Goal: Task Accomplishment & Management: Complete application form

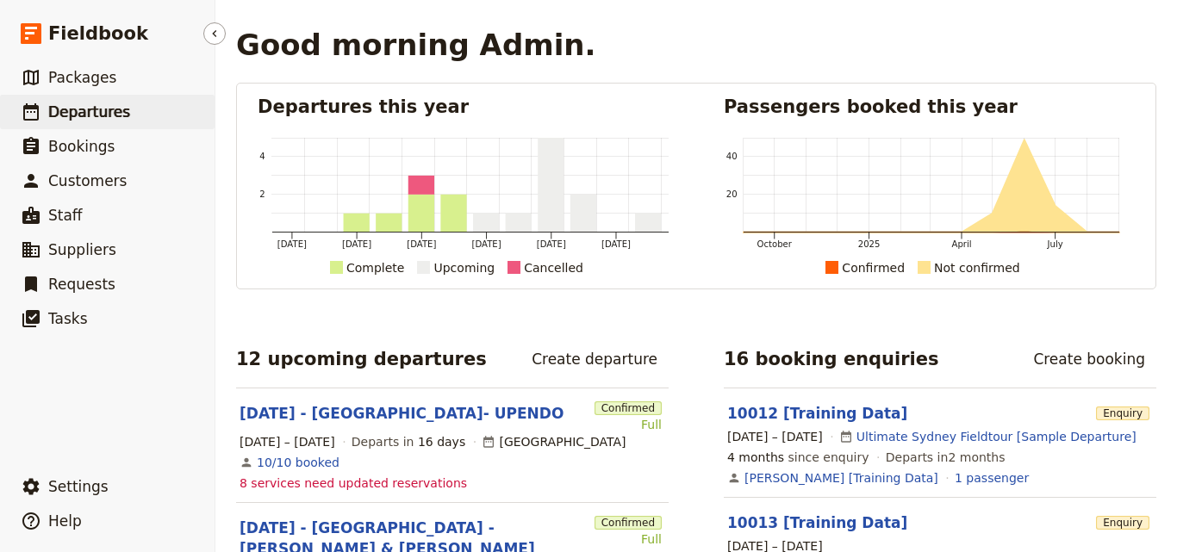
click at [28, 110] on icon at bounding box center [31, 112] width 21 height 21
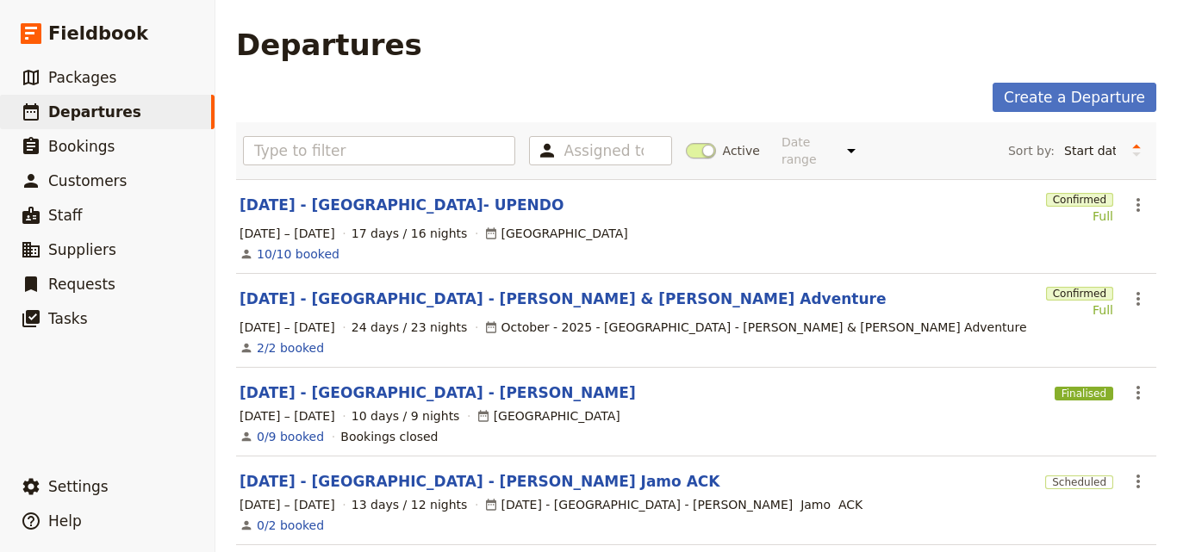
scroll to position [172, 0]
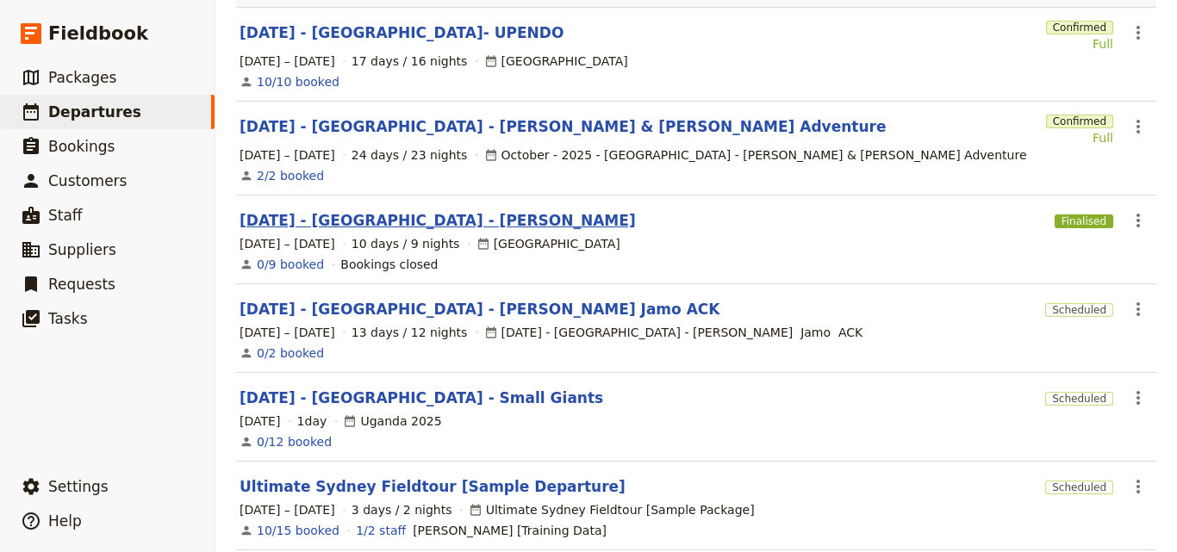
click at [345, 212] on link "[DATE] - [GEOGRAPHIC_DATA] - [PERSON_NAME]" at bounding box center [438, 220] width 396 height 21
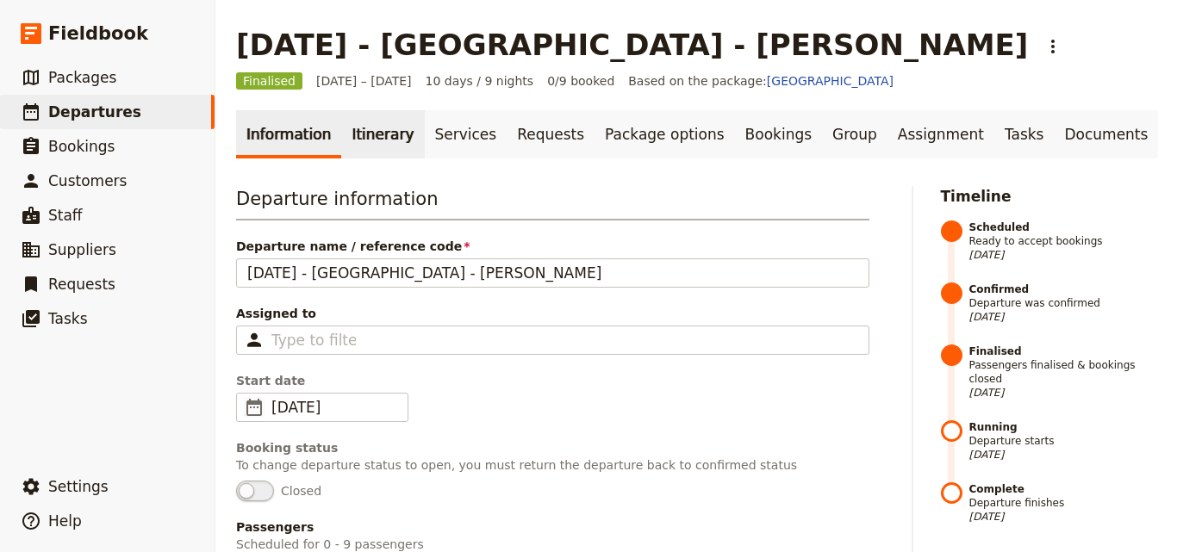
click at [373, 127] on link "Itinerary" at bounding box center [382, 134] width 83 height 48
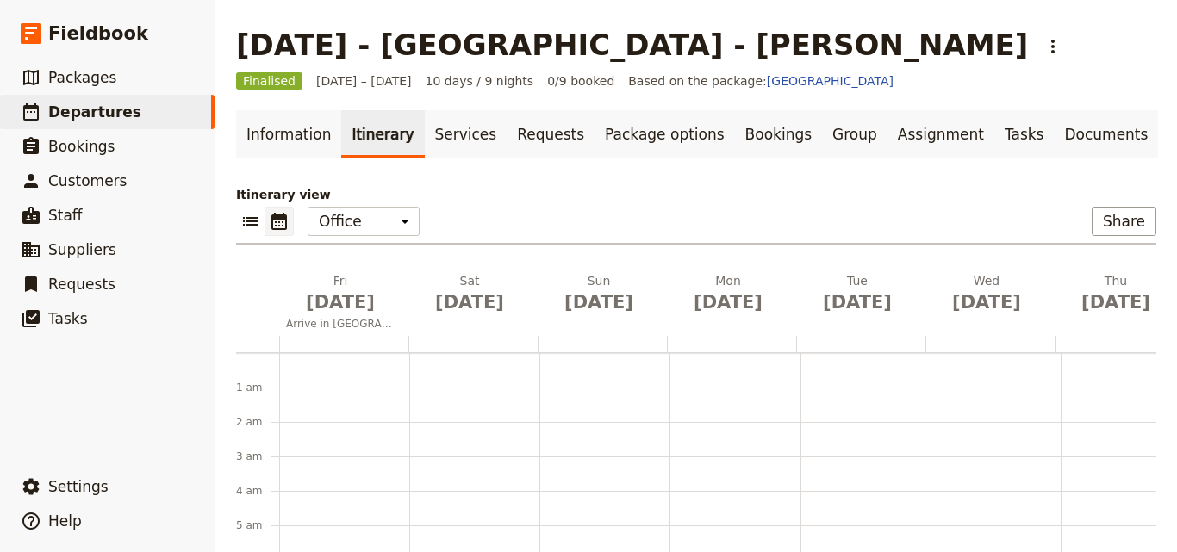
scroll to position [224, 0]
click at [116, 76] on link "​ Packages" at bounding box center [107, 77] width 215 height 34
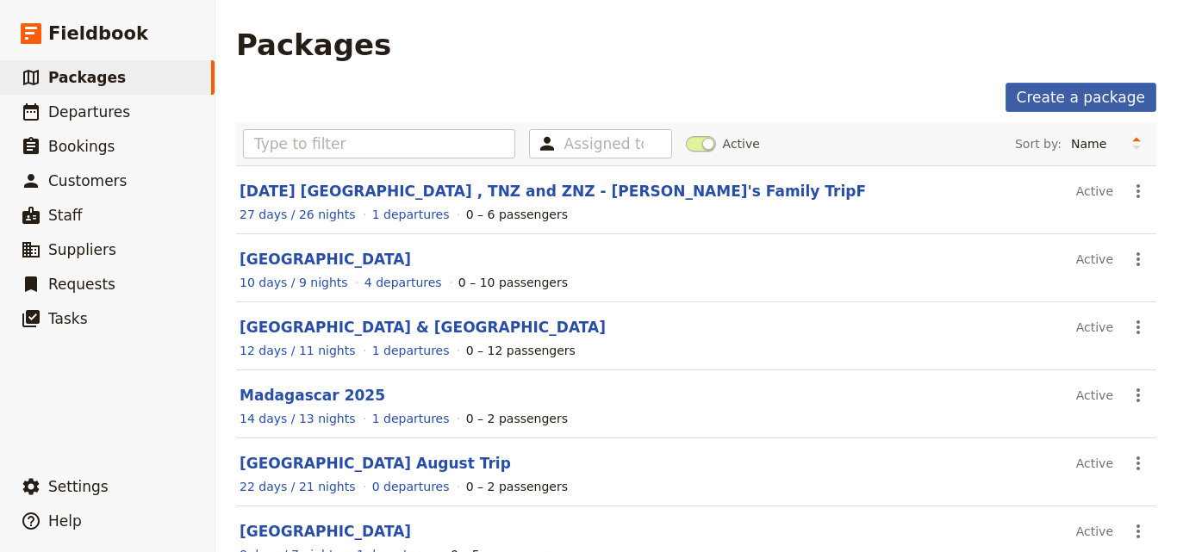
click at [1068, 99] on link "Create a package" at bounding box center [1080, 97] width 151 height 29
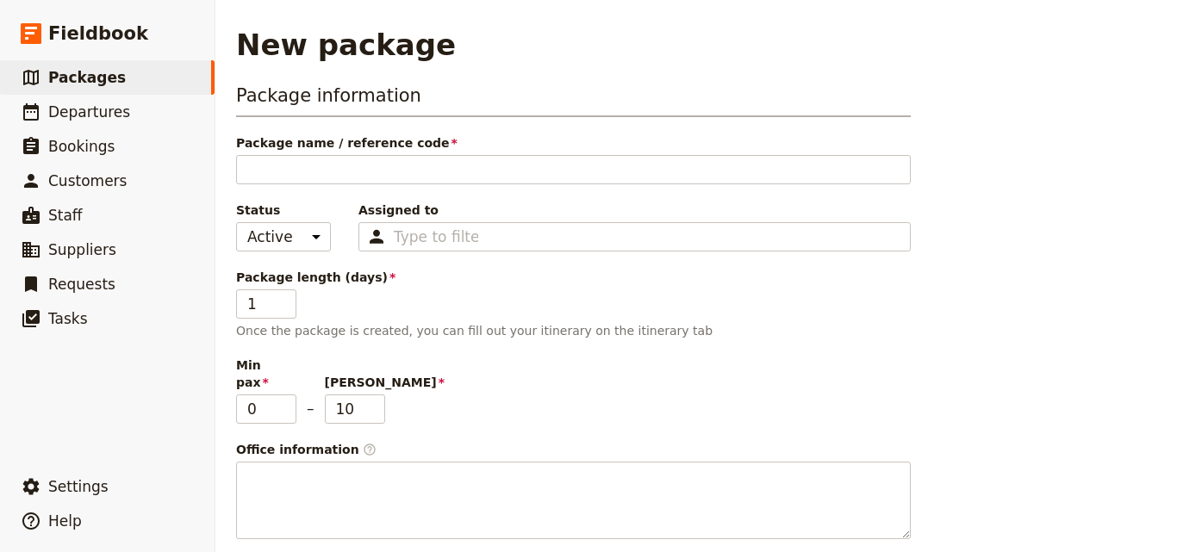
type input "N"
type input "No"
type input "Nov"
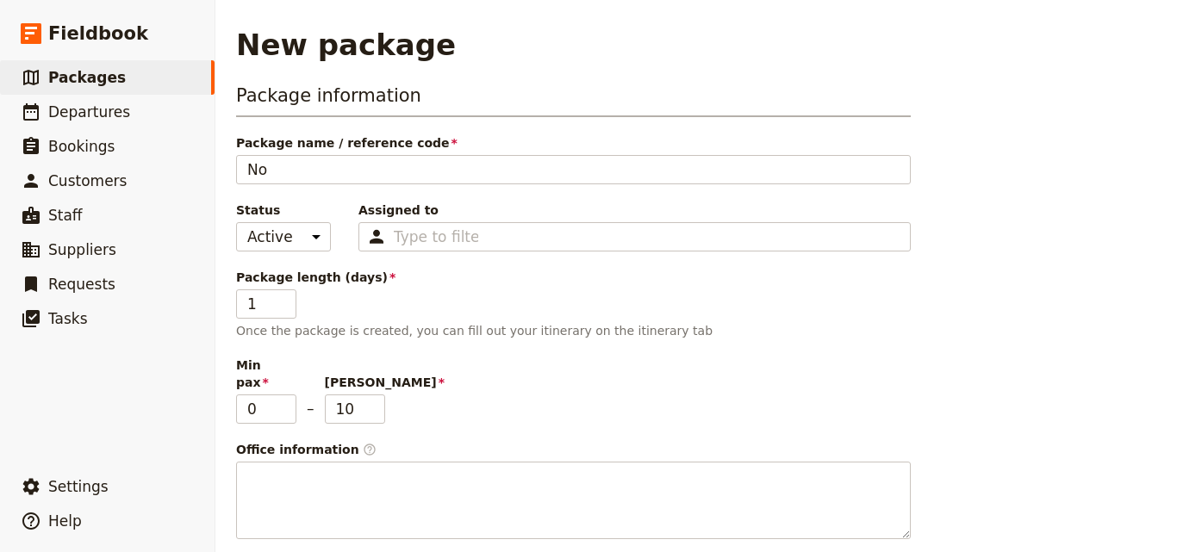
type input "Nov"
type input "[DATE]"
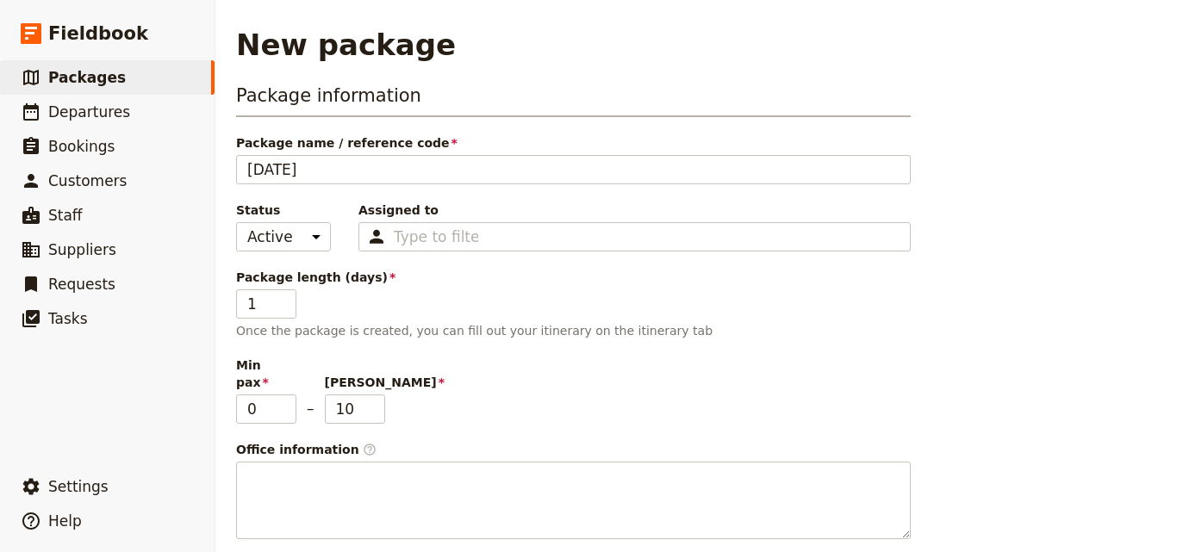
type input "[DATE]"
type input "Nov 202"
type input "[DATE]"
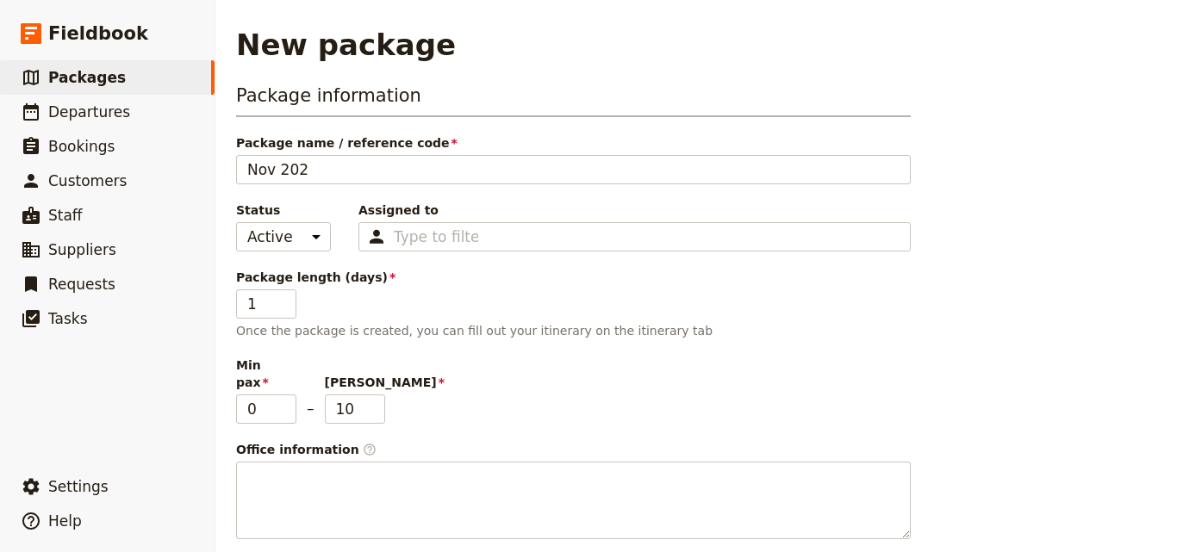
type input "[DATE]"
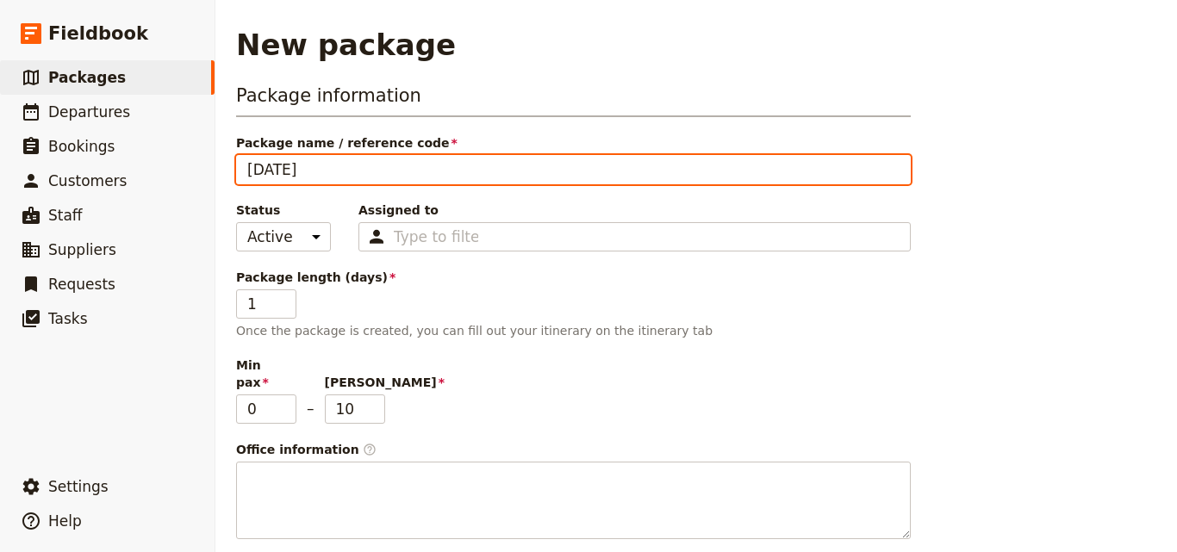
type input "[DATE]"
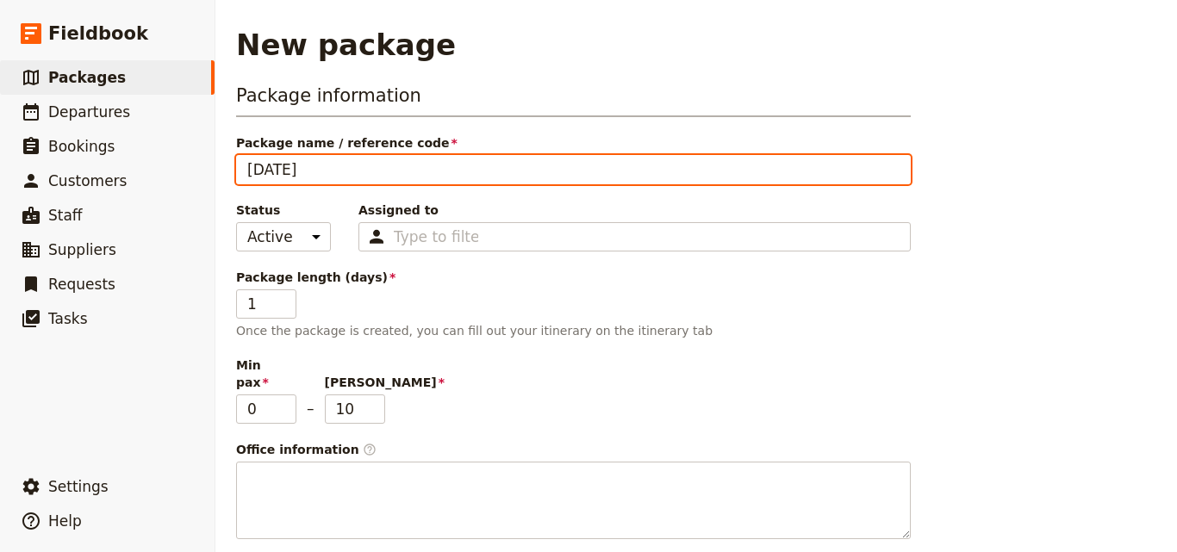
type input "[DATE]"
type input "[DATE] -"
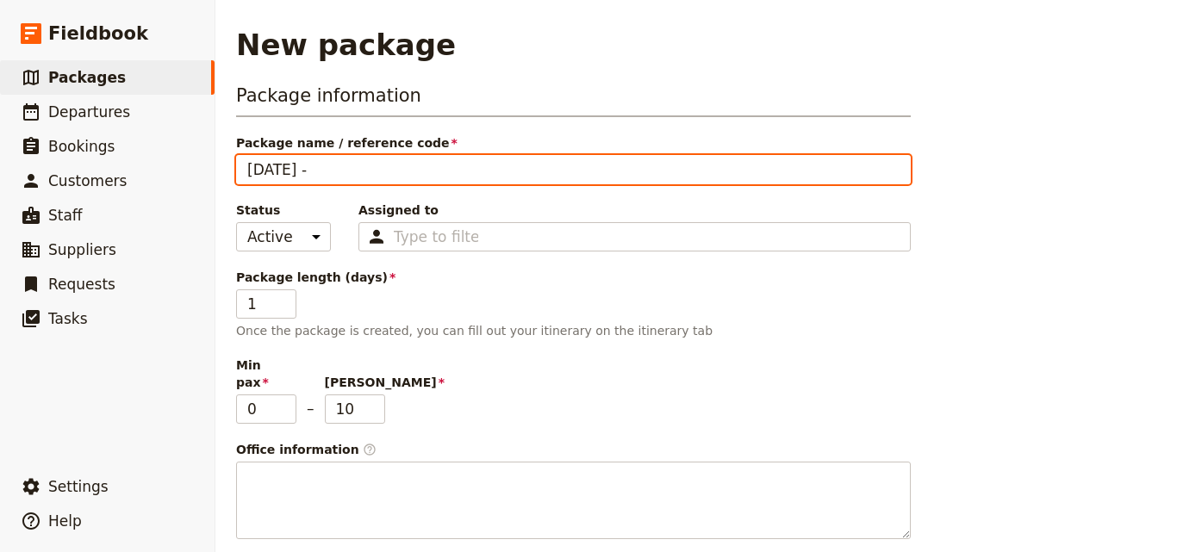
type input "[DATE] - k"
type input "[DATE] -"
type input "[DATE] - K"
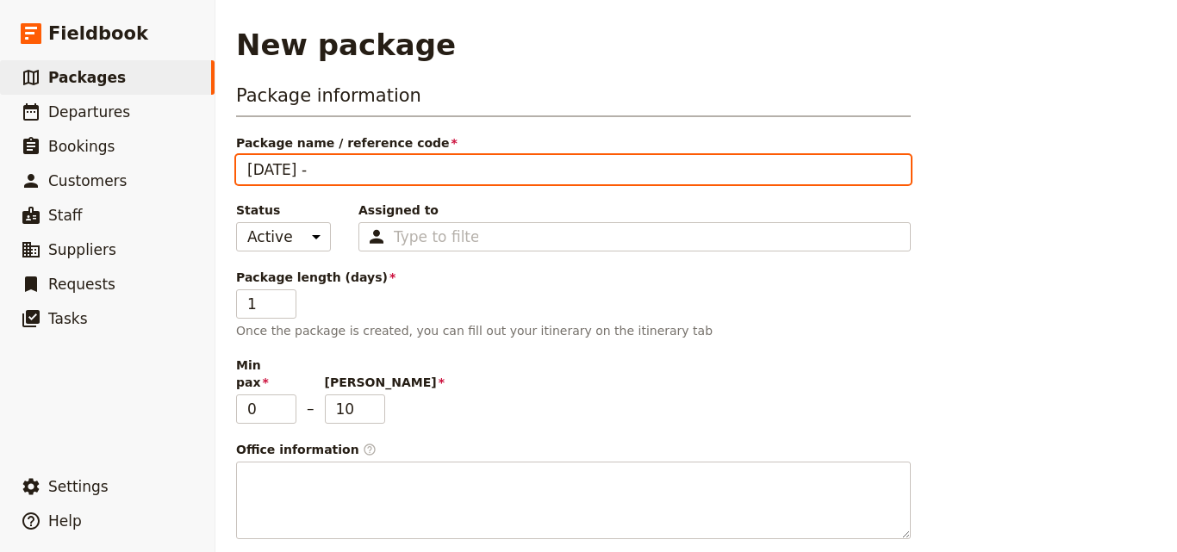
type input "[DATE] - K"
type input "[DATE] - Ke"
type input "[DATE] - [PERSON_NAME]"
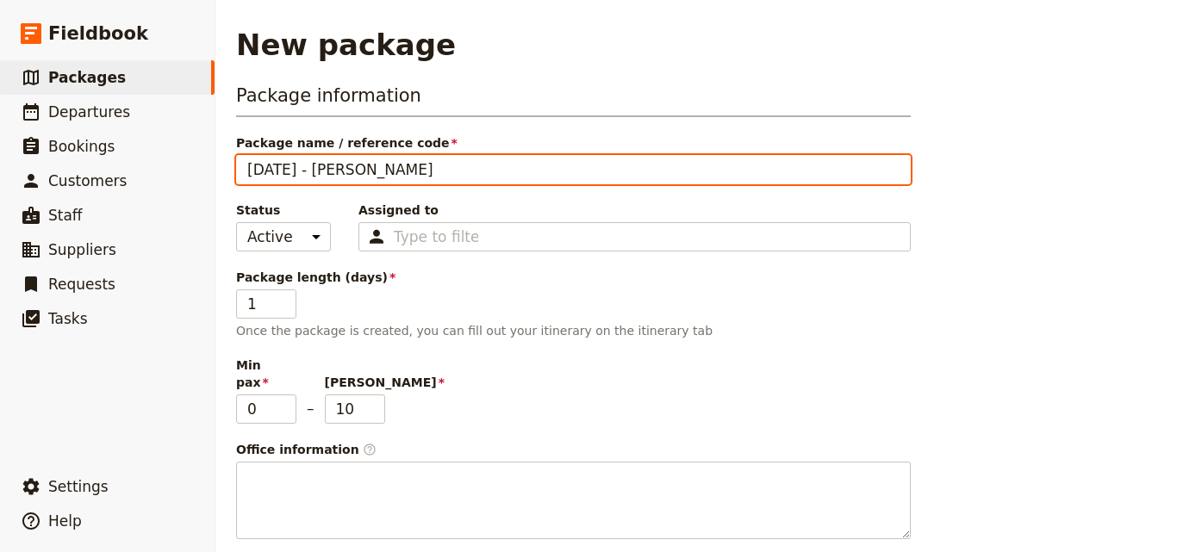
type input "[DATE] - Keny"
type input "[DATE] - [GEOGRAPHIC_DATA]"
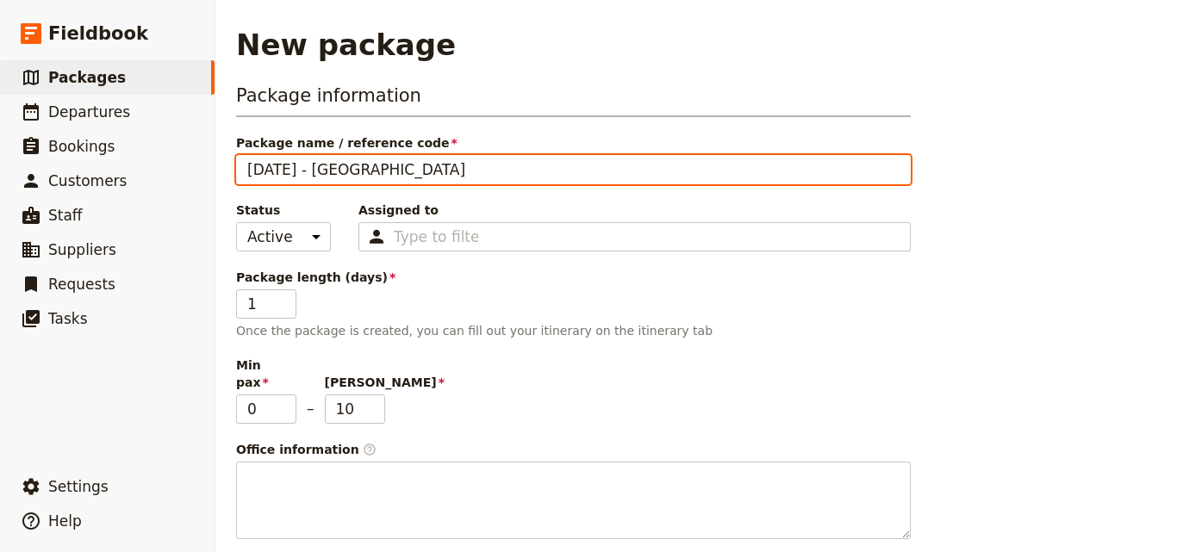
type input "[DATE] - [GEOGRAPHIC_DATA]"
type input "[DATE] - [GEOGRAPHIC_DATA] -"
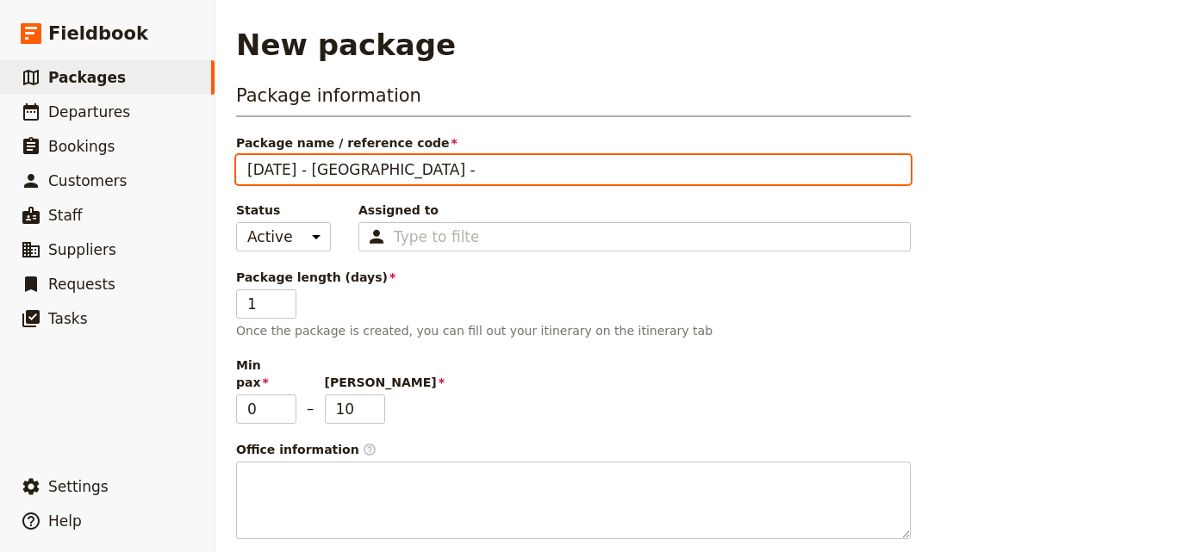
paste input "ACK hosted by [PERSON_NAME]"
type input "[DATE] - [GEOGRAPHIC_DATA] - ACK hosted by [PERSON_NAME]"
drag, startPoint x: 404, startPoint y: 168, endPoint x: 471, endPoint y: 176, distance: 67.6
click at [471, 176] on input "[DATE] - [GEOGRAPHIC_DATA] - ACK hosted by [PERSON_NAME]" at bounding box center [573, 169] width 675 height 29
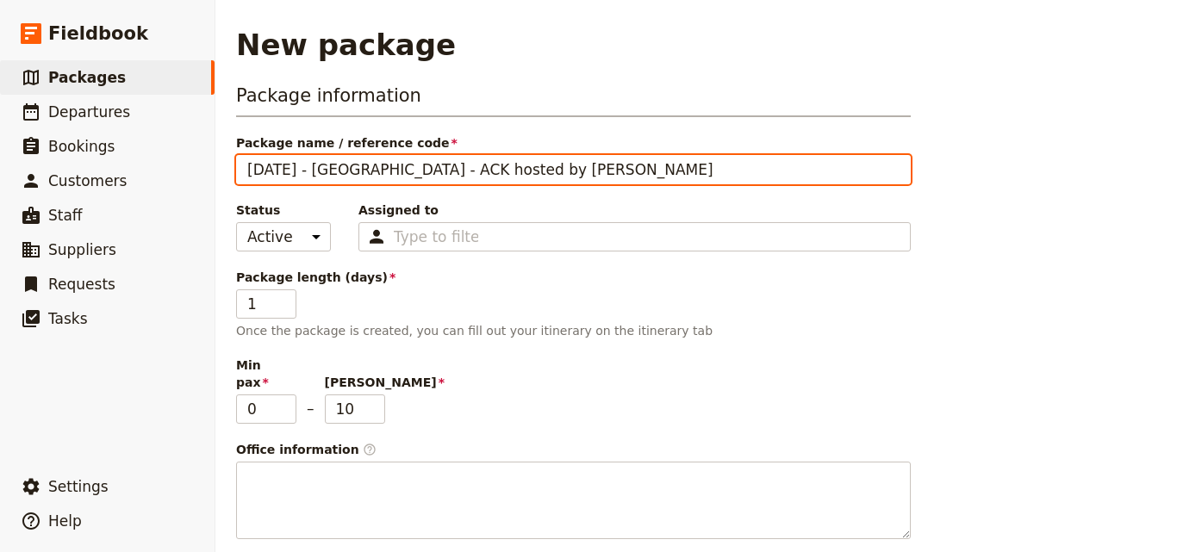
type input "[DATE] - [GEOGRAPHIC_DATA] - ACK [PERSON_NAME]"
click at [412, 162] on input "[DATE] - [GEOGRAPHIC_DATA] - ACK [PERSON_NAME]" at bounding box center [573, 169] width 675 height 29
type input "[DATE] - [GEOGRAPHIC_DATA] - ACK essica"
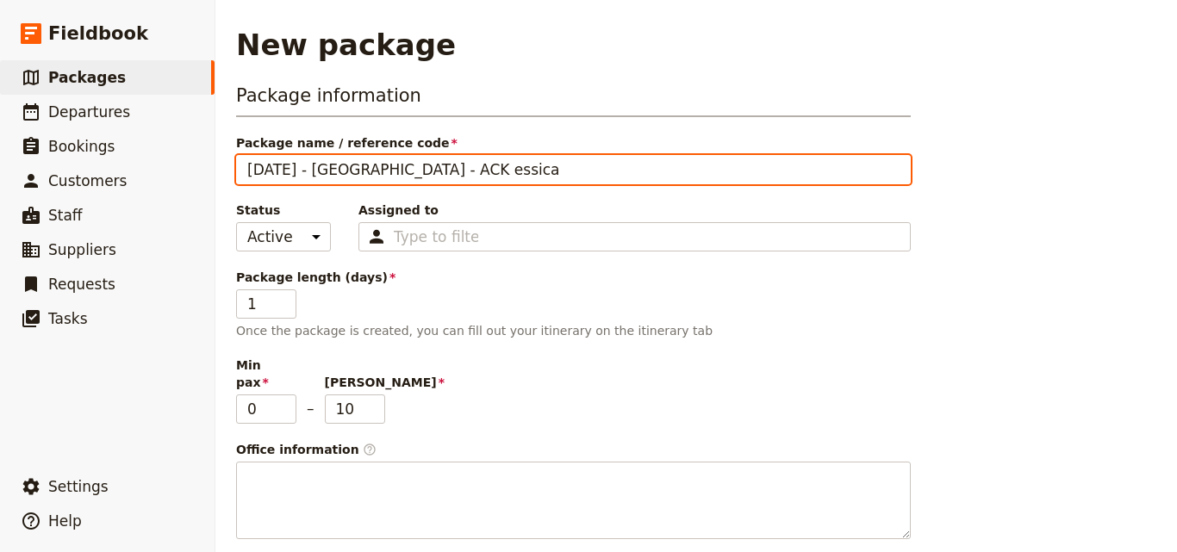
type input "[DATE] - [GEOGRAPHIC_DATA] - ACK [PERSON_NAME]"
type input "[DATE] - [GEOGRAPHIC_DATA] - ACK JEessica"
type input "[DATE] - [GEOGRAPHIC_DATA] - ACK JESessica"
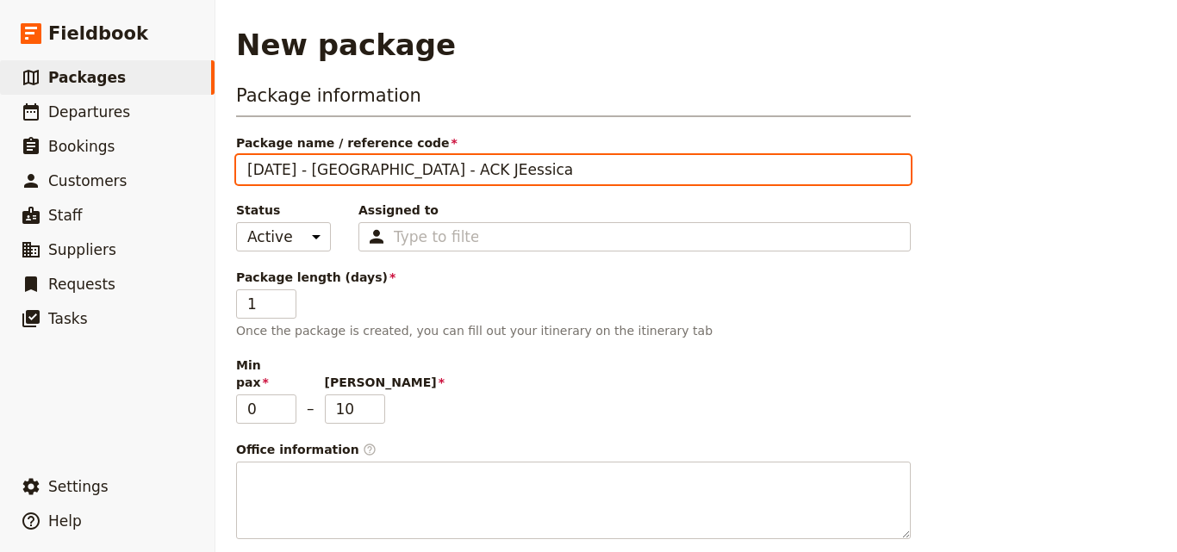
type input "[DATE] - [GEOGRAPHIC_DATA] - ACK JESessica"
type input "[DATE] - [GEOGRAPHIC_DATA] - ACK JESSessica"
type input "[DATE] - [GEOGRAPHIC_DATA] - ACK JESSIessica"
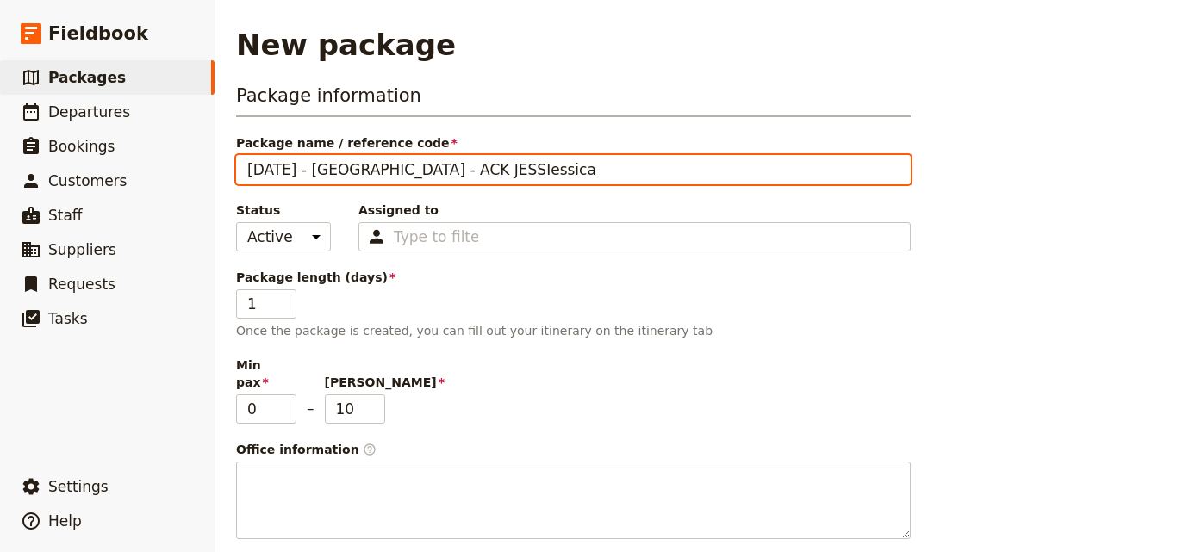
type input "[DATE] - [GEOGRAPHIC_DATA] - ACK JESSICessica"
type input "[DATE] - [GEOGRAPHIC_DATA] - ACK JESSICAessica"
drag, startPoint x: 454, startPoint y: 171, endPoint x: 499, endPoint y: 172, distance: 44.8
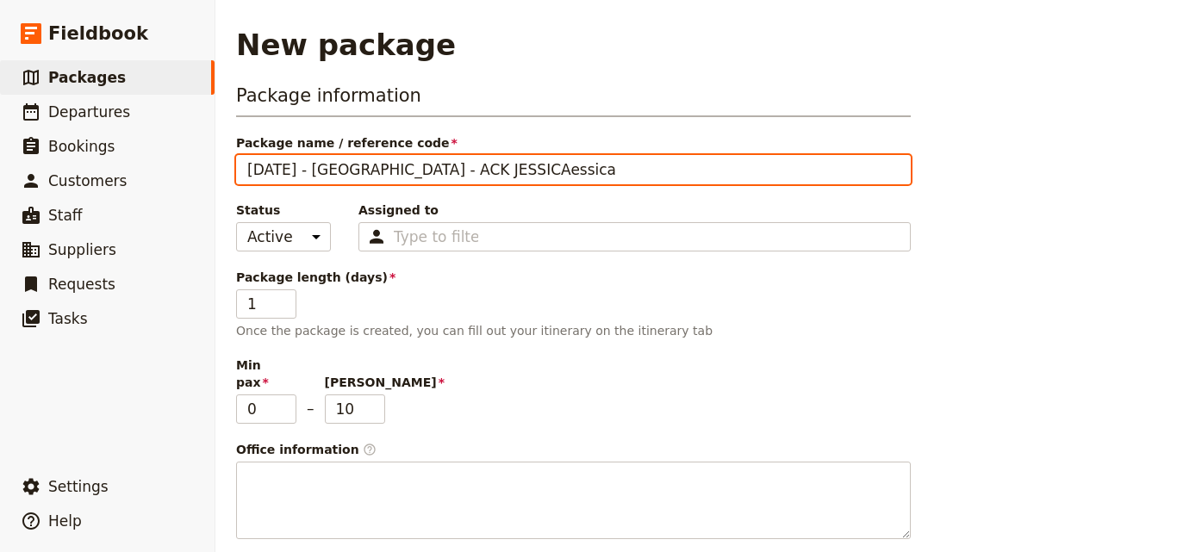
click at [499, 172] on input "[DATE] - [GEOGRAPHIC_DATA] - ACK JESSICAessica" at bounding box center [573, 169] width 675 height 29
type input "[DATE] - [GEOGRAPHIC_DATA] - ACK [PERSON_NAME]"
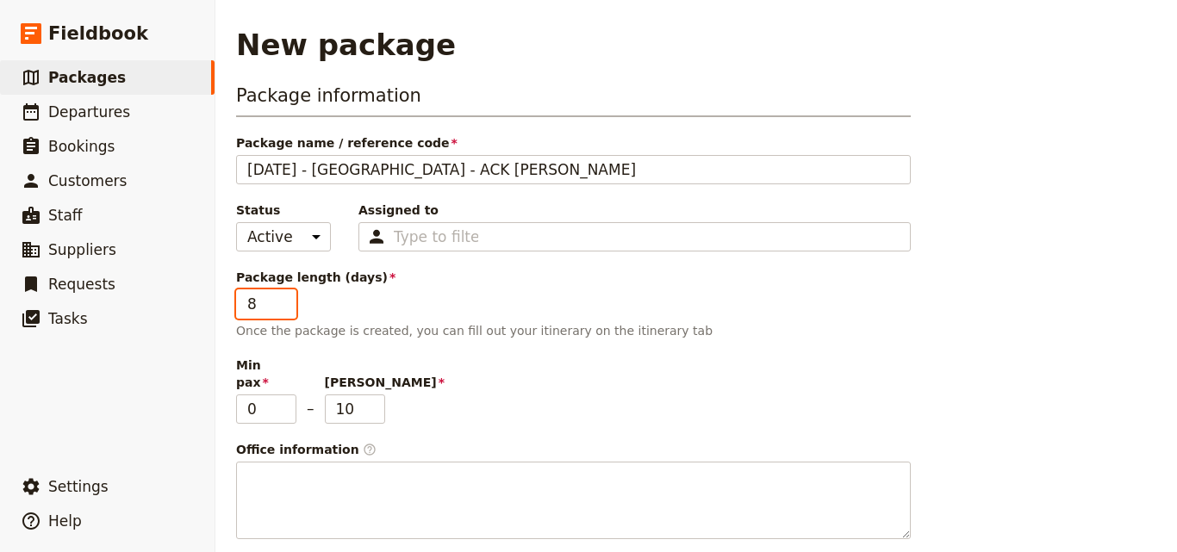
click at [284, 298] on input "8" at bounding box center [266, 303] width 60 height 29
click at [284, 298] on input "9" at bounding box center [266, 303] width 60 height 29
click at [284, 298] on input "10" at bounding box center [266, 303] width 60 height 29
click at [284, 298] on input "11" at bounding box center [266, 303] width 60 height 29
click at [284, 298] on input "12" at bounding box center [266, 303] width 60 height 29
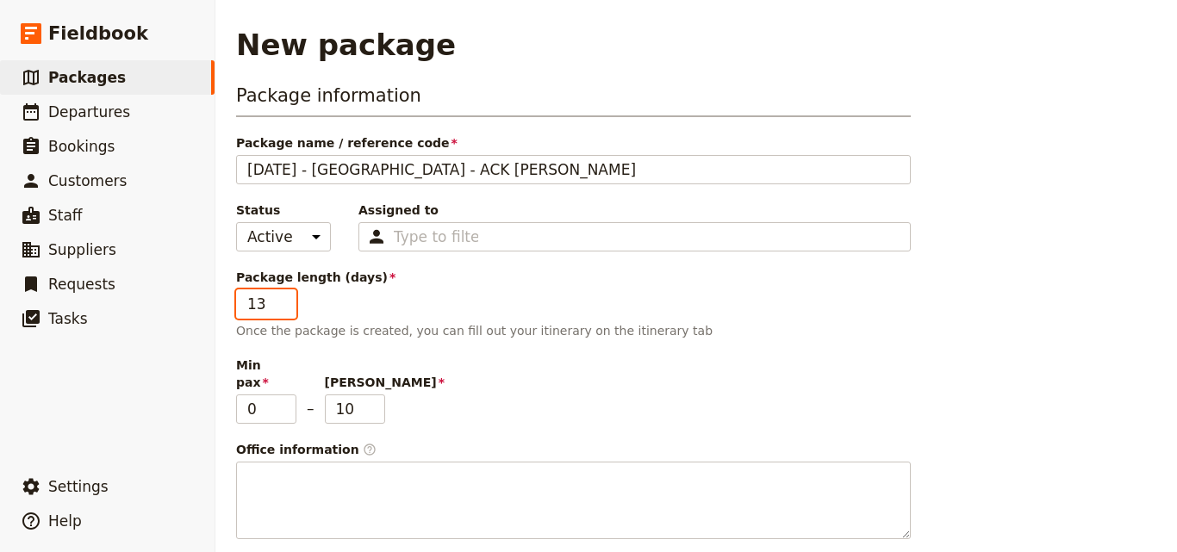
click at [284, 298] on input "13" at bounding box center [266, 303] width 60 height 29
click at [284, 298] on input "14" at bounding box center [266, 303] width 60 height 29
type input "15"
click at [284, 298] on input "15" at bounding box center [266, 303] width 60 height 29
click at [372, 398] on input "9" at bounding box center [355, 409] width 60 height 29
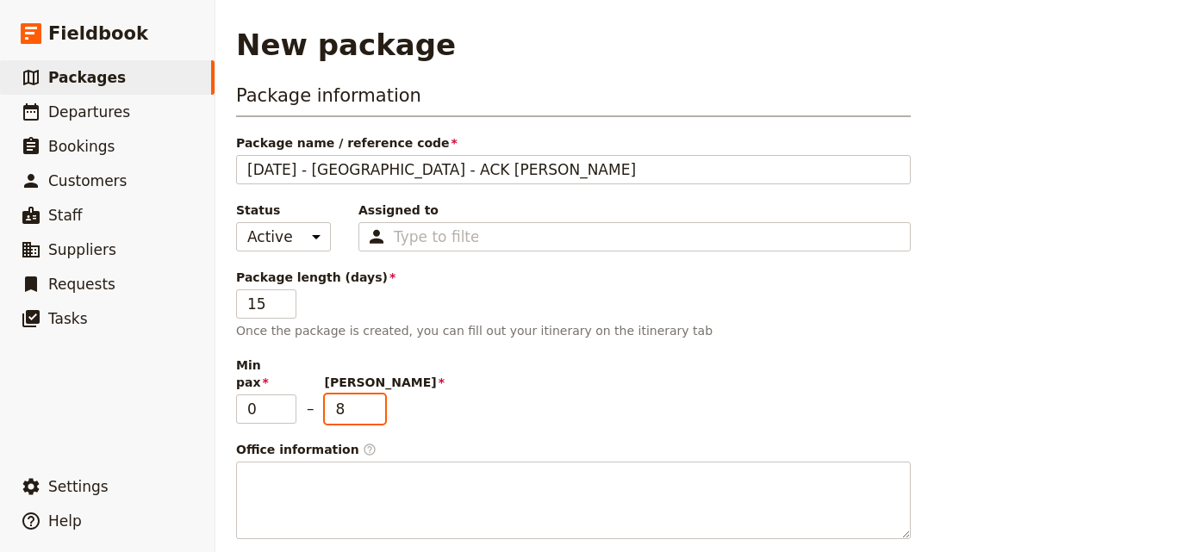
click at [372, 398] on input "8" at bounding box center [355, 409] width 60 height 29
click at [372, 397] on input "7" at bounding box center [355, 409] width 60 height 29
click at [372, 397] on input "6" at bounding box center [355, 409] width 60 height 29
type input "5"
click at [372, 397] on input "5" at bounding box center [355, 409] width 60 height 29
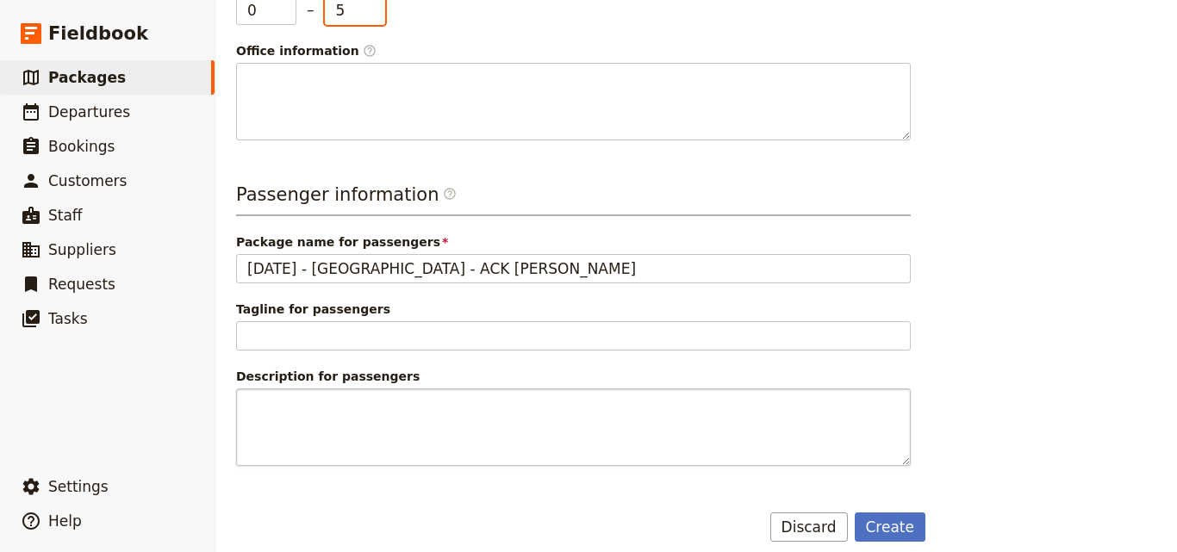
scroll to position [227, 0]
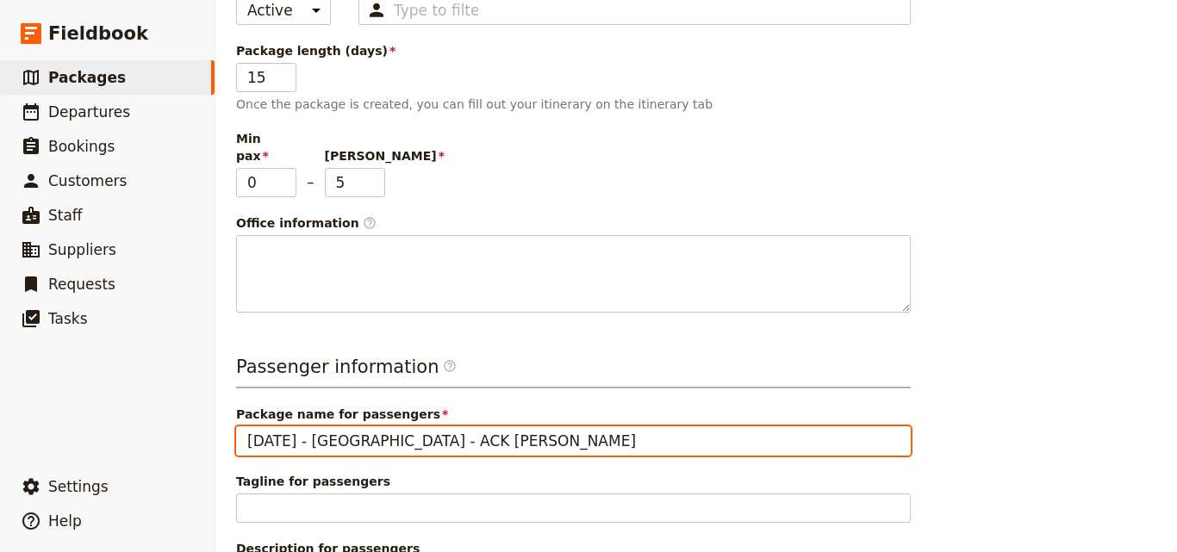
drag, startPoint x: 275, startPoint y: 426, endPoint x: 258, endPoint y: 422, distance: 17.6
click at [258, 426] on input "[DATE] - [GEOGRAPHIC_DATA] - ACK [PERSON_NAME]" at bounding box center [573, 440] width 675 height 29
drag, startPoint x: 333, startPoint y: 422, endPoint x: 364, endPoint y: 427, distance: 30.6
click at [364, 427] on input "[DATE] - [GEOGRAPHIC_DATA] - ACK [PERSON_NAME]" at bounding box center [573, 440] width 675 height 29
click at [474, 428] on input "[DATE] - [GEOGRAPHIC_DATA] - ACK [PERSON_NAME]" at bounding box center [573, 440] width 675 height 29
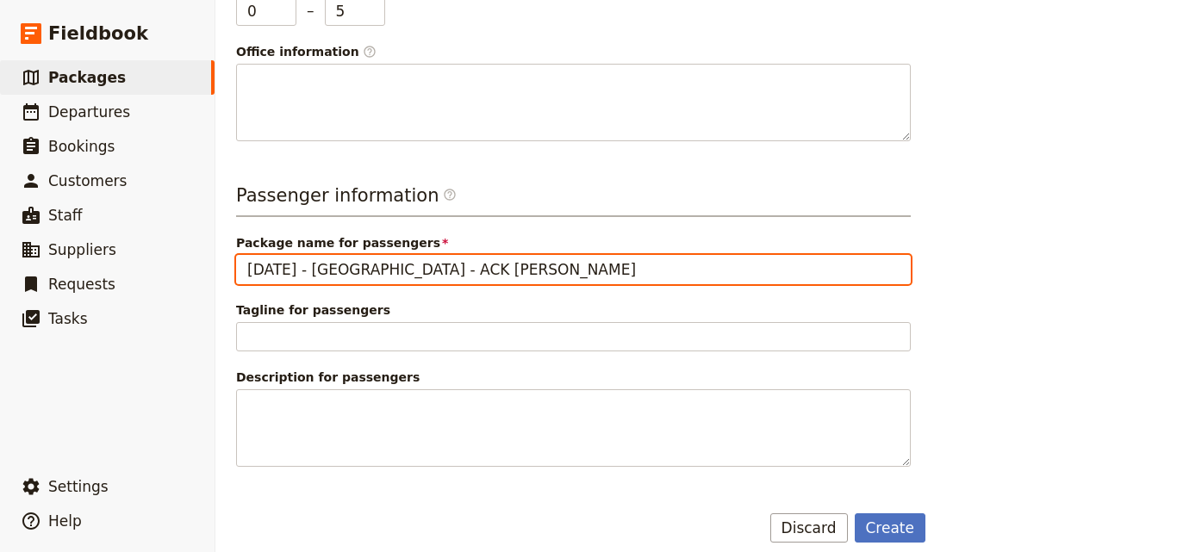
scroll to position [399, 0]
type input "[DATE] - [GEOGRAPHIC_DATA] - ACK [PERSON_NAME]"
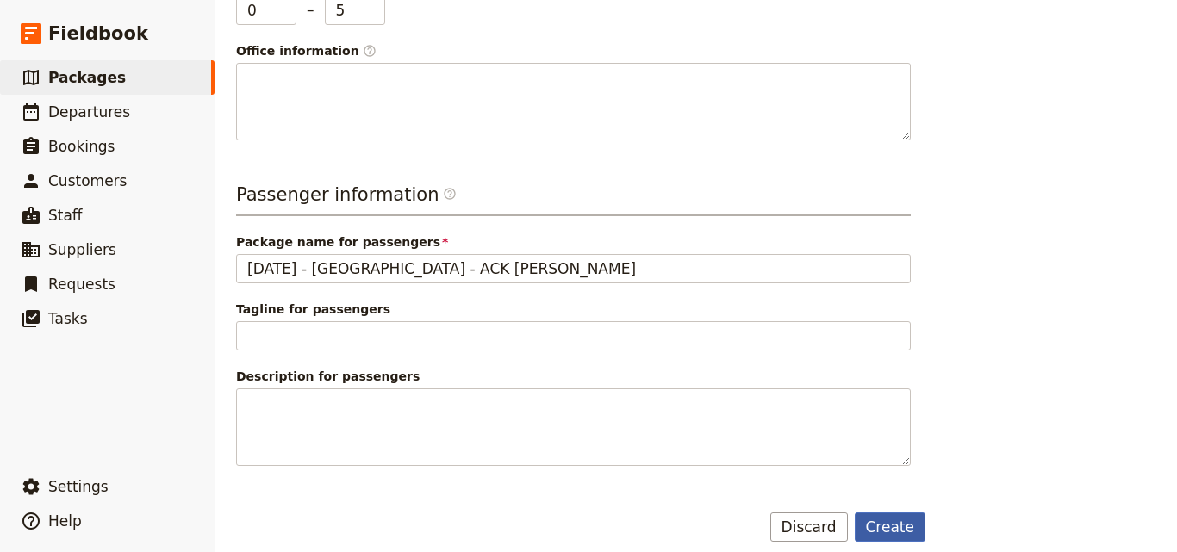
click at [912, 517] on button "Create" at bounding box center [891, 527] width 72 height 29
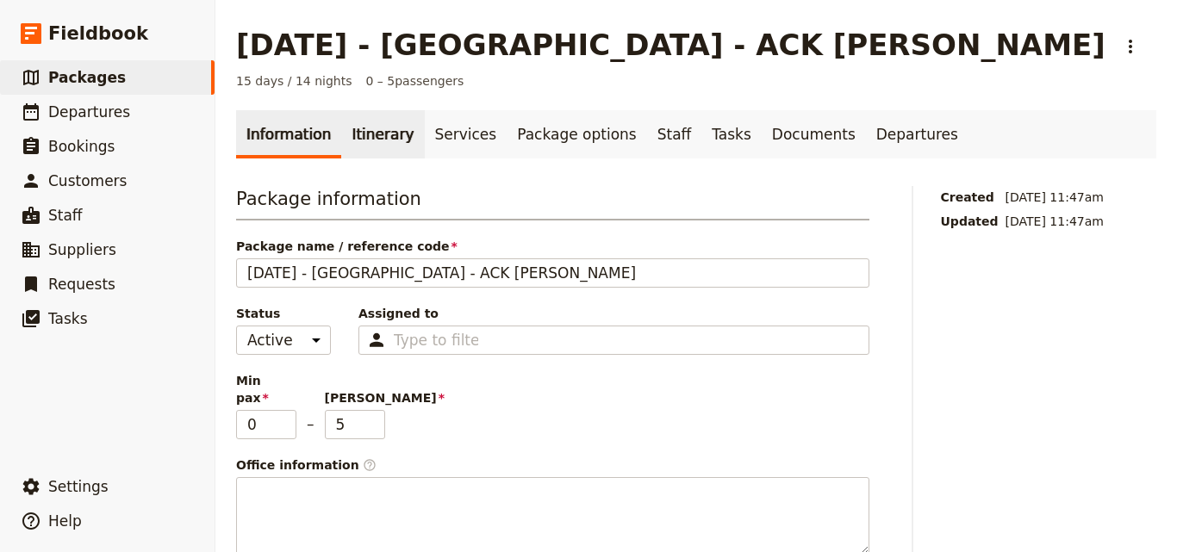
click at [375, 151] on link "Itinerary" at bounding box center [382, 134] width 83 height 48
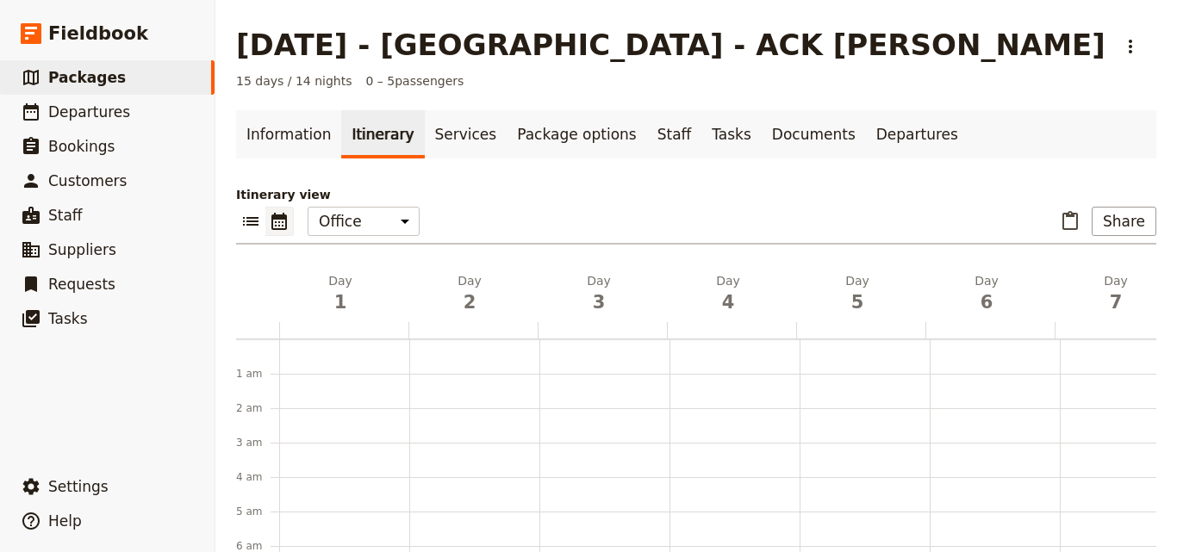
scroll to position [224, 0]
click at [132, 119] on link "​ Departures" at bounding box center [107, 112] width 215 height 34
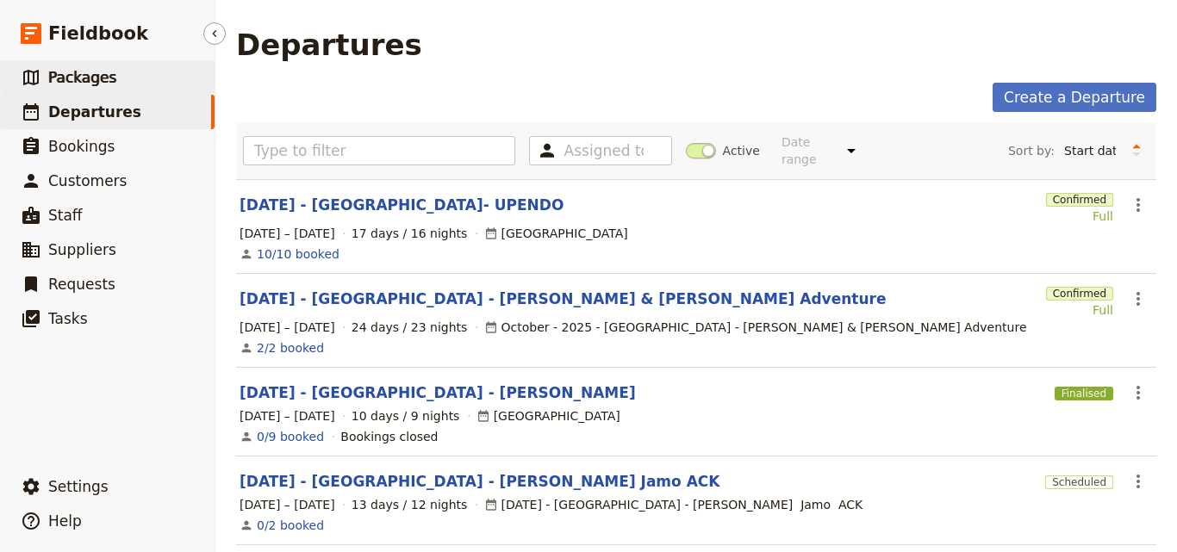
click at [145, 84] on link "​ Packages" at bounding box center [107, 77] width 215 height 34
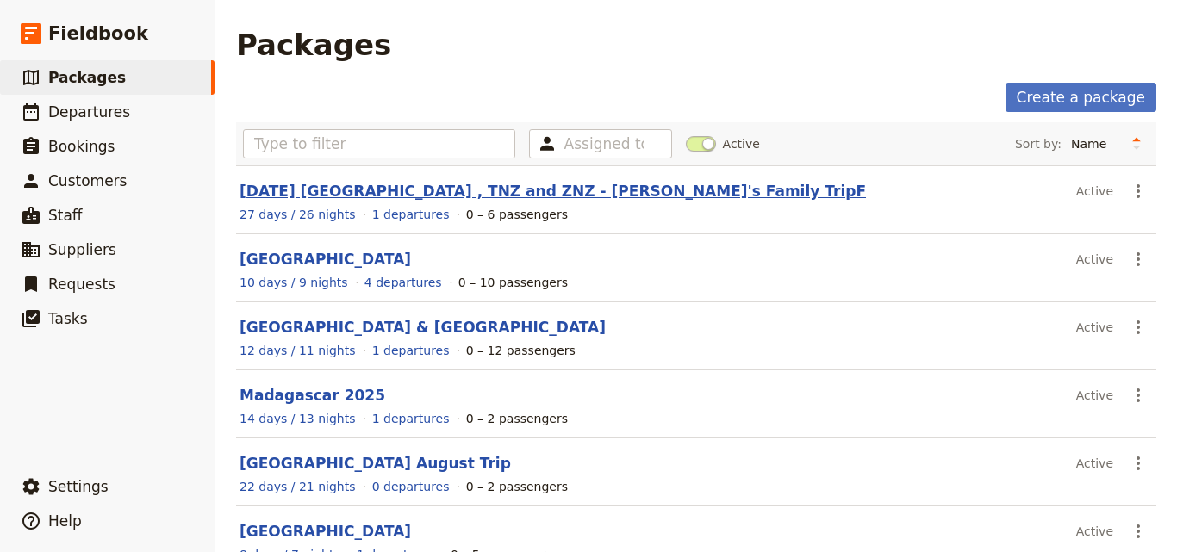
click at [389, 198] on link "[DATE] [GEOGRAPHIC_DATA] , TNZ and ZNZ - [PERSON_NAME]'s Family TripF" at bounding box center [553, 191] width 626 height 17
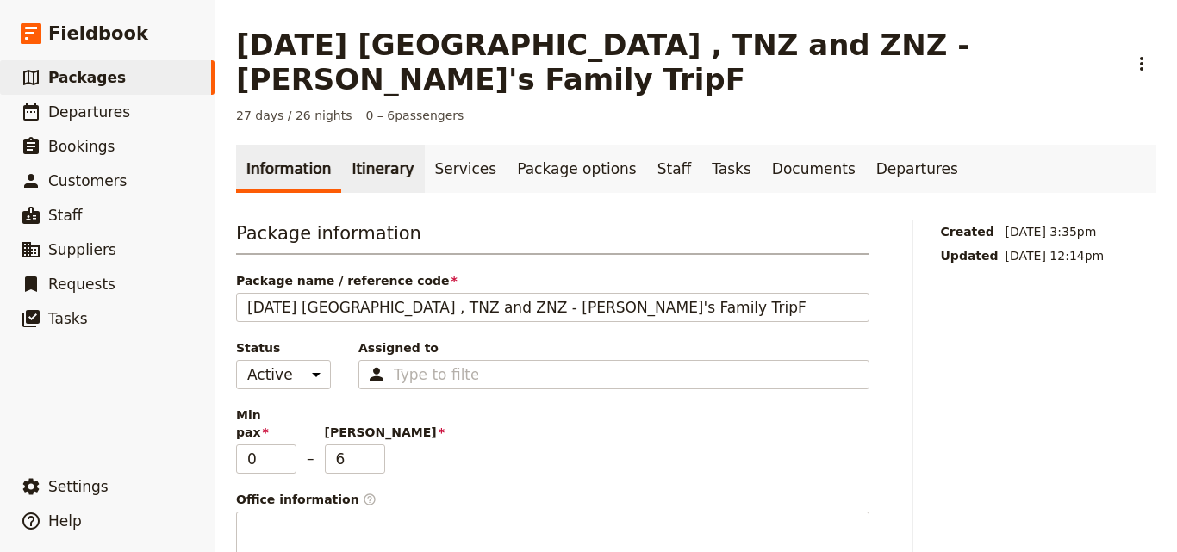
click at [383, 151] on link "Itinerary" at bounding box center [382, 169] width 83 height 48
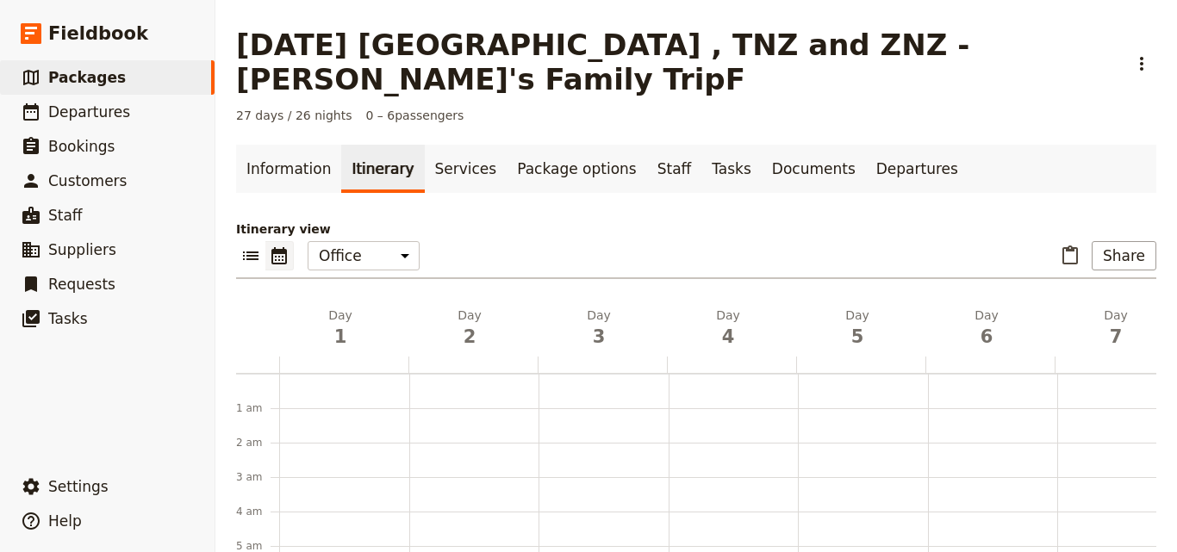
scroll to position [224, 0]
click at [301, 155] on link "Information" at bounding box center [288, 169] width 105 height 48
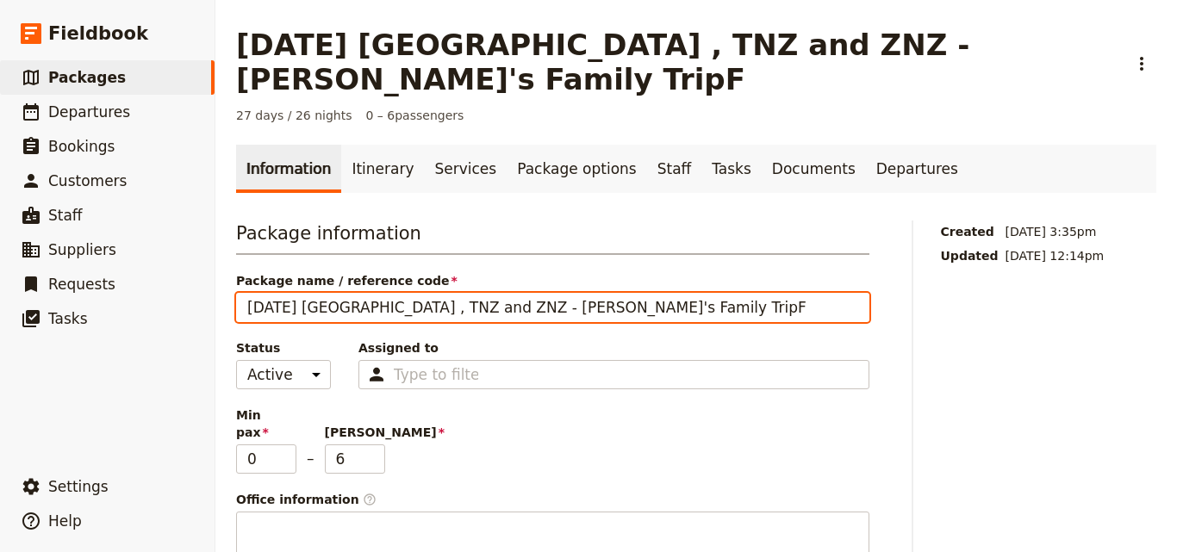
click at [303, 293] on input "[DATE] [GEOGRAPHIC_DATA] , TNZ and ZNZ - [PERSON_NAME]'s Family TripF" at bounding box center [552, 307] width 633 height 29
click at [308, 293] on input "[DATE] [GEOGRAPHIC_DATA] , TNZ and ZNZ - [PERSON_NAME]'s Family TripF" at bounding box center [552, 307] width 633 height 29
click at [309, 293] on input "[DATE] [GEOGRAPHIC_DATA] , TNZ and ZNZ - [PERSON_NAME]'s Family TripF" at bounding box center [552, 307] width 633 height 29
click at [594, 293] on input "[DATE] - [GEOGRAPHIC_DATA] , TNZ and ZNZ - [PERSON_NAME]'s Family TripF" at bounding box center [552, 307] width 633 height 29
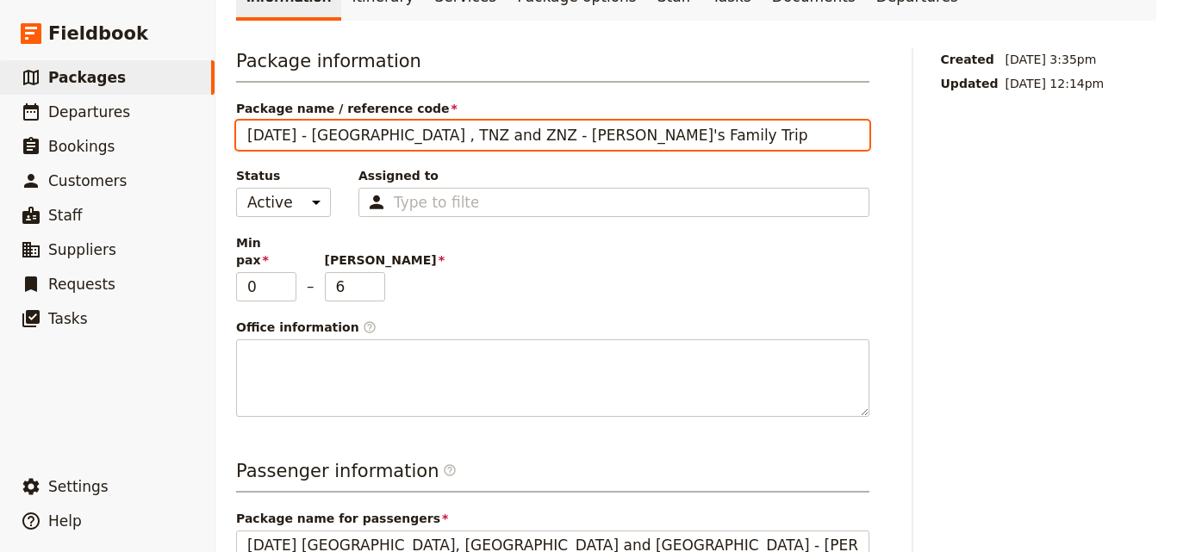
scroll to position [497, 0]
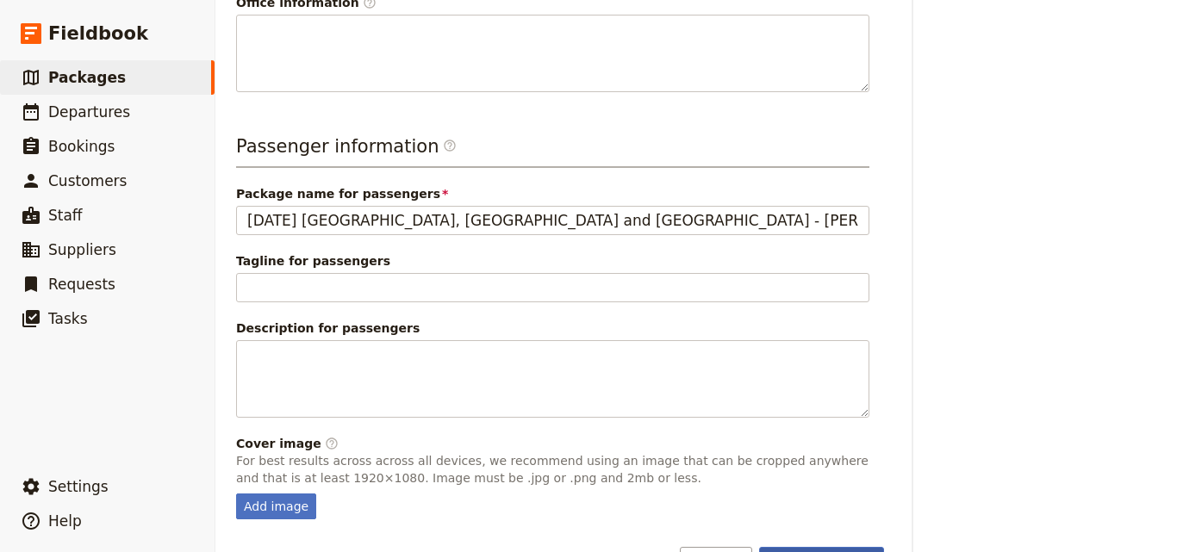
click at [803, 547] on button "Save changes" at bounding box center [821, 561] width 125 height 29
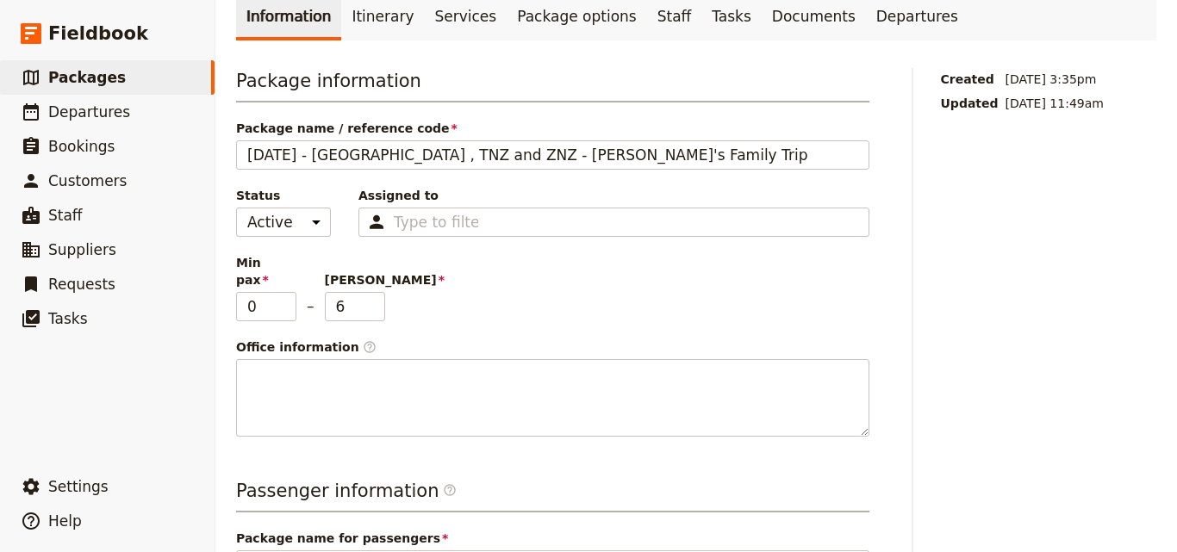
scroll to position [0, 0]
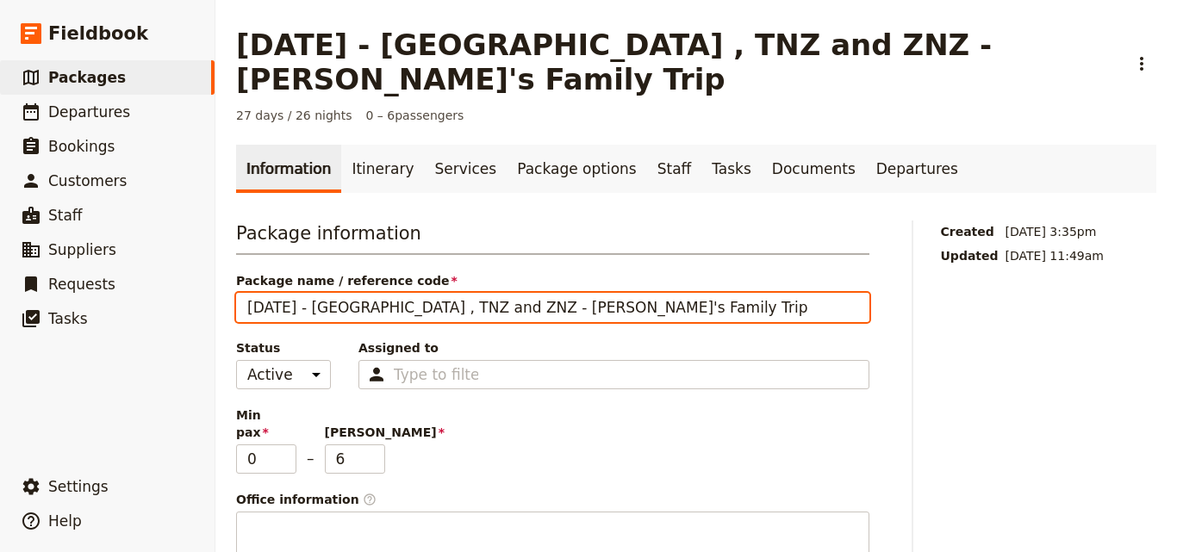
drag, startPoint x: 414, startPoint y: 275, endPoint x: 395, endPoint y: 272, distance: 19.1
click at [395, 293] on input "[DATE] - [GEOGRAPHIC_DATA] , TNZ and ZNZ - [PERSON_NAME]'s Family Trip" at bounding box center [552, 307] width 633 height 29
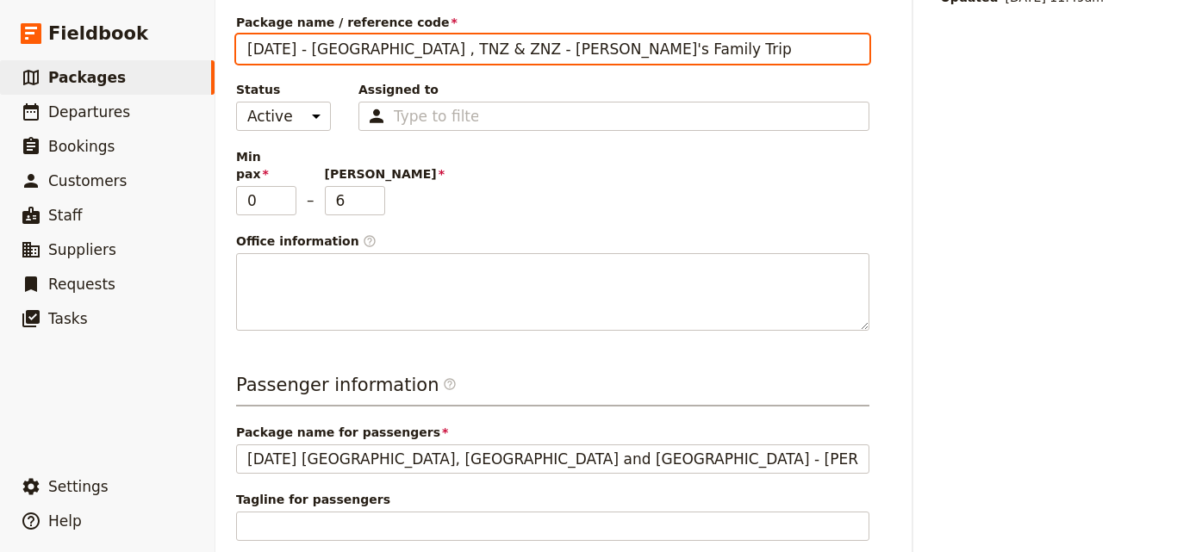
scroll to position [497, 0]
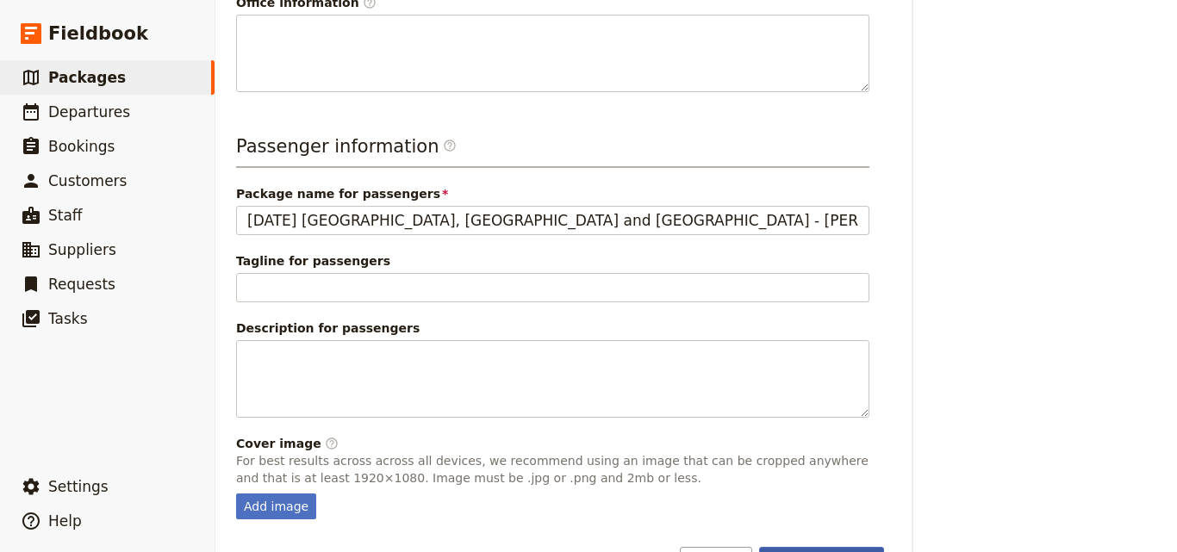
type input "[DATE] - [GEOGRAPHIC_DATA] , TNZ & ZNZ - [PERSON_NAME]'s Family Trip"
click at [785, 547] on button "Save changes" at bounding box center [821, 561] width 125 height 29
click at [75, 78] on span "Packages" at bounding box center [87, 77] width 78 height 17
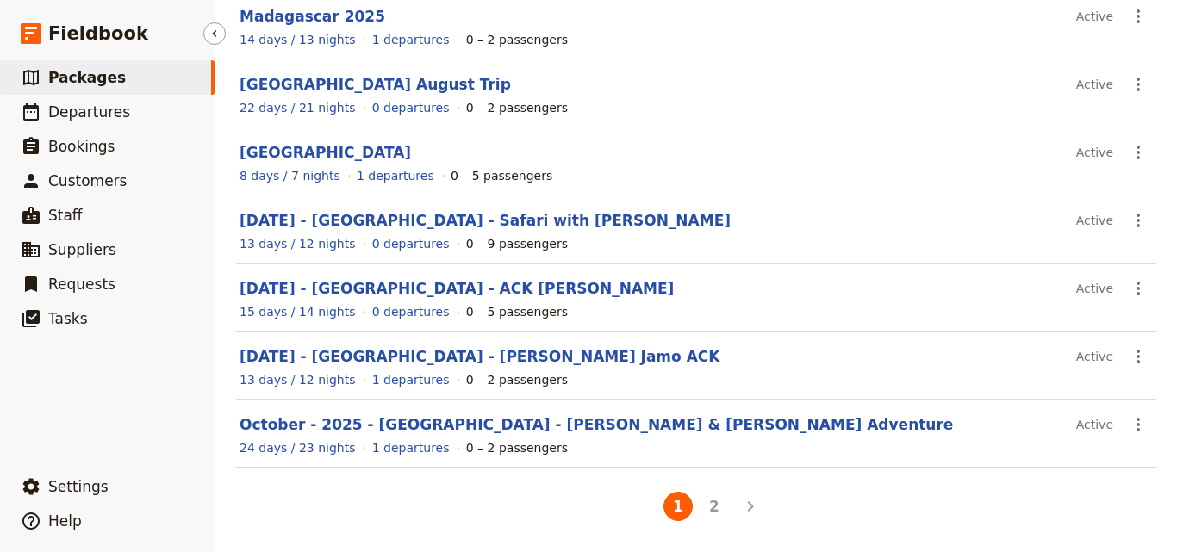
scroll to position [379, 0]
click at [432, 287] on link "[DATE] - [GEOGRAPHIC_DATA] - ACK [PERSON_NAME]" at bounding box center [457, 288] width 434 height 17
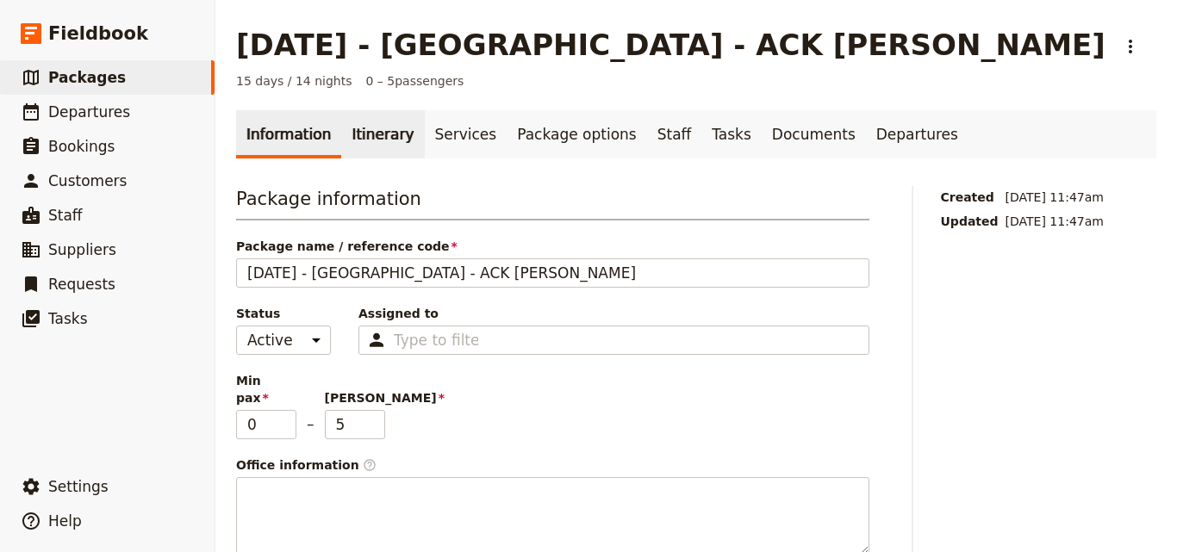
click at [376, 154] on link "Itinerary" at bounding box center [382, 134] width 83 height 48
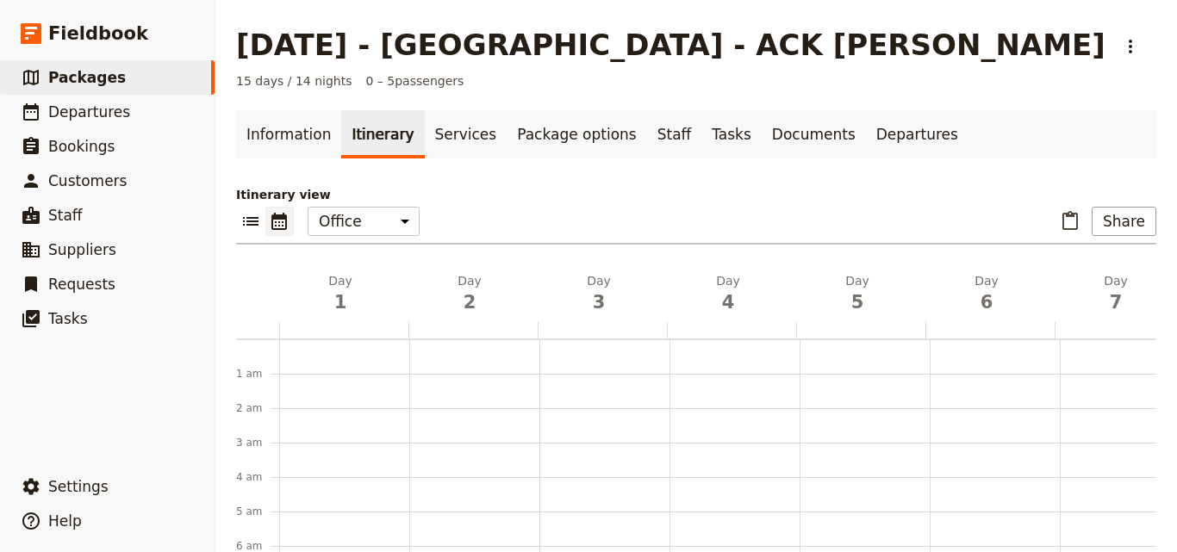
scroll to position [224, 0]
click at [340, 283] on h2 "Day 1" at bounding box center [340, 293] width 109 height 43
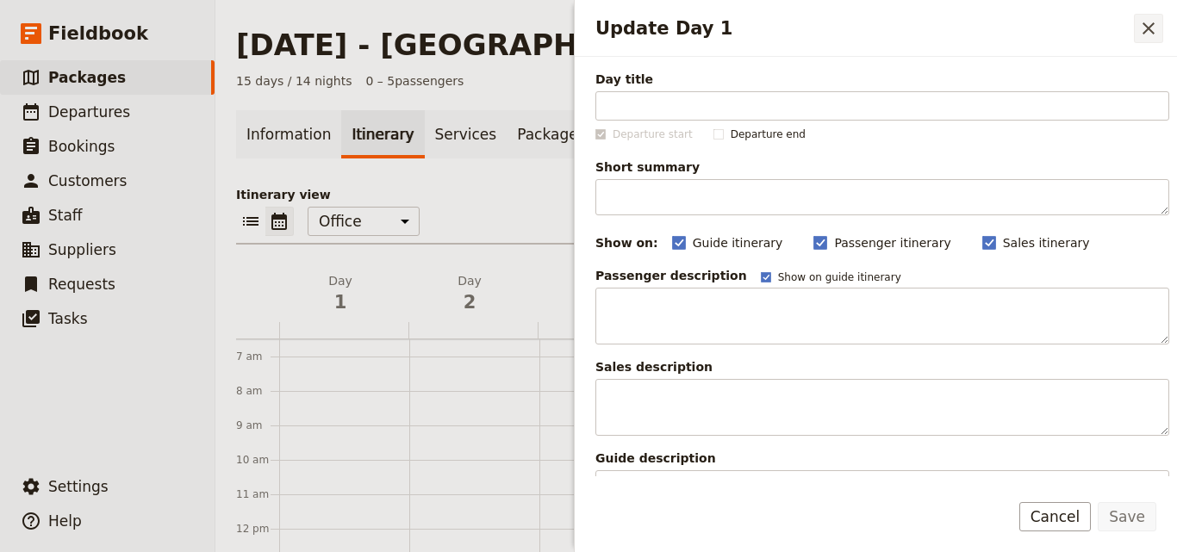
click at [1143, 35] on icon "Close drawer" at bounding box center [1148, 28] width 21 height 21
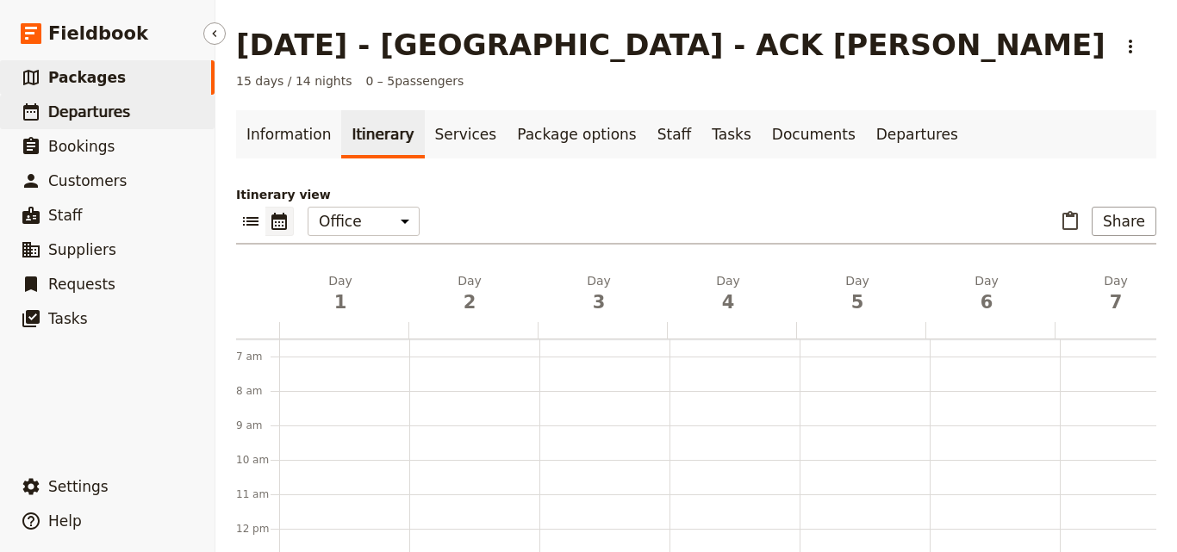
click at [121, 109] on link "​ Departures" at bounding box center [107, 112] width 215 height 34
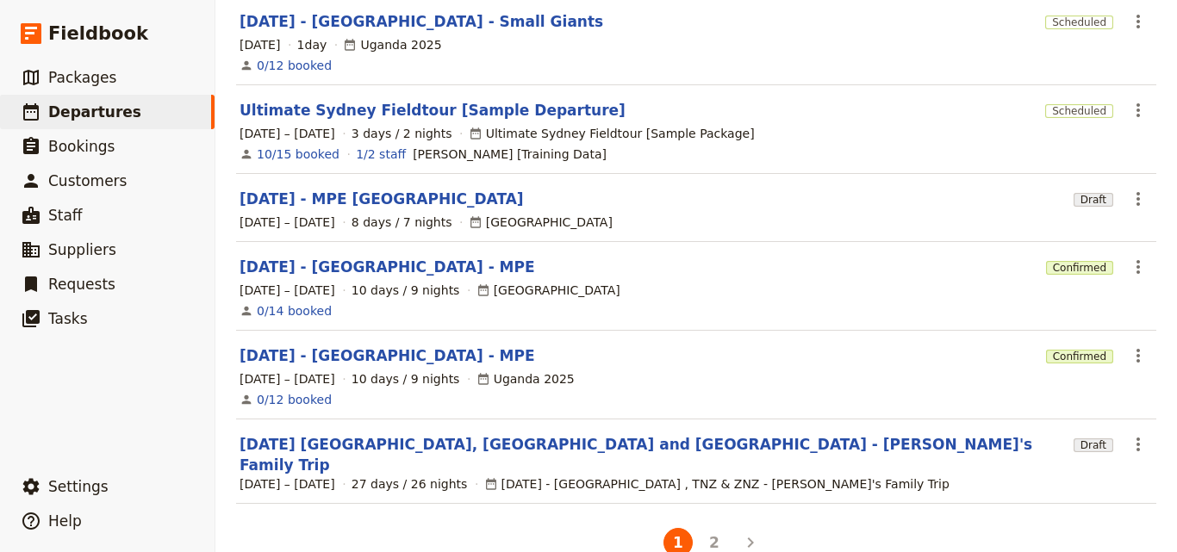
scroll to position [555, 0]
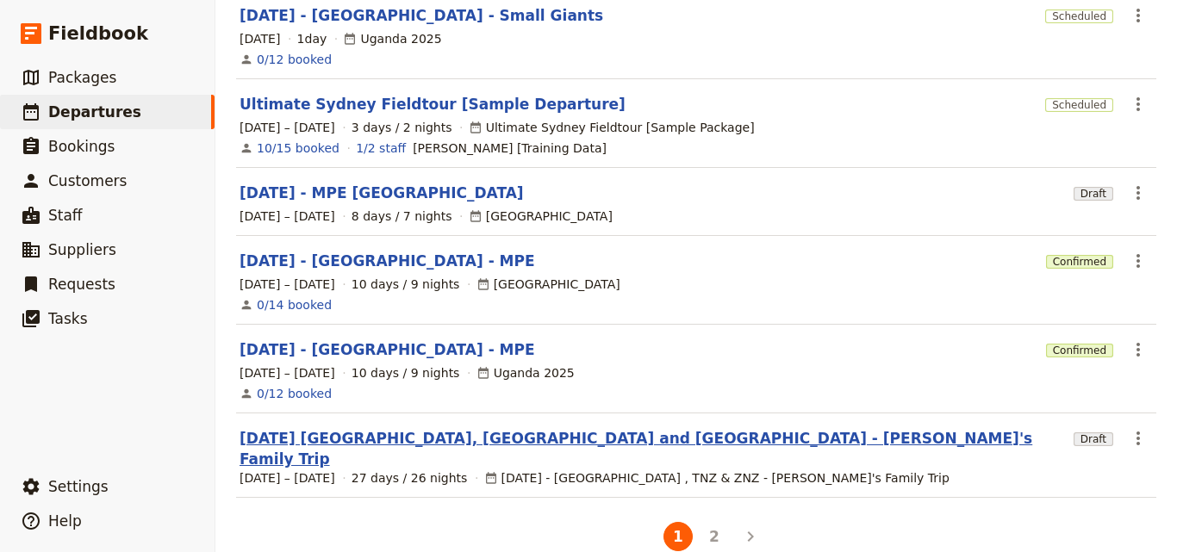
click at [412, 428] on link "[DATE] [GEOGRAPHIC_DATA], [GEOGRAPHIC_DATA] and [GEOGRAPHIC_DATA] - [PERSON_NAM…" at bounding box center [653, 448] width 827 height 41
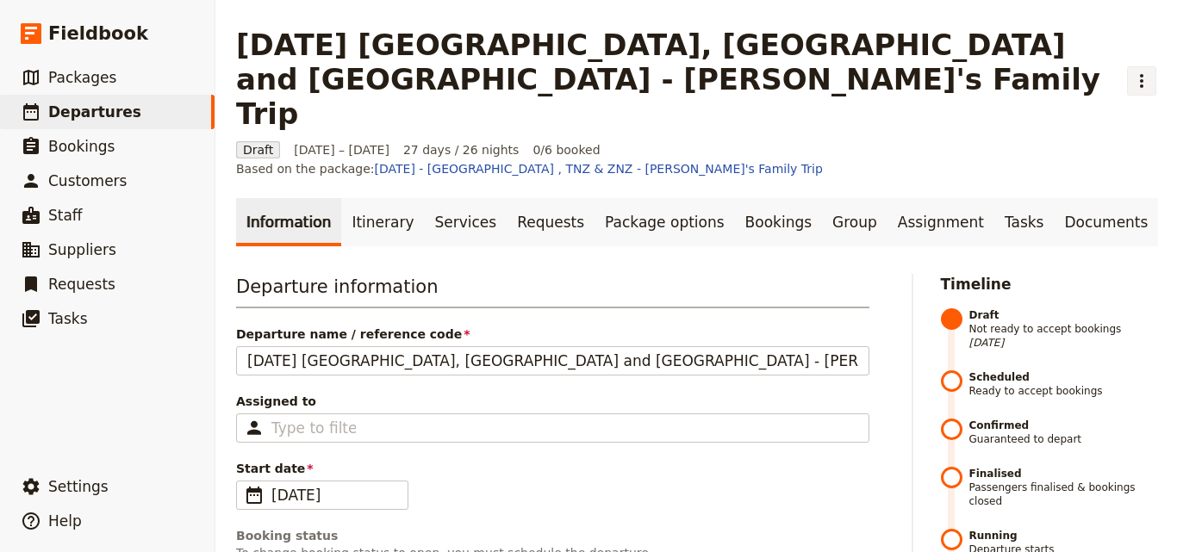
click at [1140, 74] on icon "Actions" at bounding box center [1141, 81] width 3 height 14
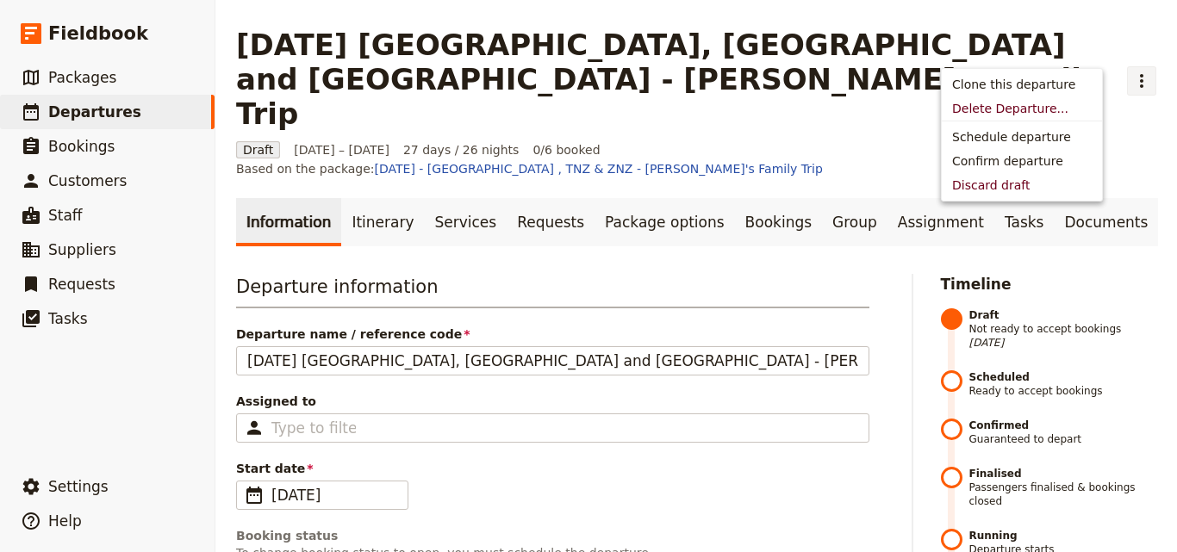
click at [855, 56] on h1 "[DATE] [GEOGRAPHIC_DATA], [GEOGRAPHIC_DATA] and [GEOGRAPHIC_DATA] - [PERSON_NAM…" at bounding box center [676, 79] width 881 height 103
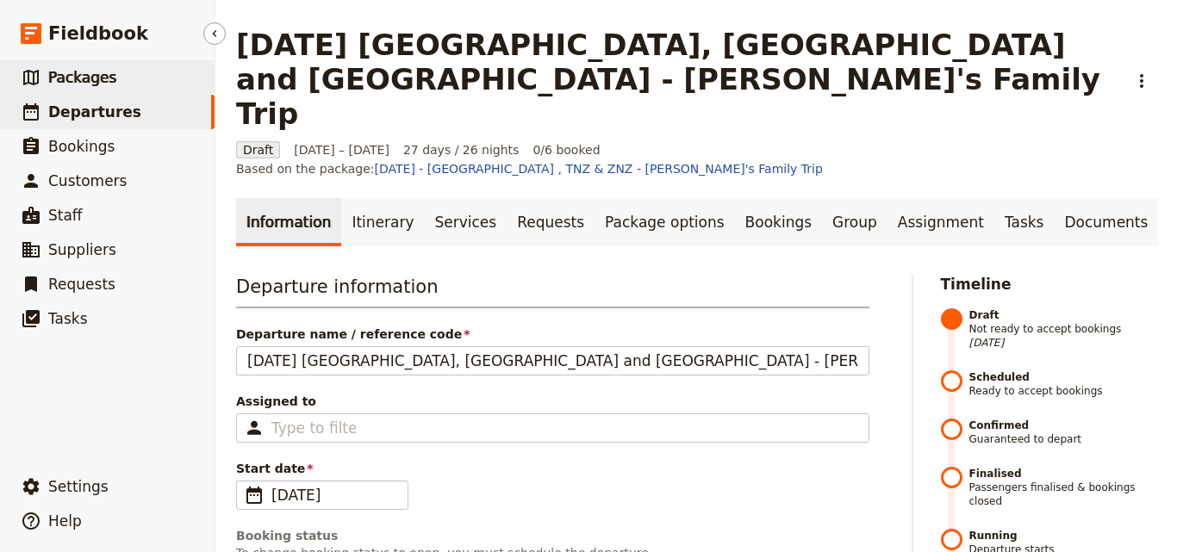
click at [75, 81] on span "Packages" at bounding box center [82, 77] width 68 height 17
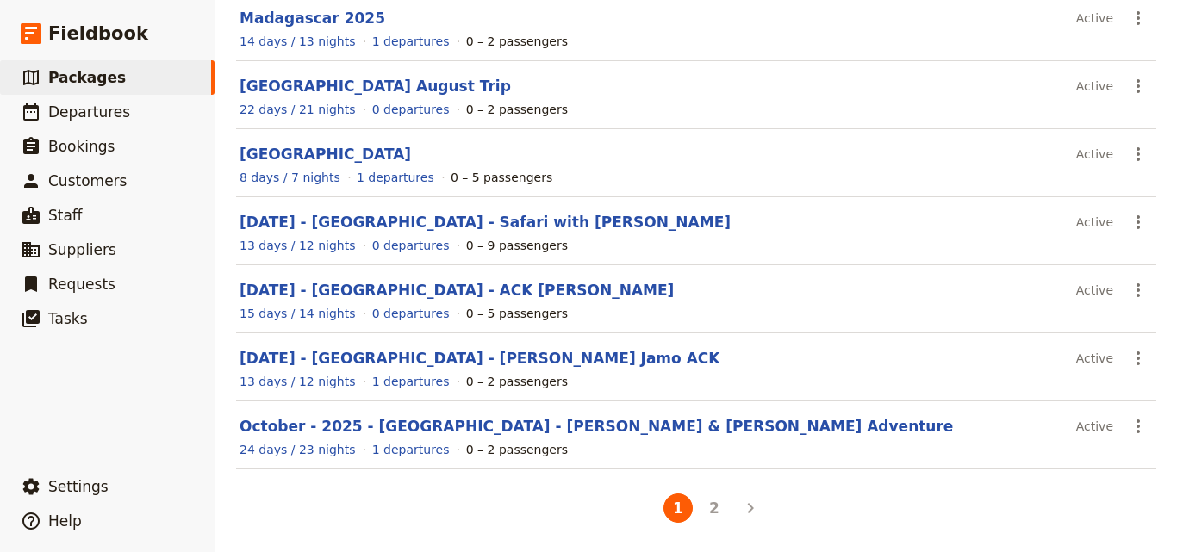
scroll to position [379, 0]
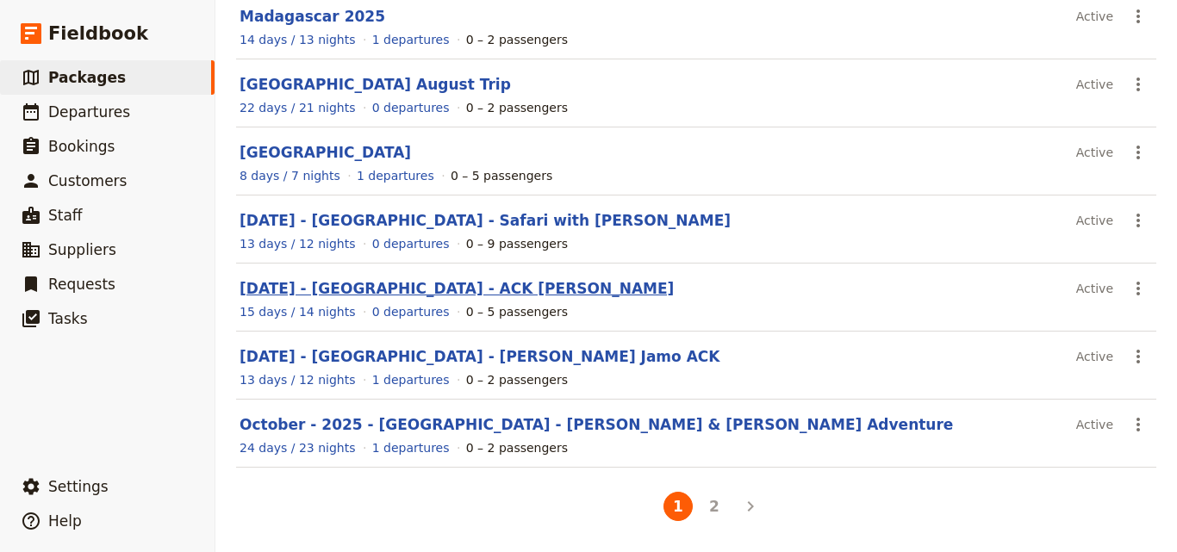
click at [391, 286] on link "[DATE] - [GEOGRAPHIC_DATA] - ACK [PERSON_NAME]" at bounding box center [457, 288] width 434 height 17
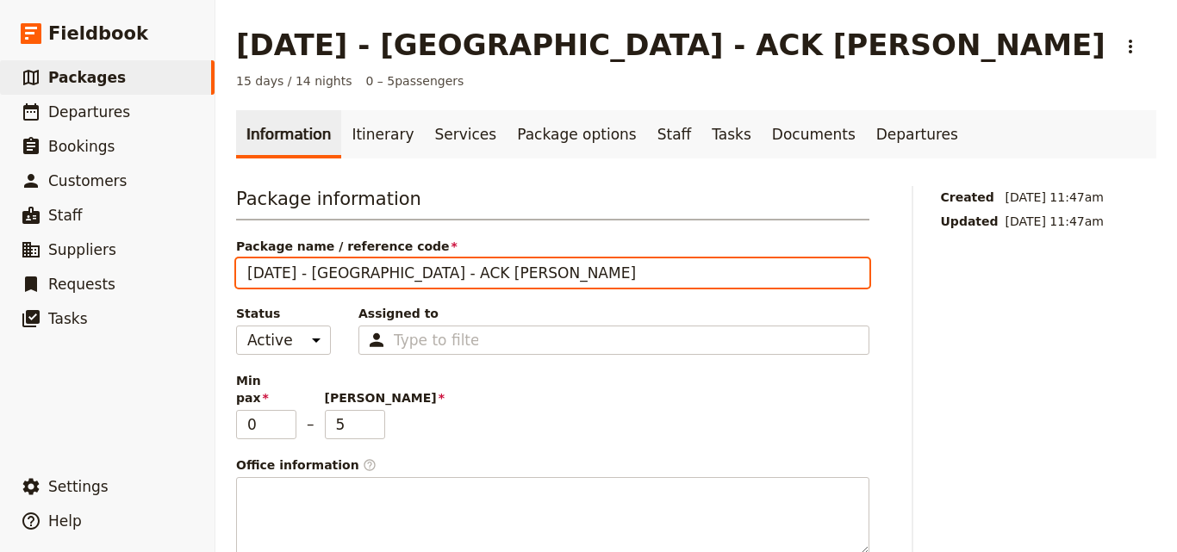
drag, startPoint x: 361, startPoint y: 273, endPoint x: 333, endPoint y: 263, distance: 29.4
click at [333, 263] on input "[DATE] - [GEOGRAPHIC_DATA] - ACK [PERSON_NAME]" at bounding box center [552, 272] width 633 height 29
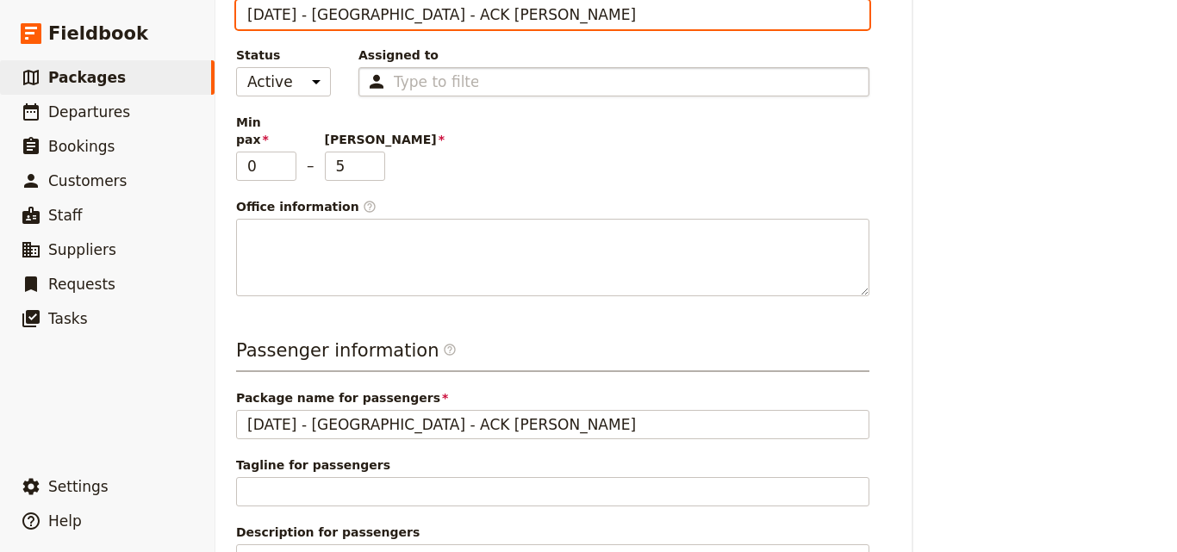
scroll to position [497, 0]
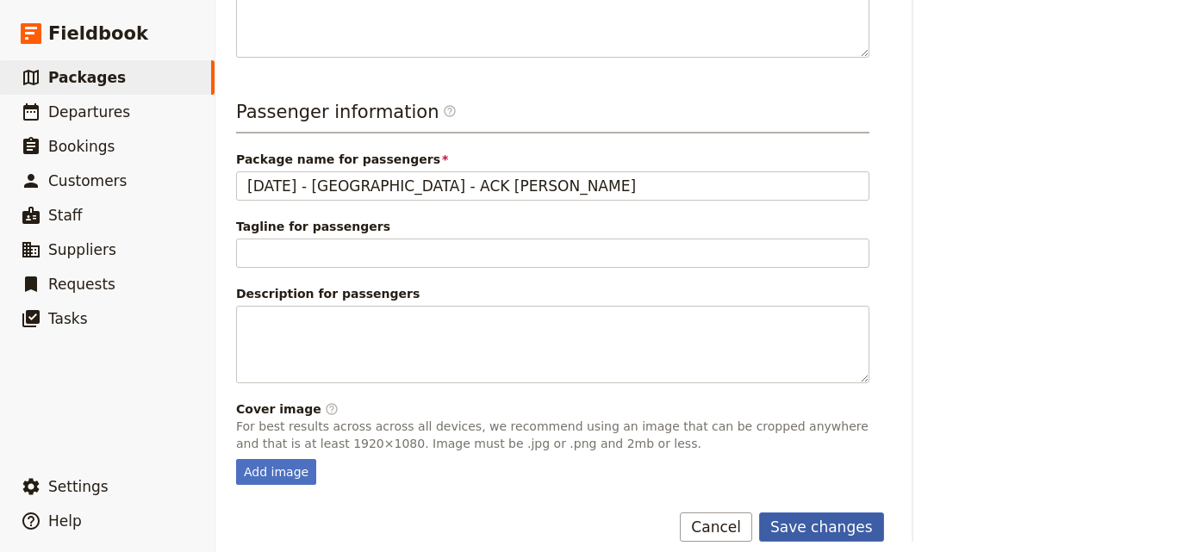
click at [804, 513] on button "Save changes" at bounding box center [821, 527] width 125 height 29
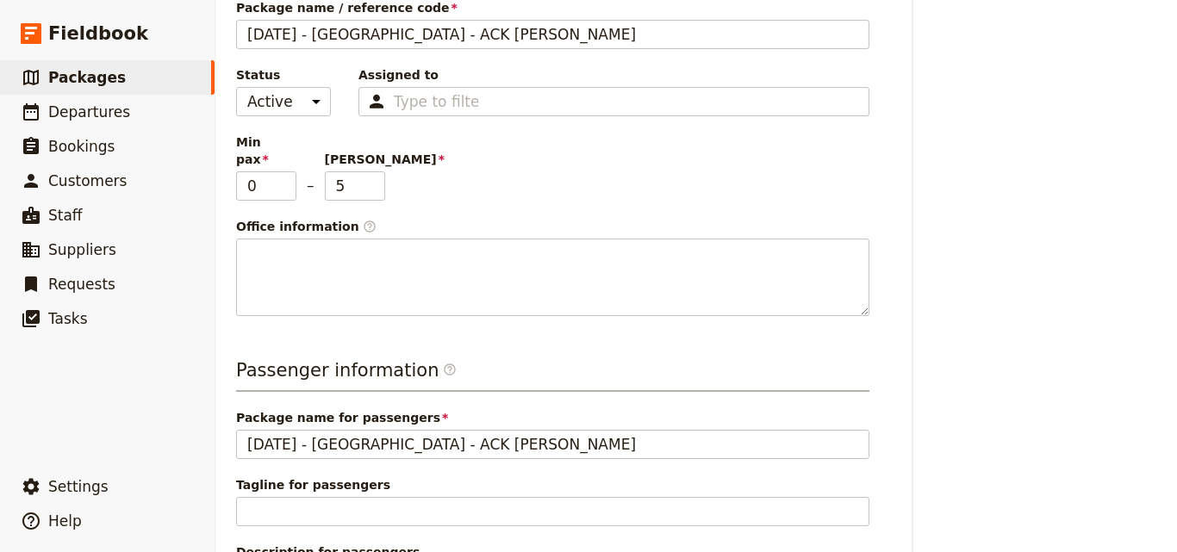
scroll to position [66, 0]
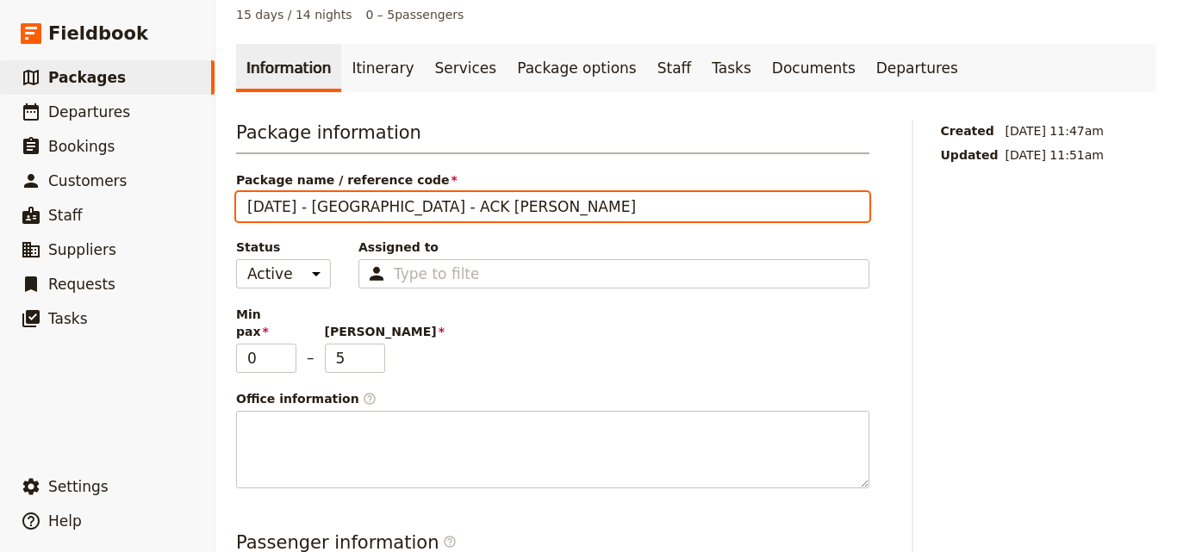
click at [272, 204] on input "[DATE] - [GEOGRAPHIC_DATA] - ACK [PERSON_NAME]" at bounding box center [552, 206] width 633 height 29
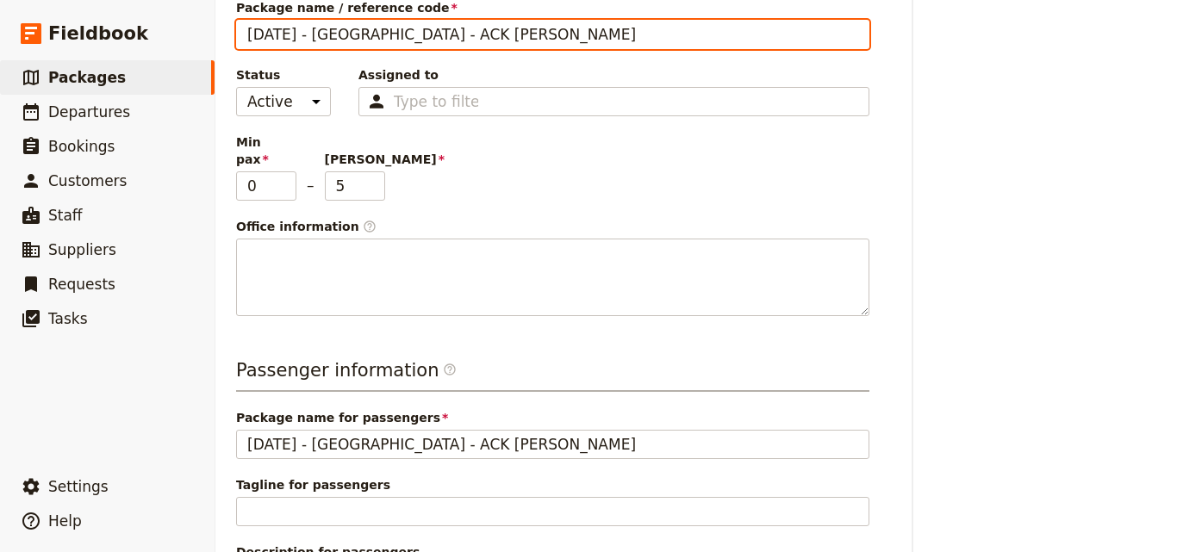
scroll to position [497, 0]
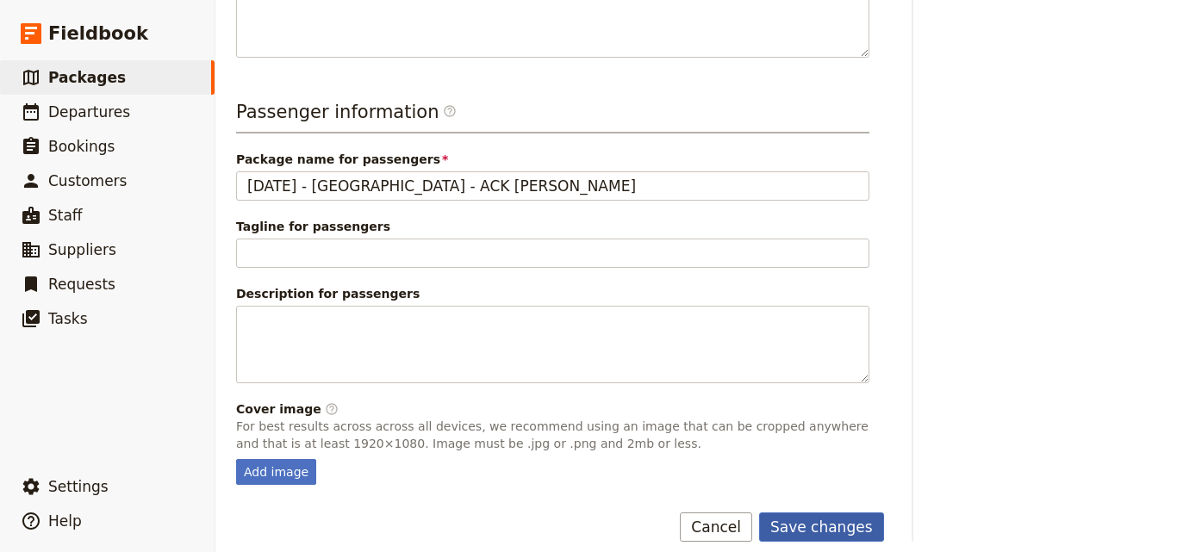
type input "[DATE] - [GEOGRAPHIC_DATA] - ACK [PERSON_NAME]"
click at [844, 513] on button "Save changes" at bounding box center [821, 527] width 125 height 29
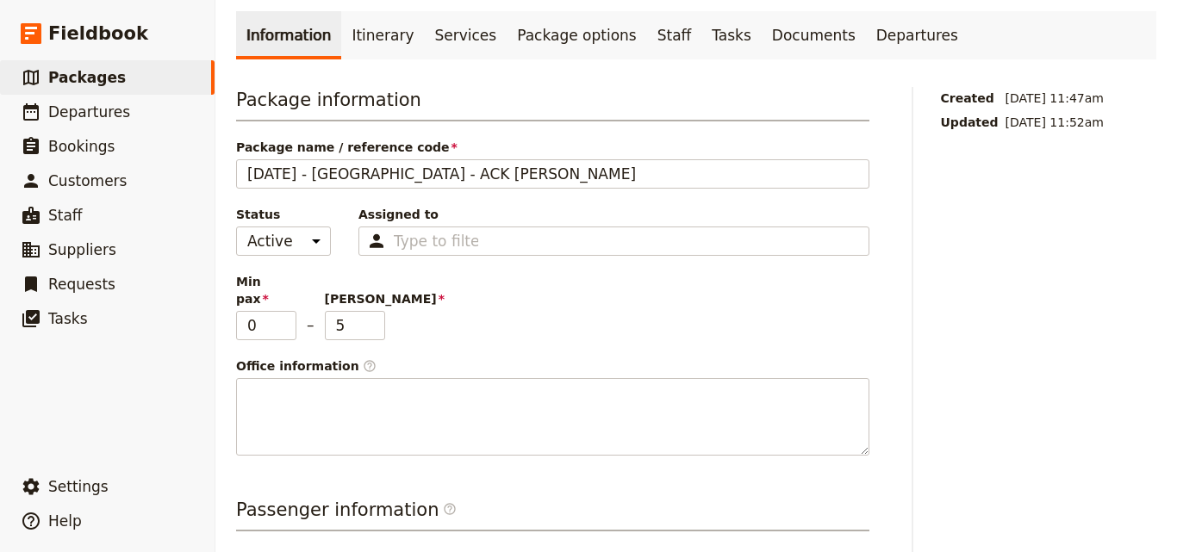
scroll to position [0, 0]
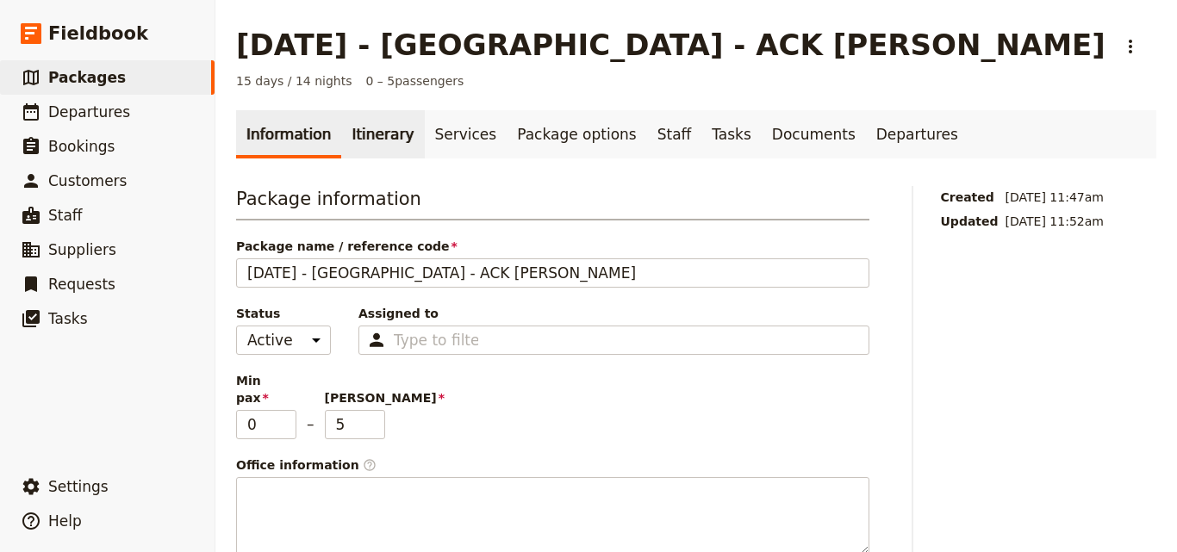
click at [393, 133] on link "Itinerary" at bounding box center [382, 134] width 83 height 48
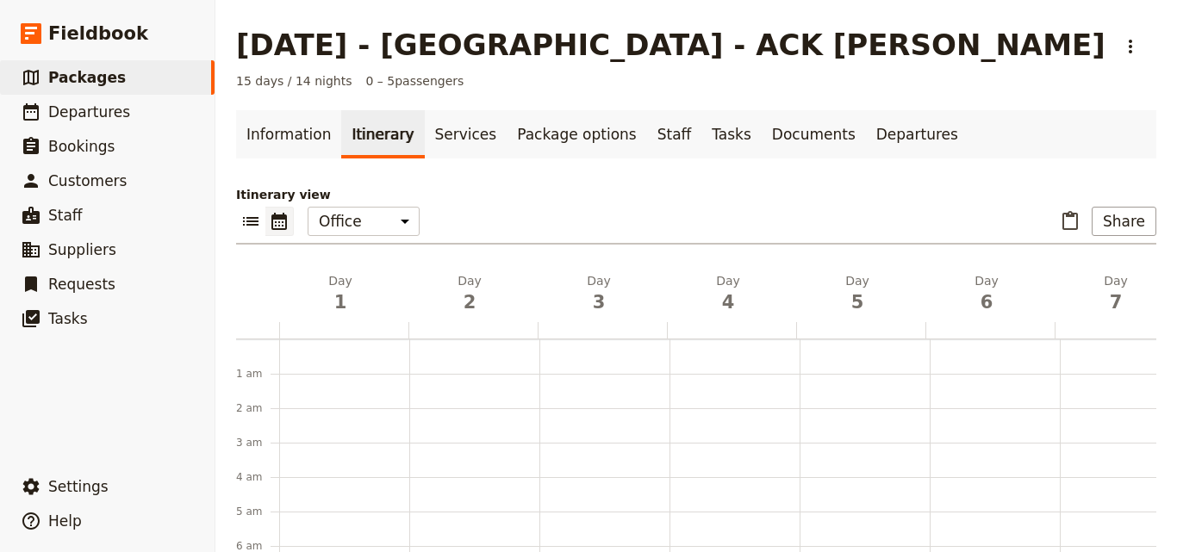
scroll to position [224, 0]
click at [121, 111] on link "​ Departures" at bounding box center [107, 112] width 215 height 34
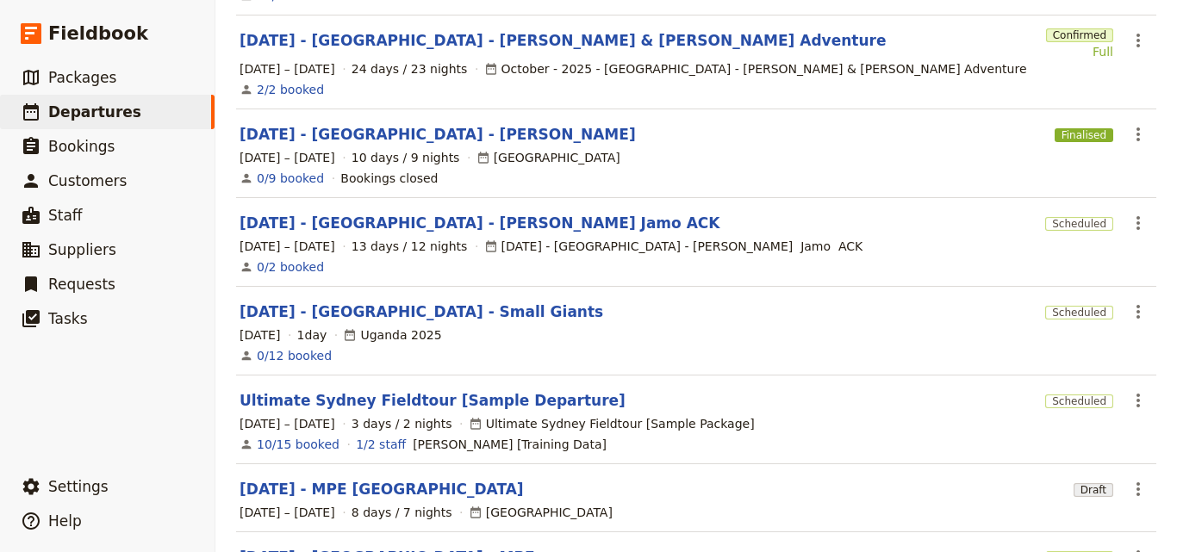
scroll to position [555, 0]
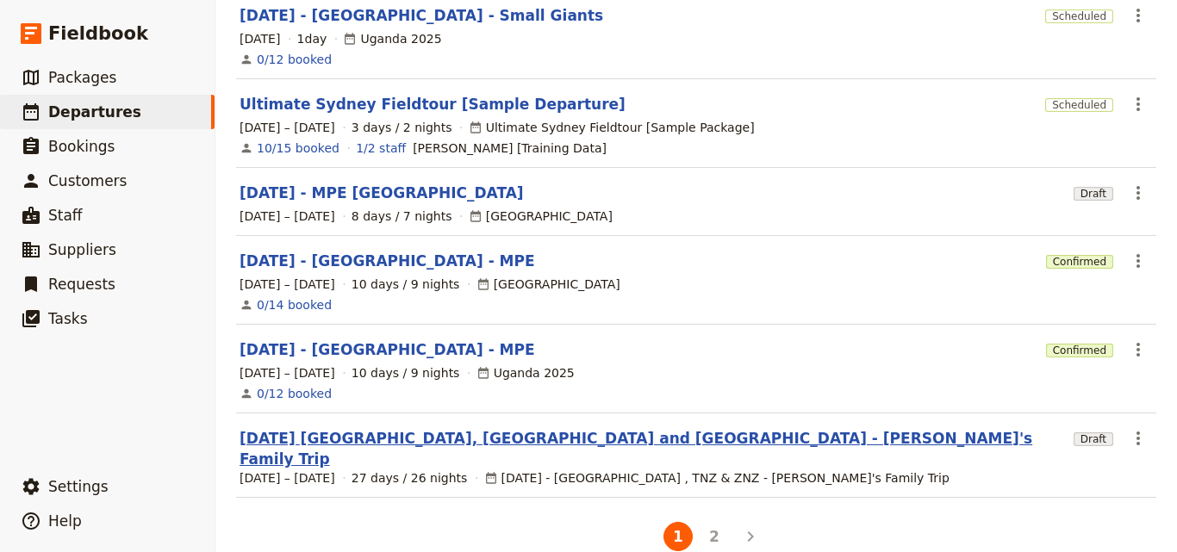
click at [567, 428] on link "[DATE] [GEOGRAPHIC_DATA], [GEOGRAPHIC_DATA] and [GEOGRAPHIC_DATA] - [PERSON_NAM…" at bounding box center [653, 448] width 827 height 41
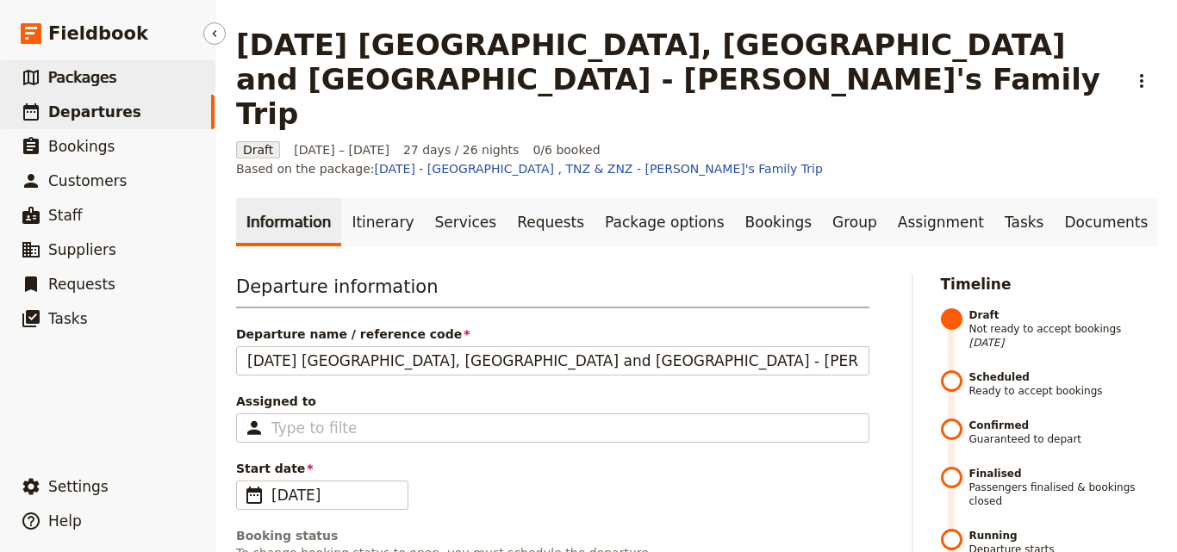
click at [109, 78] on link "​ Packages" at bounding box center [107, 77] width 215 height 34
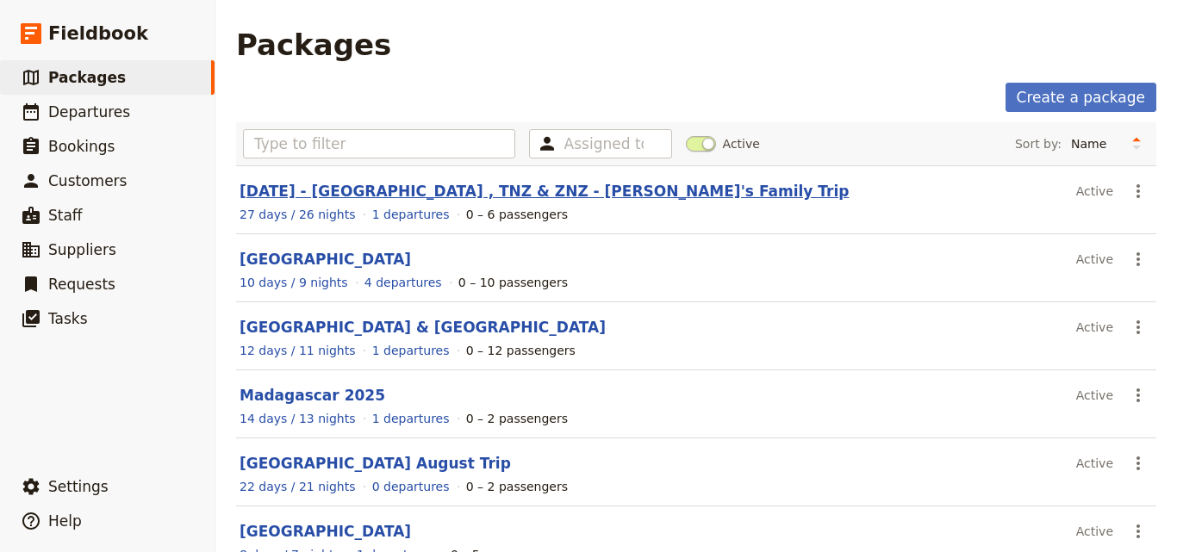
click at [364, 192] on link "[DATE] - [GEOGRAPHIC_DATA] , TNZ & ZNZ - [PERSON_NAME]'s Family Trip" at bounding box center [544, 191] width 609 height 17
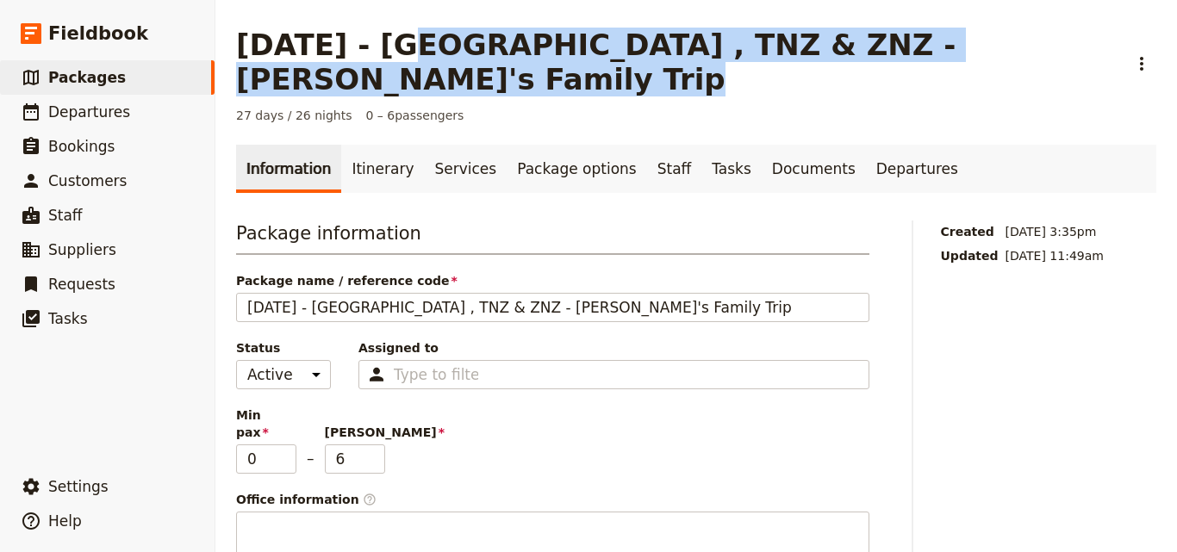
drag, startPoint x: 385, startPoint y: 47, endPoint x: 908, endPoint y: 39, distance: 523.0
click at [908, 39] on div "[DATE] - [GEOGRAPHIC_DATA] , TNZ & ZNZ - [PERSON_NAME]'s Family Trip ​" at bounding box center [696, 62] width 920 height 69
copy h1 "UGA , TNZ & ZNZ - [PERSON_NAME]'s Family Trip"
click at [117, 101] on link "​ Departures" at bounding box center [107, 112] width 215 height 34
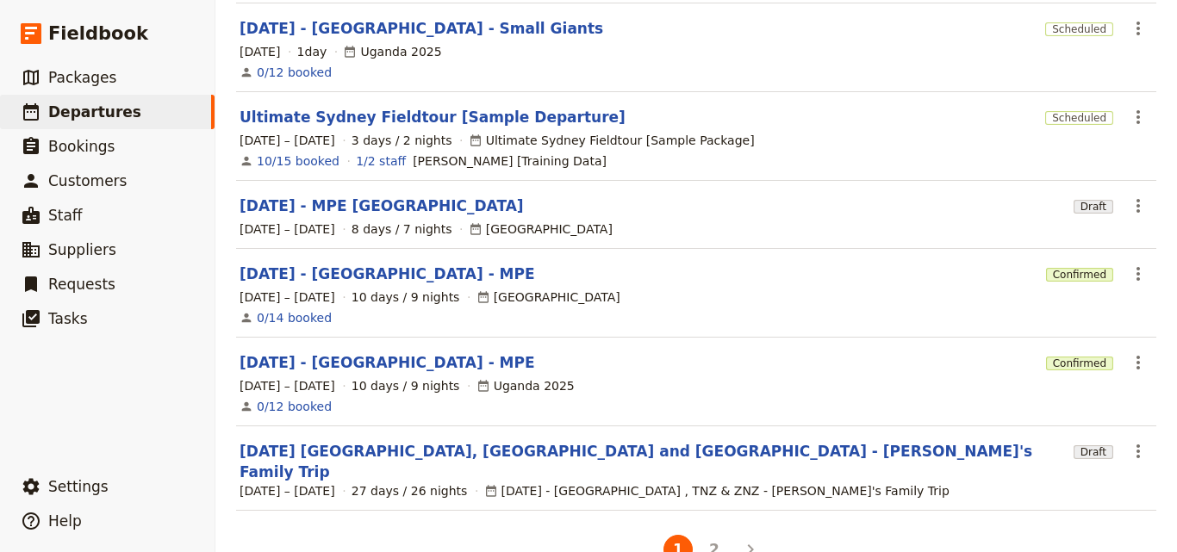
scroll to position [555, 0]
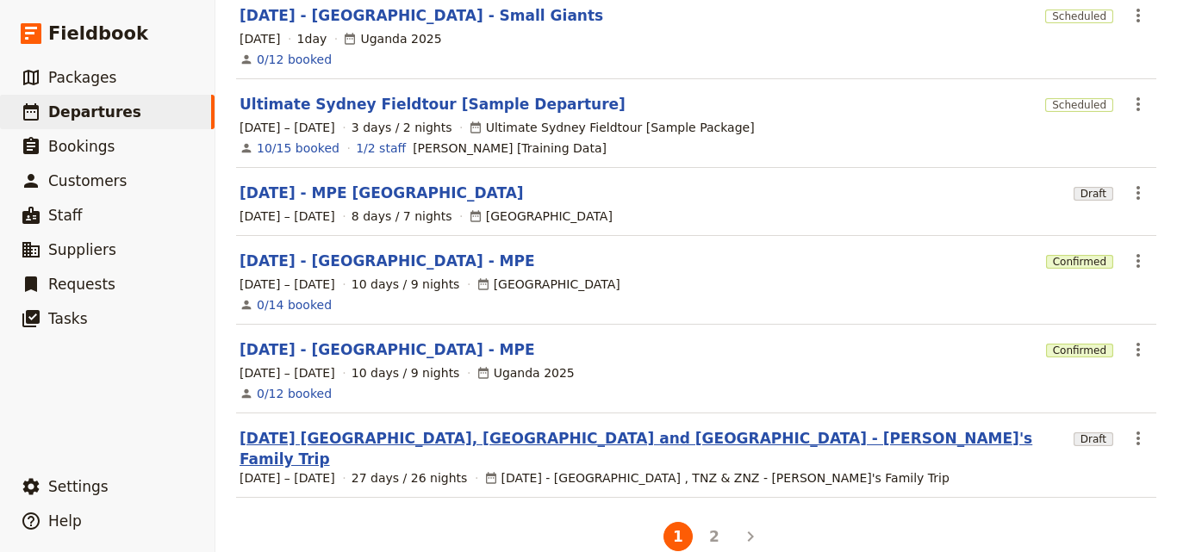
click at [410, 432] on link "[DATE] [GEOGRAPHIC_DATA], [GEOGRAPHIC_DATA] and [GEOGRAPHIC_DATA] - [PERSON_NAM…" at bounding box center [653, 448] width 827 height 41
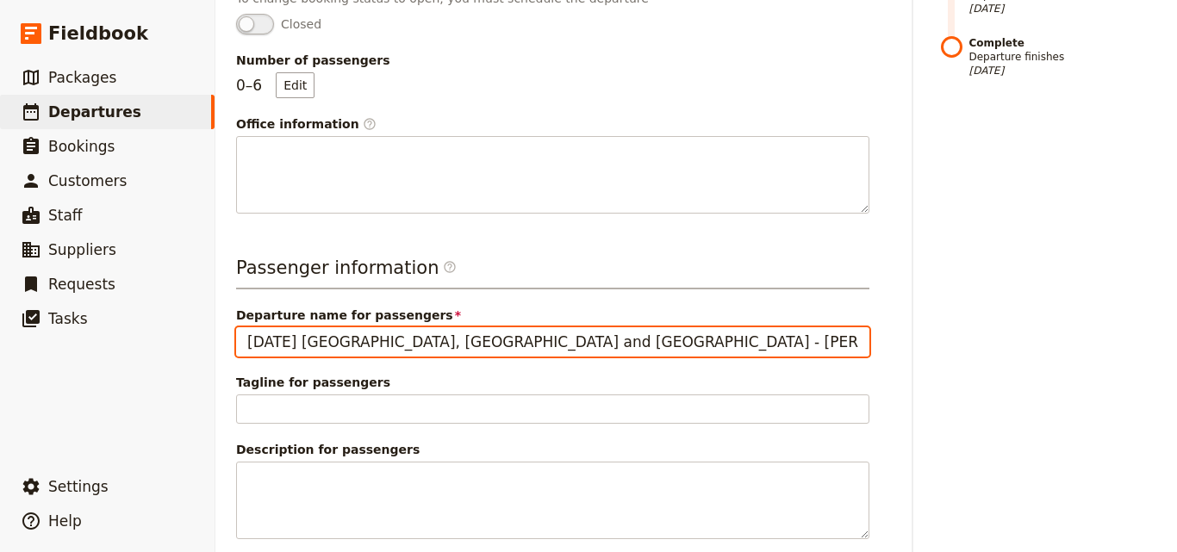
drag, startPoint x: 308, startPoint y: 253, endPoint x: 668, endPoint y: 250, distance: 360.1
click at [668, 327] on input "[DATE] [GEOGRAPHIC_DATA], [GEOGRAPHIC_DATA] and [GEOGRAPHIC_DATA] - [PERSON_NAM…" at bounding box center [552, 341] width 633 height 29
paste input "UGA , TNZ & ZNZ"
click at [306, 327] on input "FEB 2026UGA , TNZ & ZNZ - [PERSON_NAME]'s Family Trip" at bounding box center [552, 341] width 633 height 29
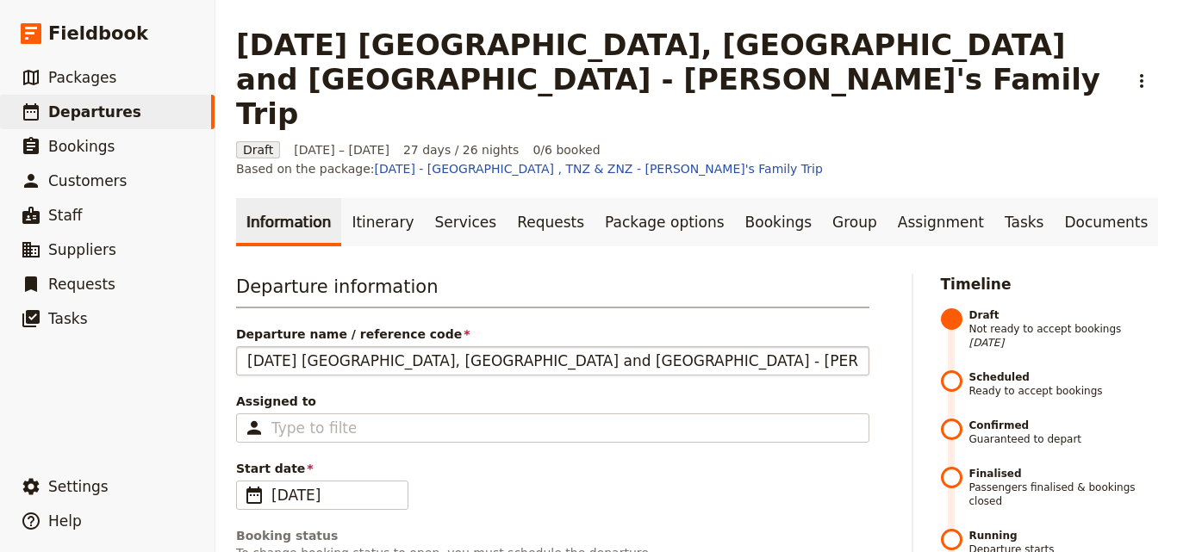
type input "[DATE] - [GEOGRAPHIC_DATA] , TNZ & ZNZ - [PERSON_NAME]'s Family Trip"
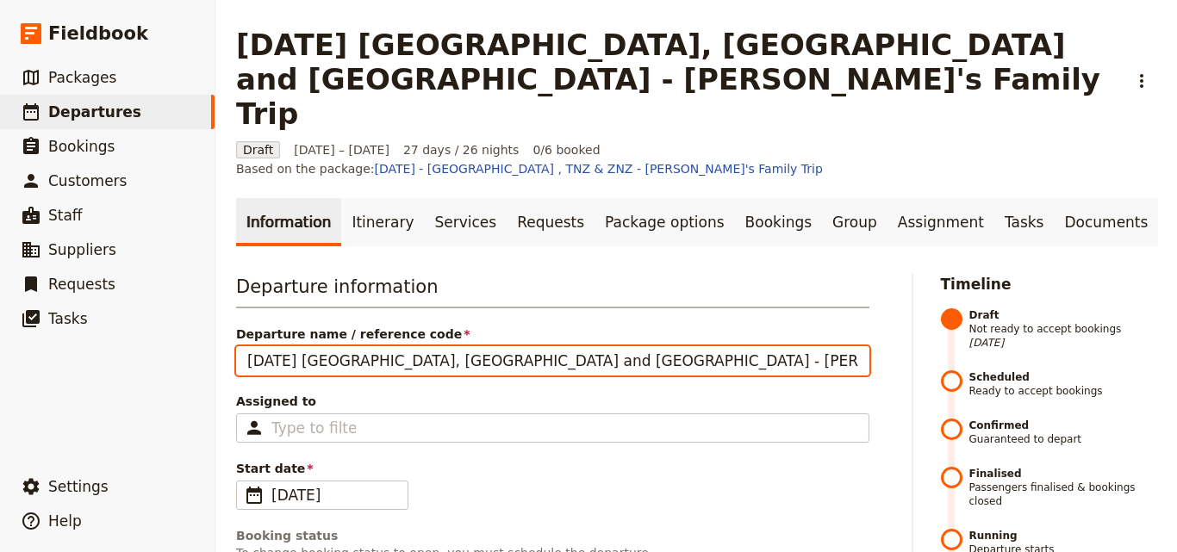
drag, startPoint x: 310, startPoint y: 270, endPoint x: 692, endPoint y: 270, distance: 381.7
click at [692, 346] on input "[DATE] [GEOGRAPHIC_DATA], [GEOGRAPHIC_DATA] and [GEOGRAPHIC_DATA] - [PERSON_NAM…" at bounding box center [552, 360] width 633 height 29
paste input "GA , TNZ & ZNZ"
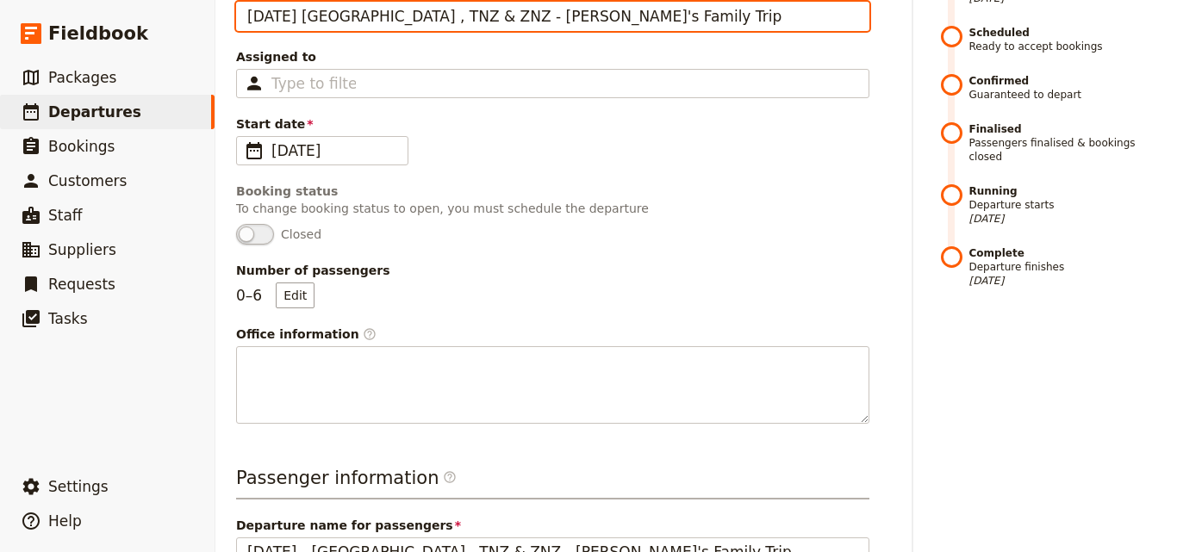
scroll to position [640, 0]
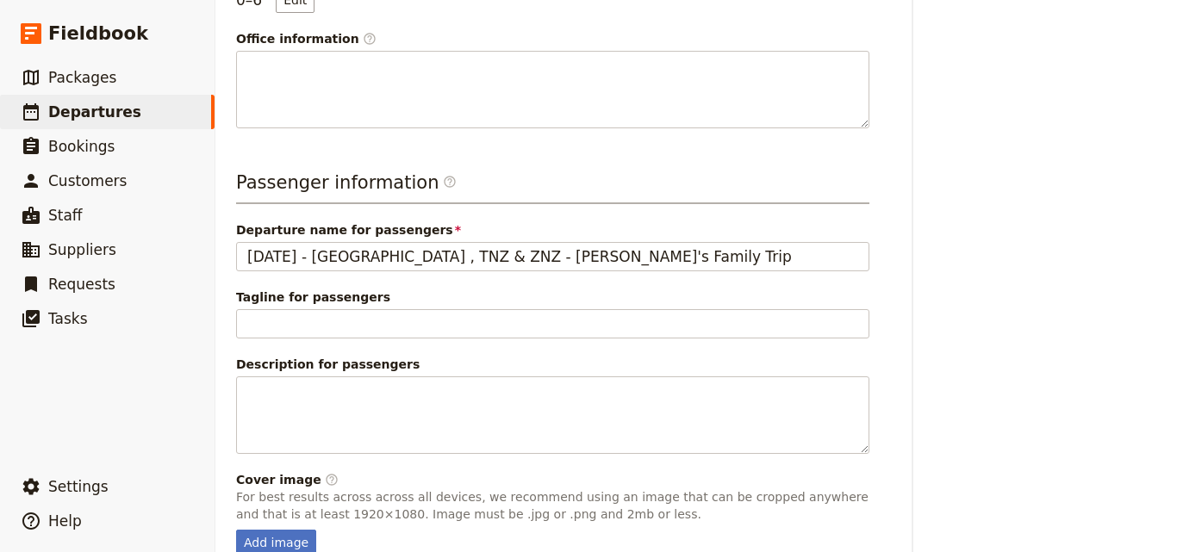
type input "[DATE] [GEOGRAPHIC_DATA] , TNZ & ZNZ - [PERSON_NAME]'s Family Trip"
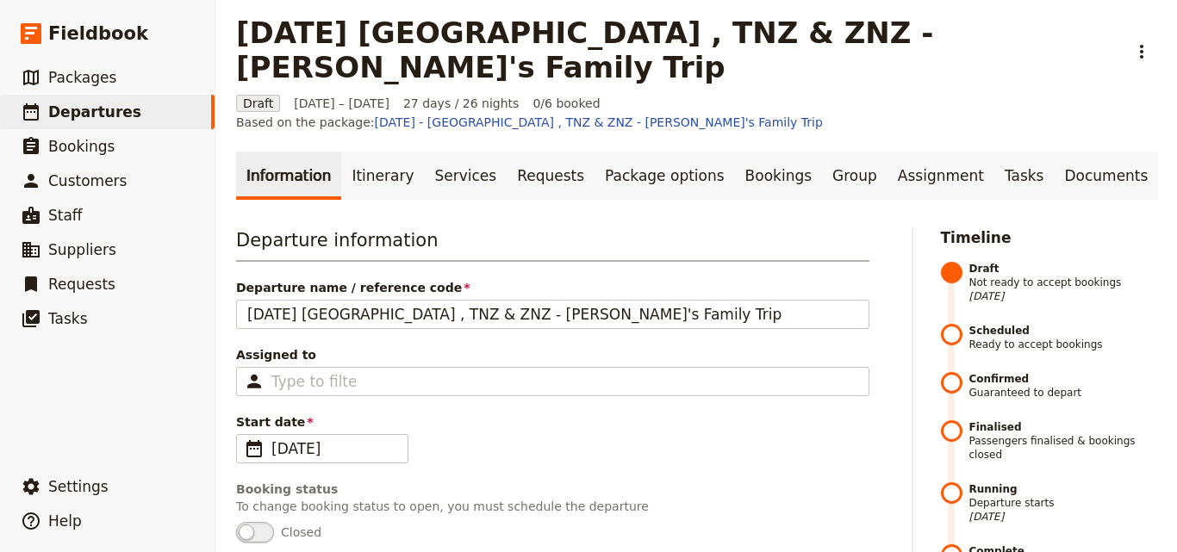
scroll to position [0, 0]
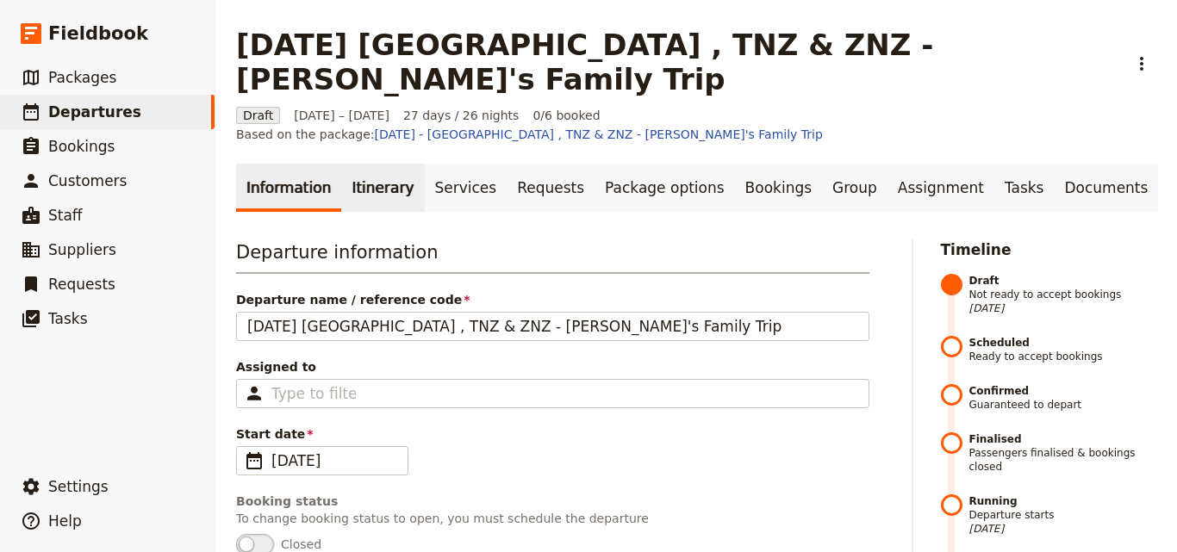
click at [377, 164] on link "Itinerary" at bounding box center [382, 188] width 83 height 48
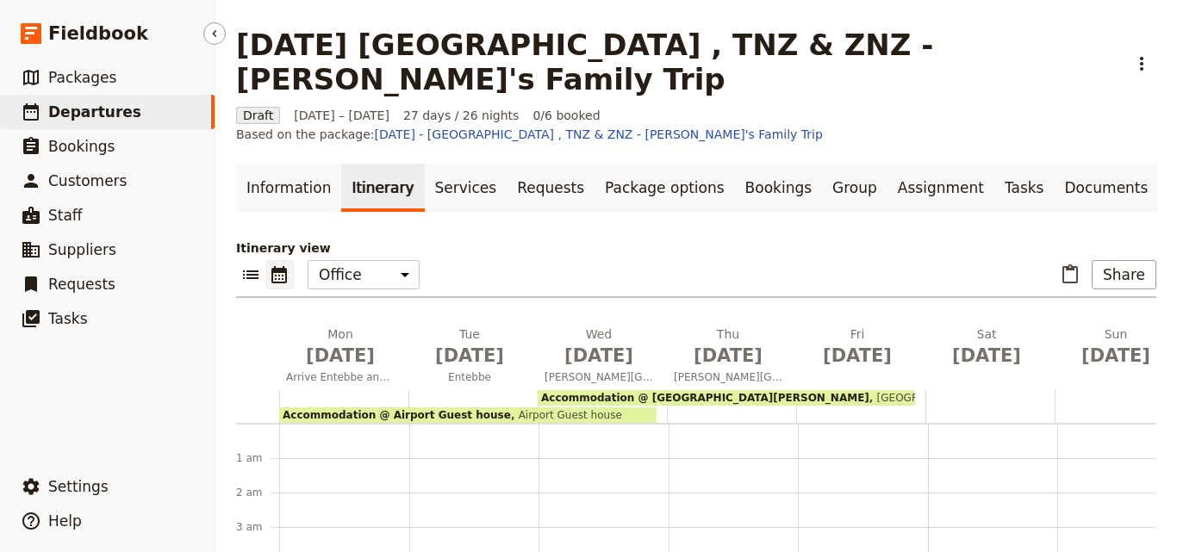
click at [82, 106] on span "Departures" at bounding box center [94, 111] width 93 height 17
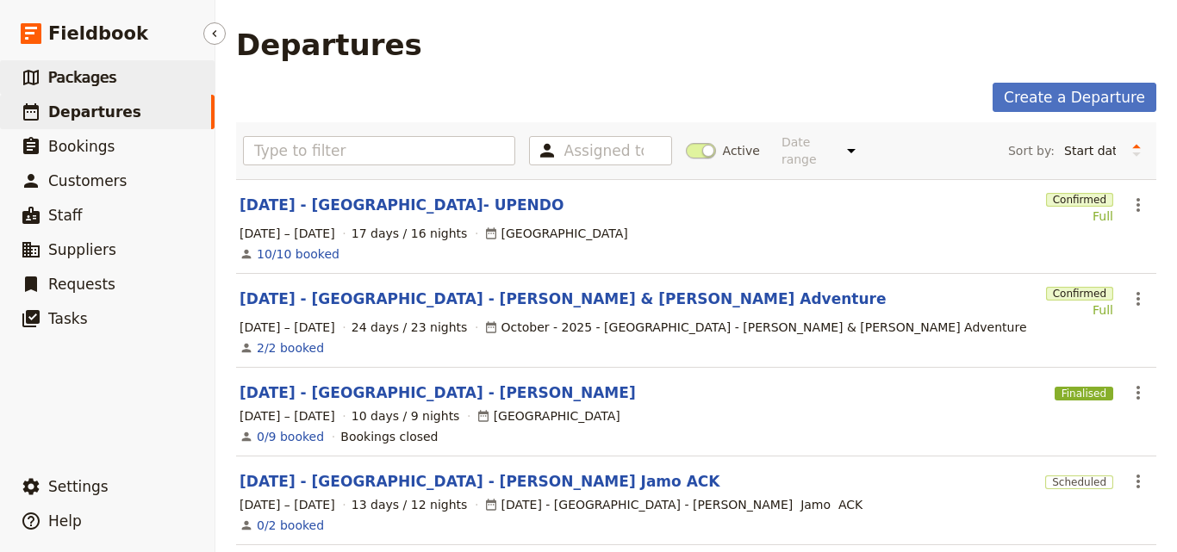
click at [100, 78] on span "Packages" at bounding box center [82, 77] width 68 height 17
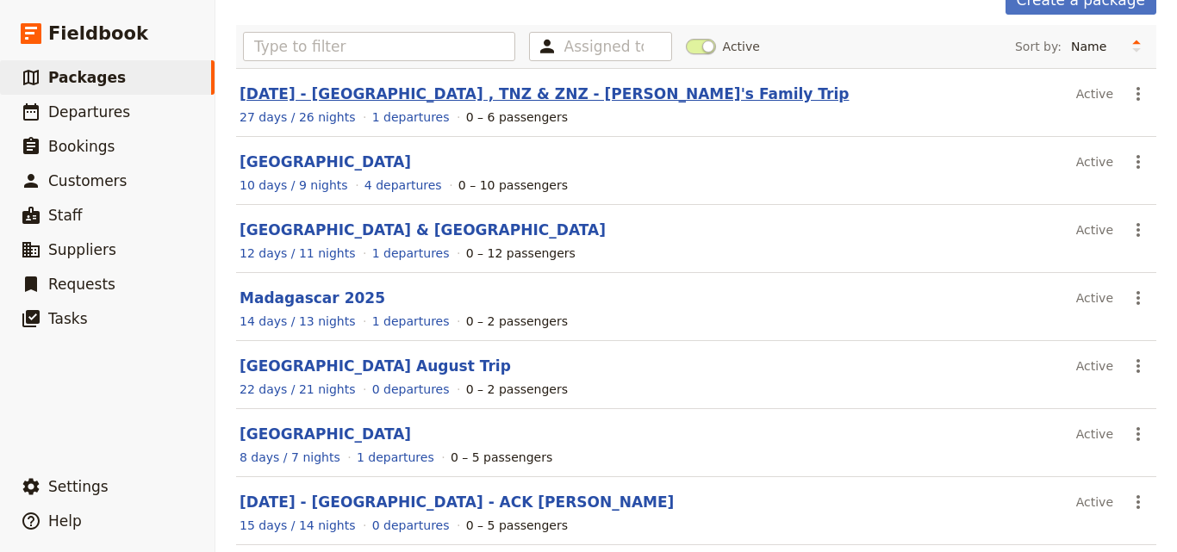
scroll to position [172, 0]
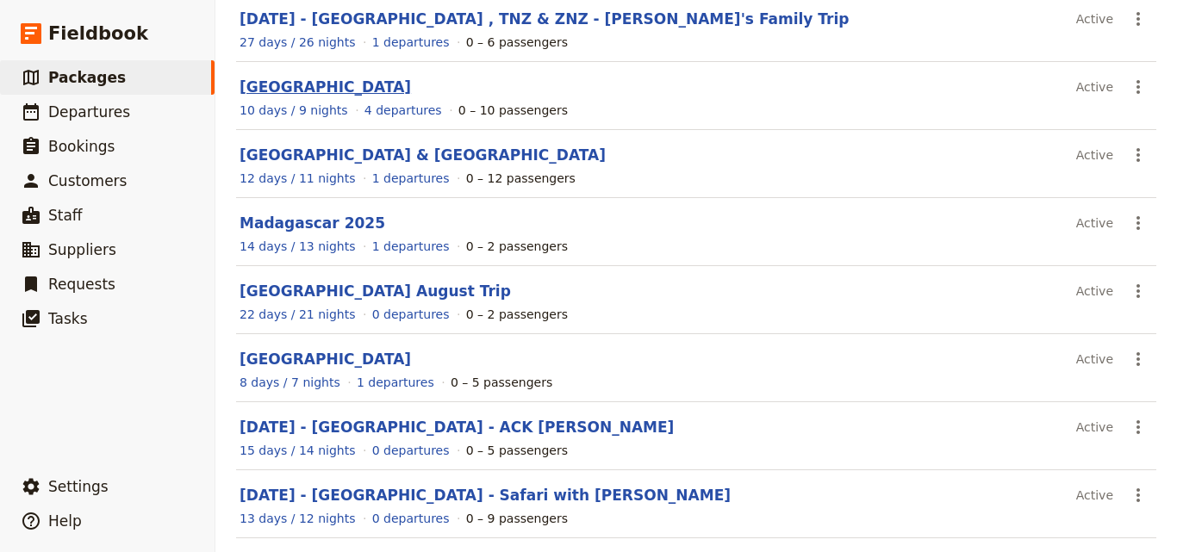
click at [255, 88] on link "[GEOGRAPHIC_DATA]" at bounding box center [325, 86] width 171 height 17
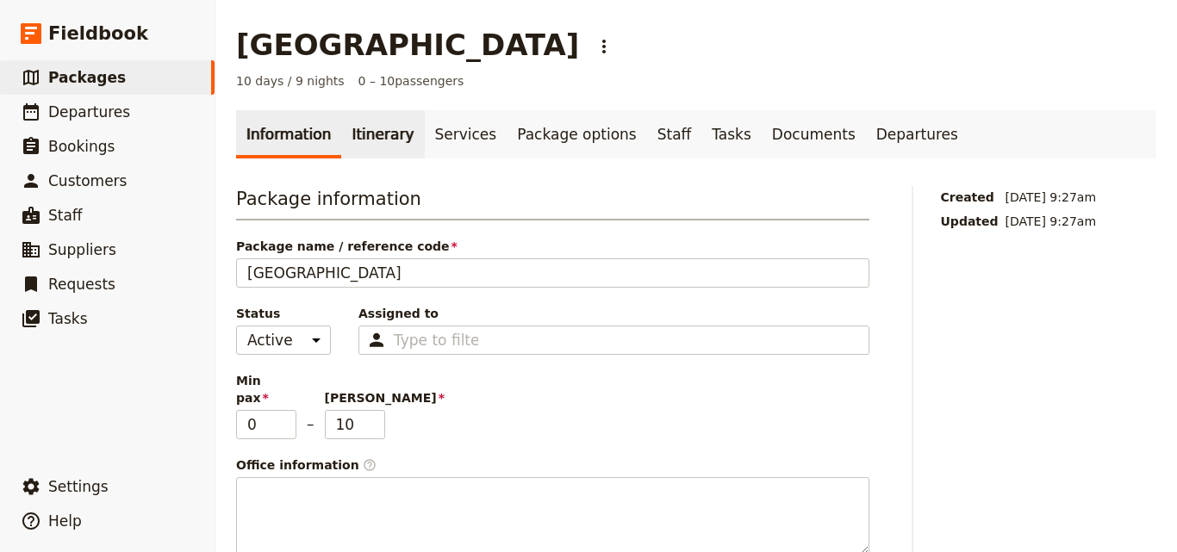
click at [357, 125] on link "Itinerary" at bounding box center [382, 134] width 83 height 48
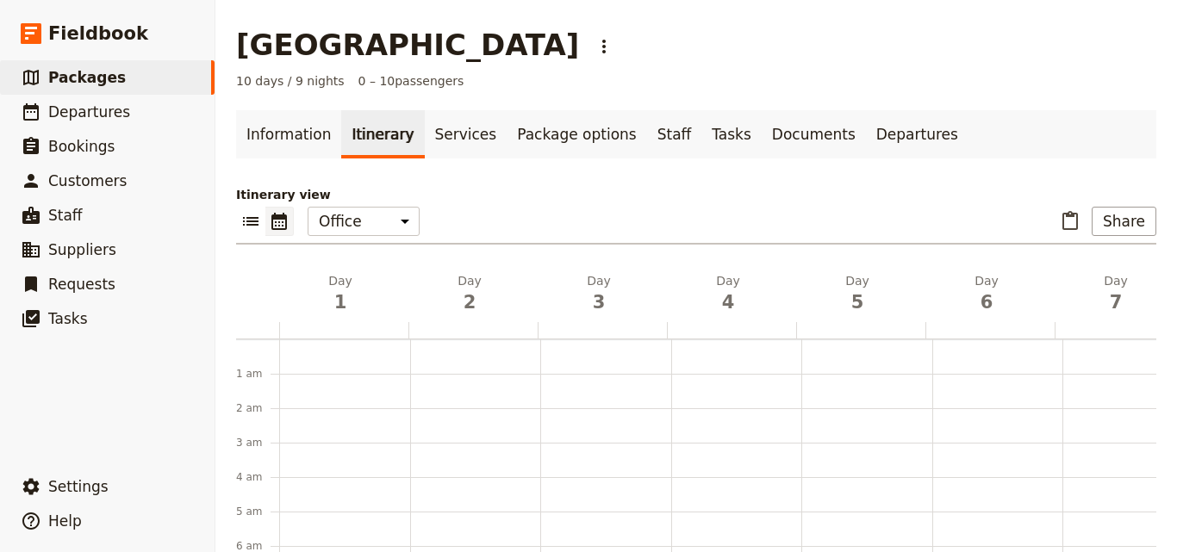
scroll to position [224, 0]
click at [91, 75] on span "Packages" at bounding box center [87, 77] width 78 height 17
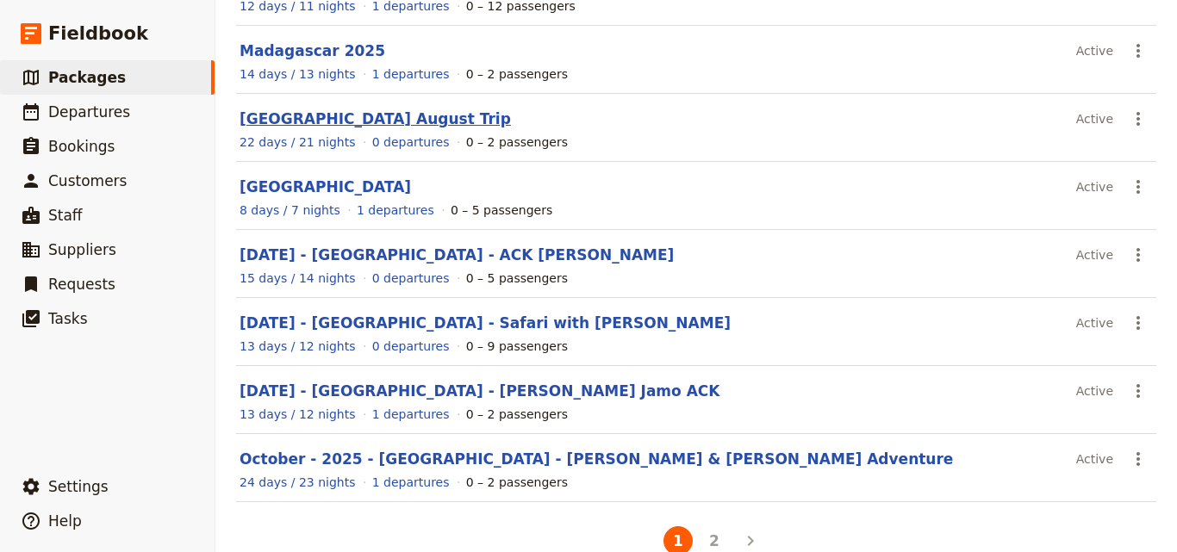
scroll to position [379, 0]
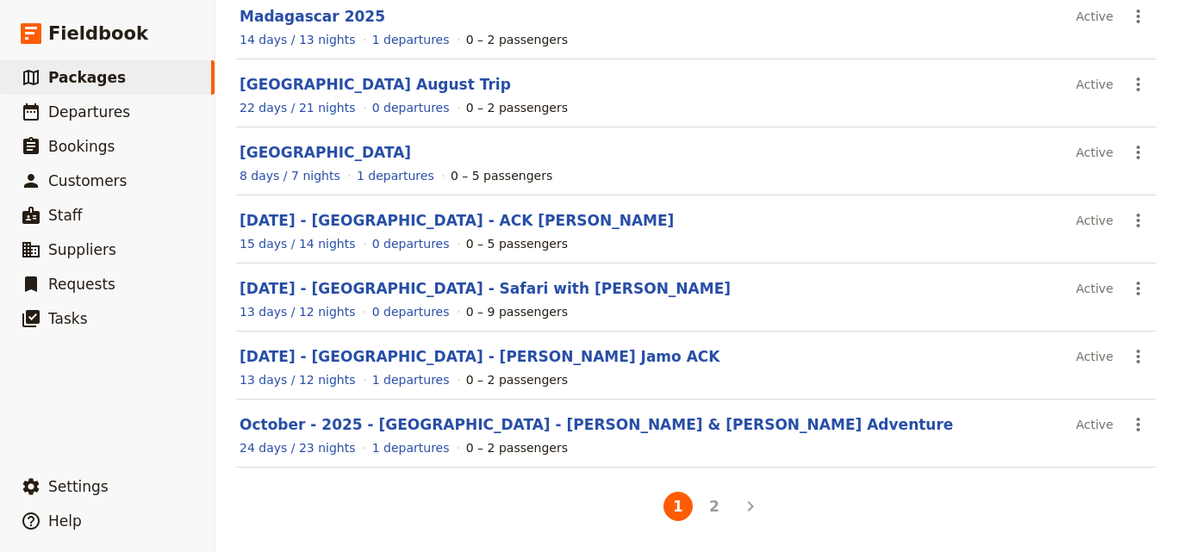
click at [583, 232] on section "[DATE] - [GEOGRAPHIC_DATA] - ACK [PERSON_NAME] Active ​ 15 days / 14 nights 0 d…" at bounding box center [696, 230] width 920 height 68
click at [580, 236] on div "15 days / 14 nights 0 departures 0 – 5 passengers" at bounding box center [696, 243] width 917 height 21
click at [406, 218] on link "[DATE] - [GEOGRAPHIC_DATA] - ACK [PERSON_NAME]" at bounding box center [457, 220] width 434 height 17
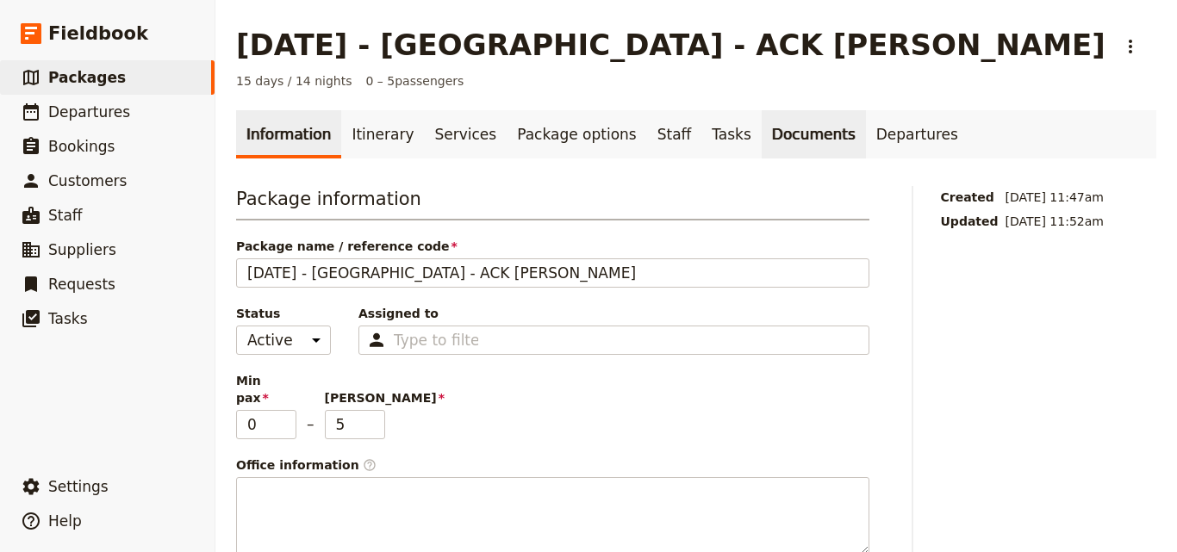
click at [762, 134] on link "Documents" at bounding box center [814, 134] width 104 height 48
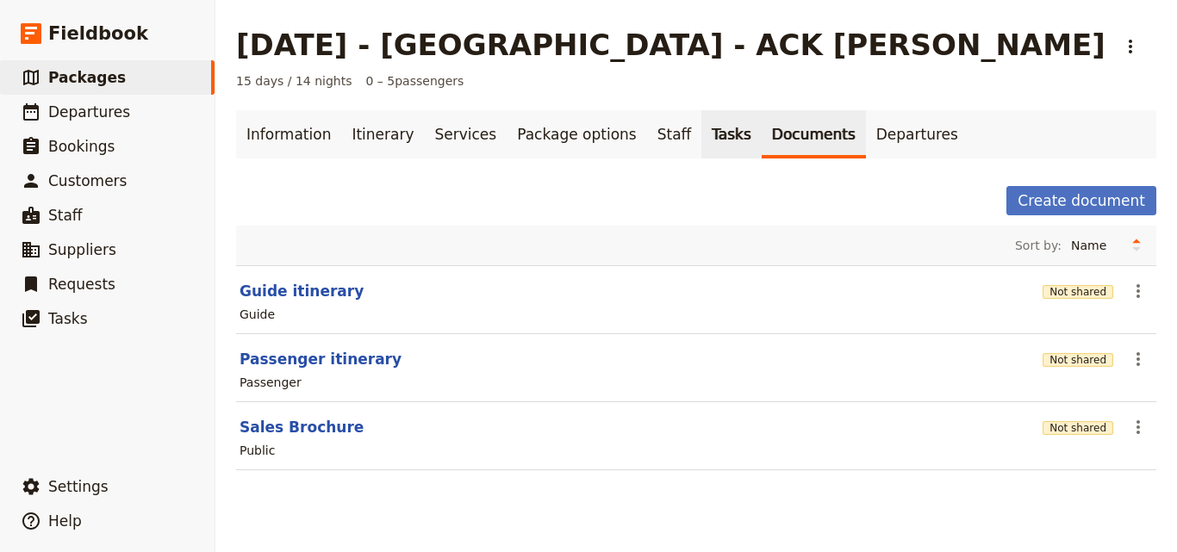
click at [701, 134] on link "Tasks" at bounding box center [731, 134] width 60 height 48
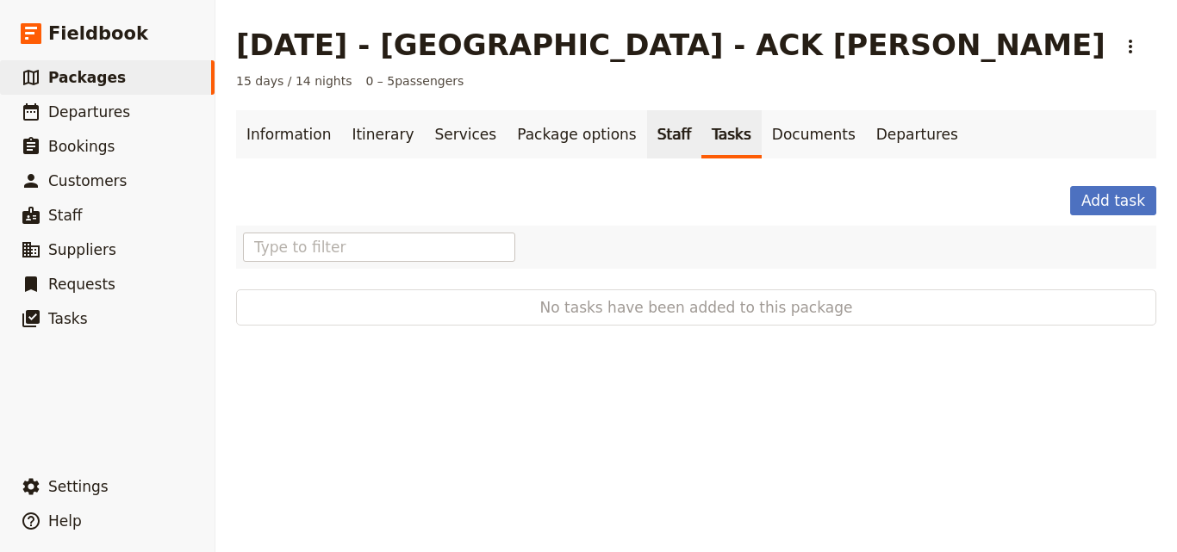
click at [647, 128] on link "Staff" at bounding box center [674, 134] width 55 height 48
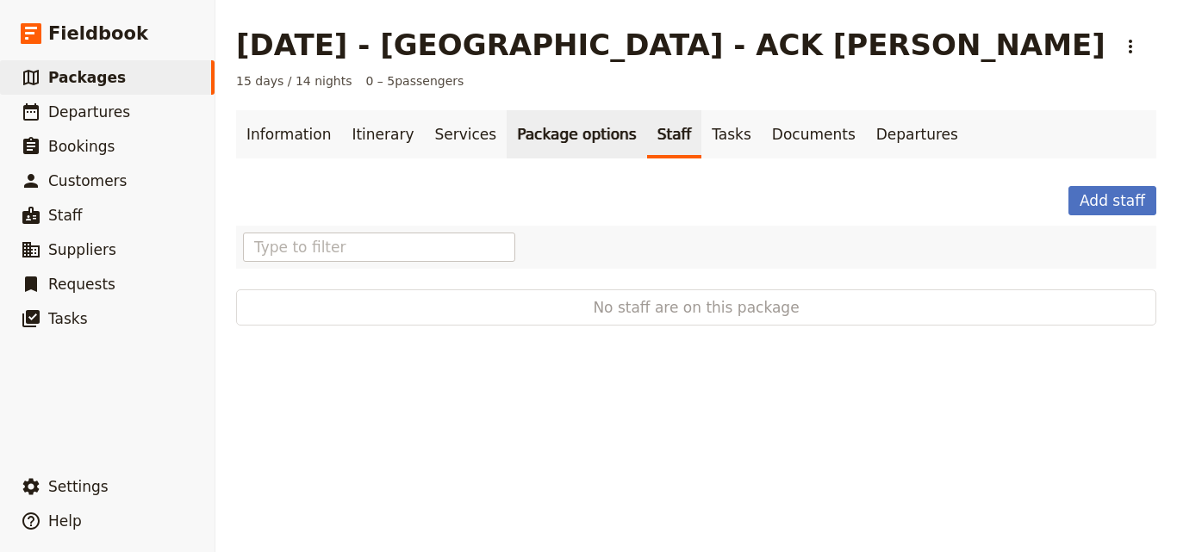
click at [542, 134] on link "Package options" at bounding box center [577, 134] width 140 height 48
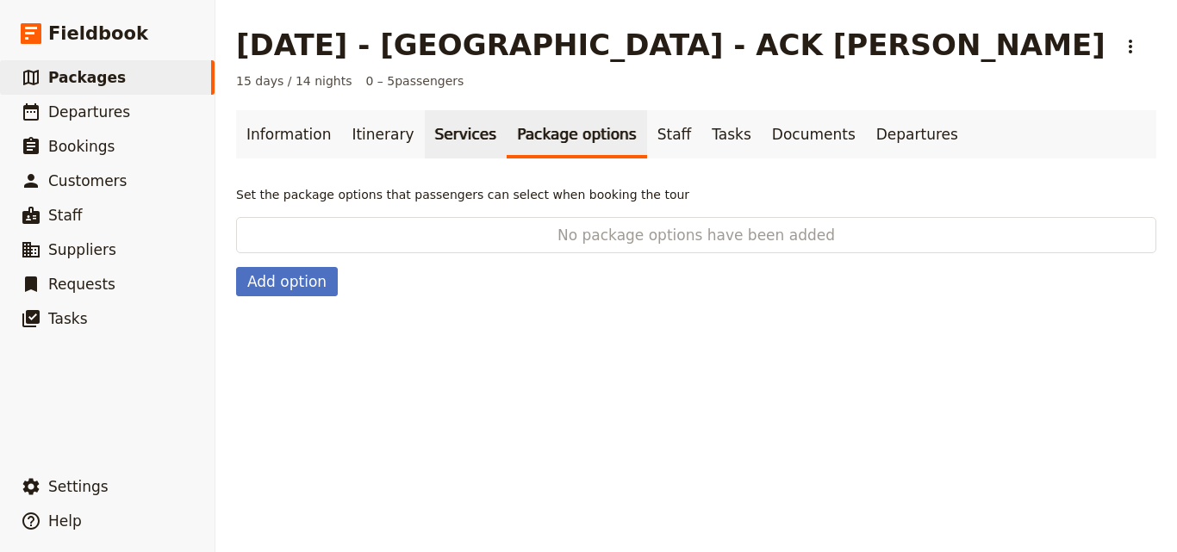
click at [457, 140] on link "Services" at bounding box center [466, 134] width 83 height 48
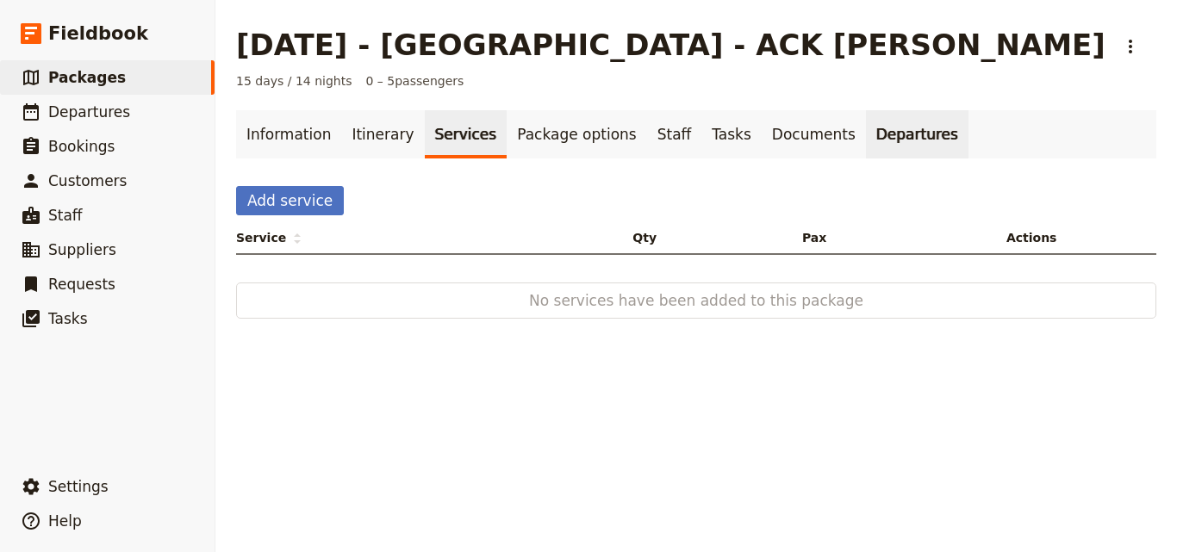
click at [866, 128] on link "Departures" at bounding box center [917, 134] width 103 height 48
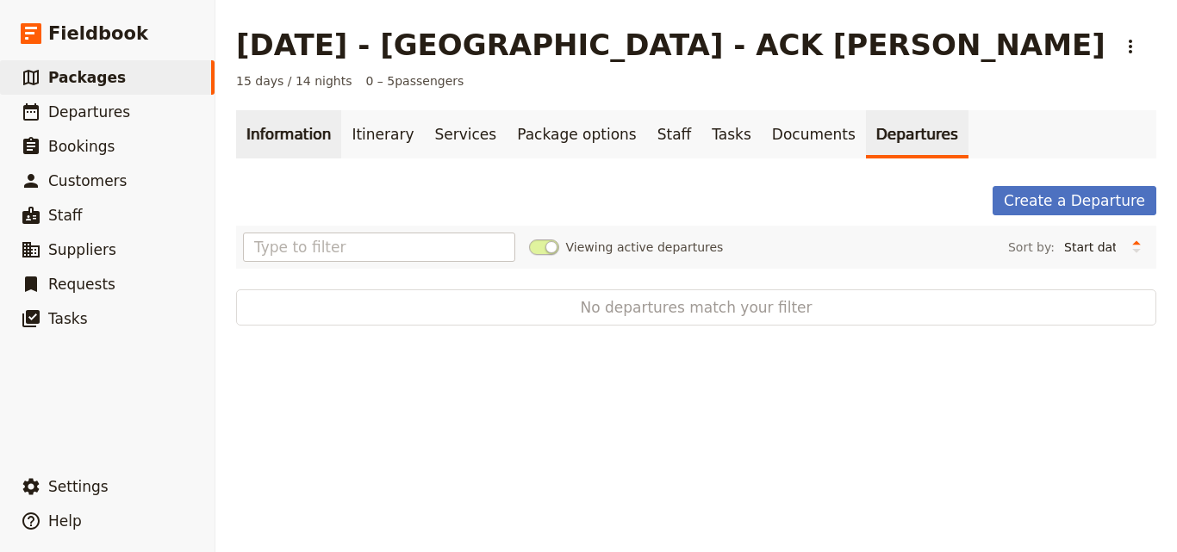
click at [292, 125] on link "Information" at bounding box center [288, 134] width 105 height 48
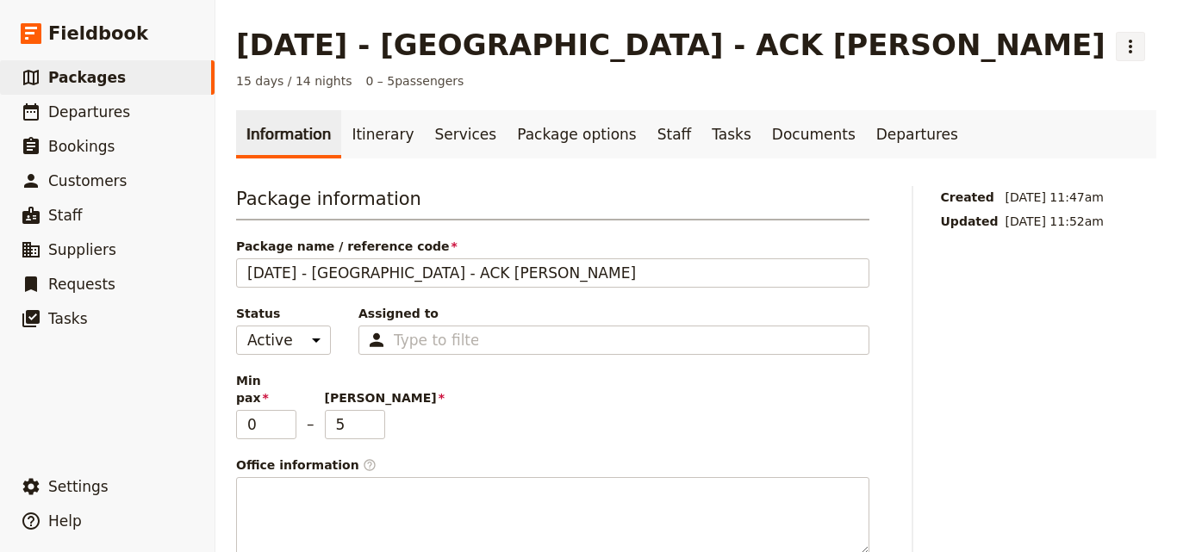
click at [1120, 42] on icon "Actions" at bounding box center [1130, 46] width 21 height 21
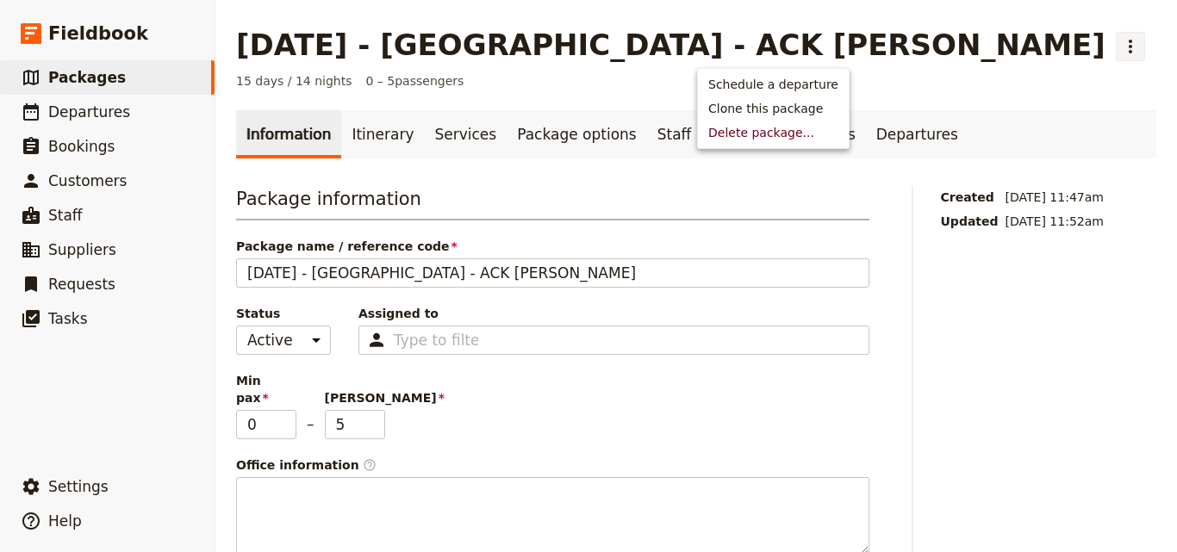
click at [597, 65] on main "[DATE] - [GEOGRAPHIC_DATA] - ACK [PERSON_NAME] ​ 15 days / 14 nights 0 – 5 pass…" at bounding box center [695, 533] width 961 height 1067
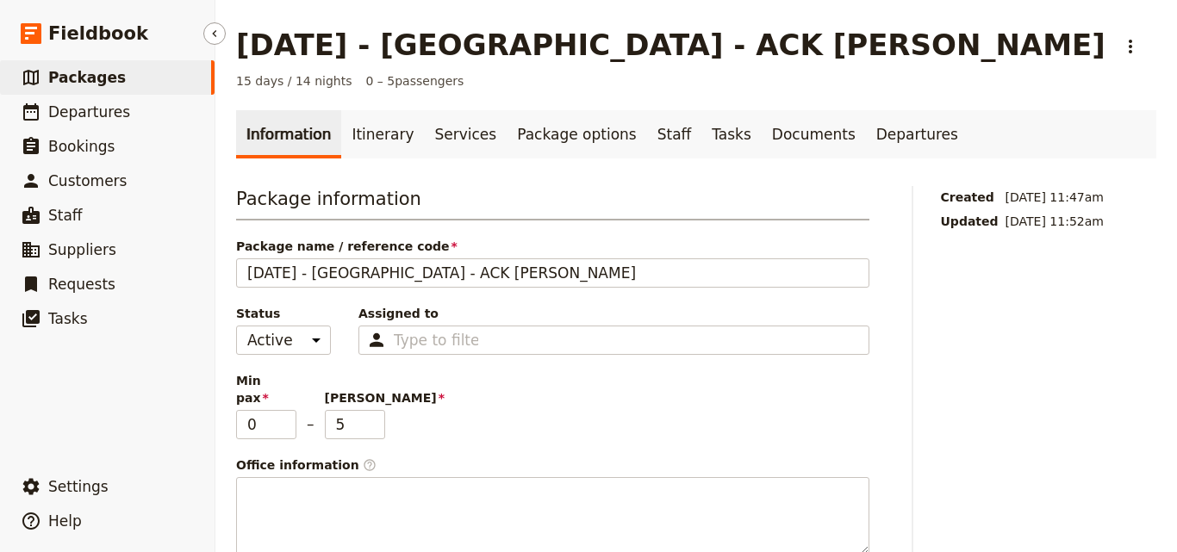
click at [59, 76] on span "Packages" at bounding box center [87, 77] width 78 height 17
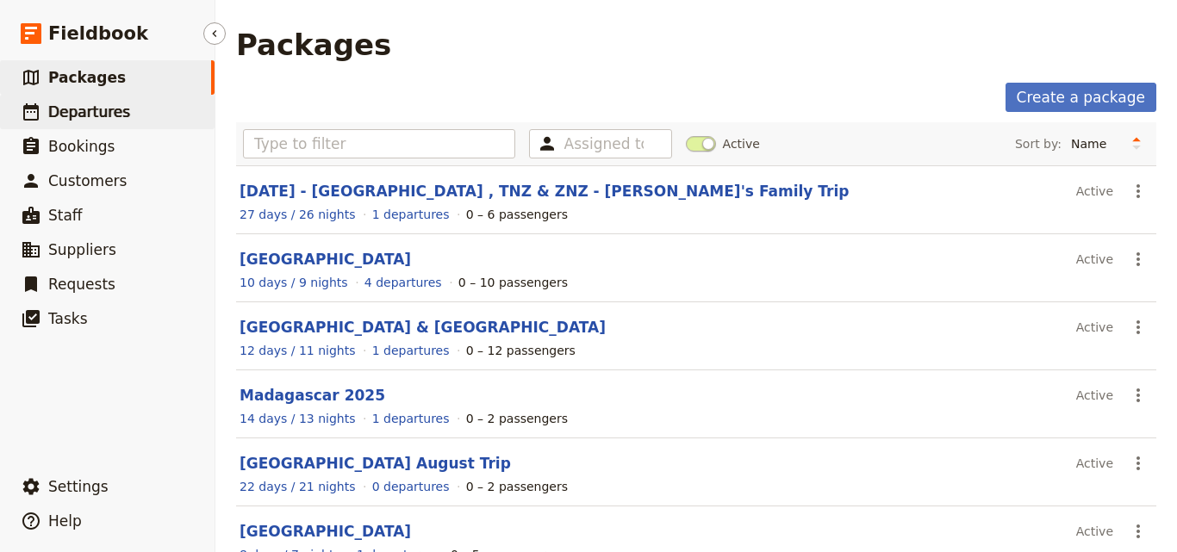
click at [125, 119] on link "​ Departures" at bounding box center [107, 112] width 215 height 34
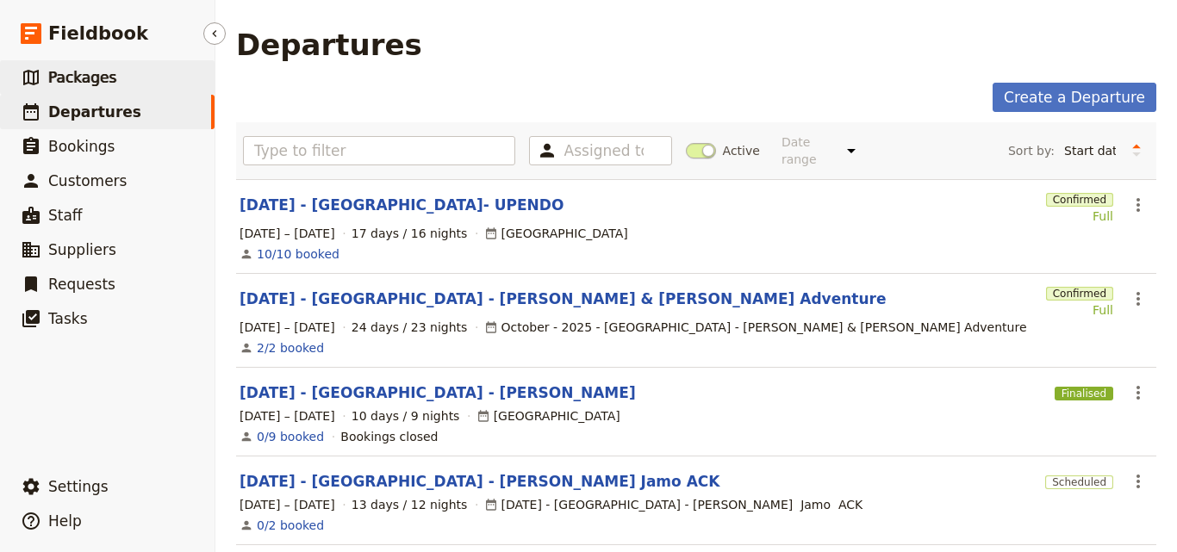
click at [20, 74] on link "​ Packages" at bounding box center [107, 77] width 215 height 34
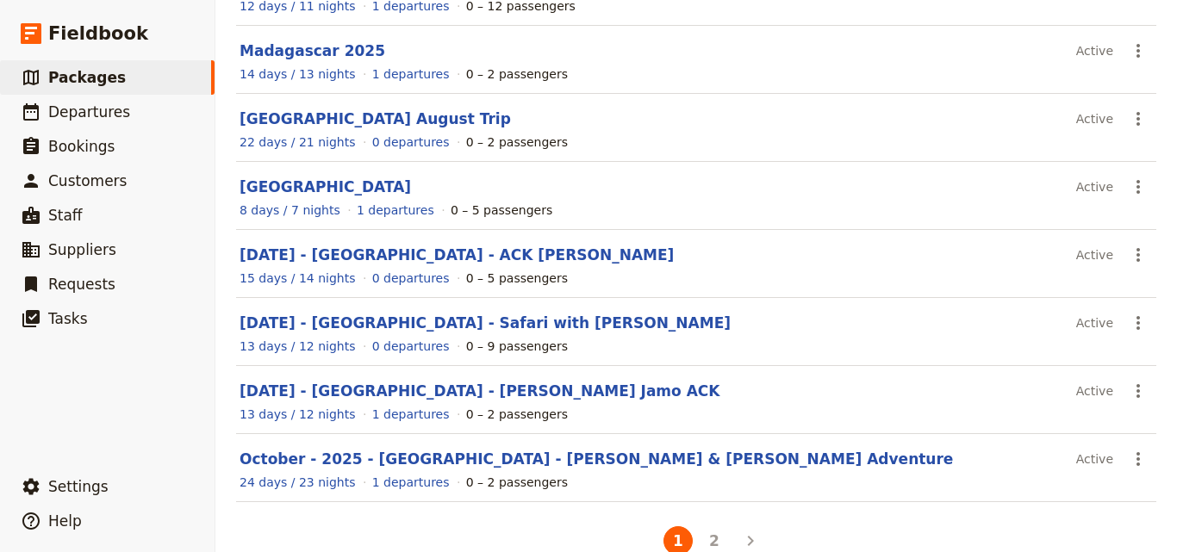
scroll to position [379, 0]
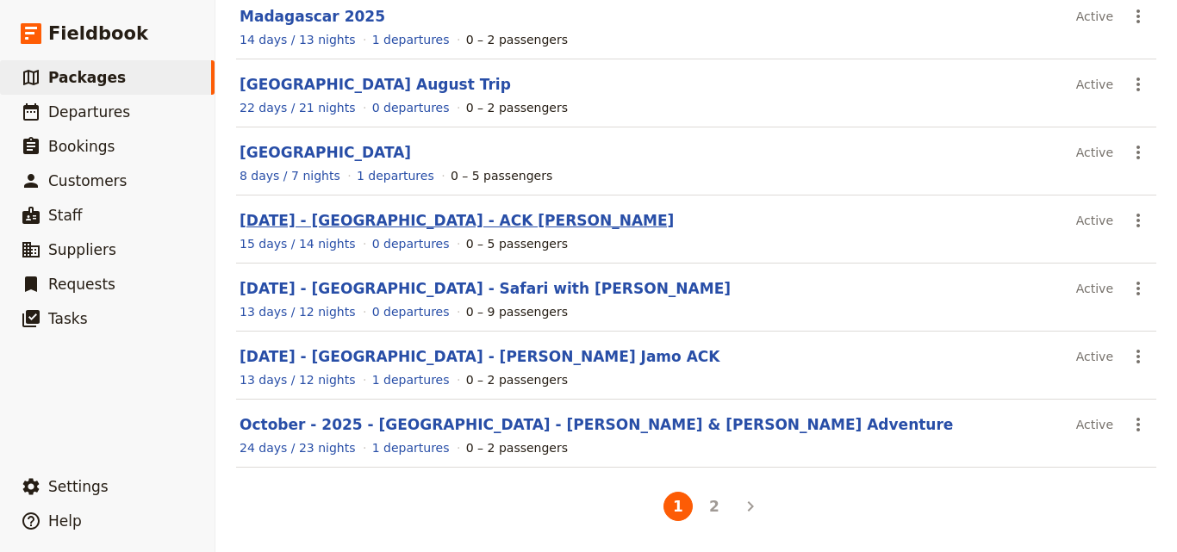
click at [439, 228] on link "[DATE] - [GEOGRAPHIC_DATA] - ACK [PERSON_NAME]" at bounding box center [457, 220] width 434 height 17
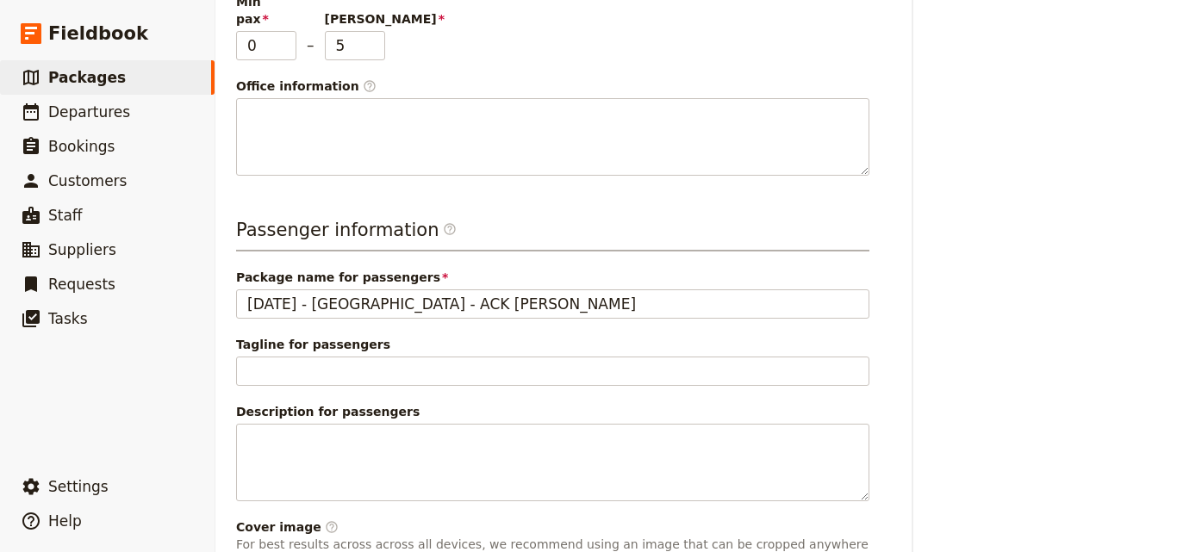
scroll to position [293, 0]
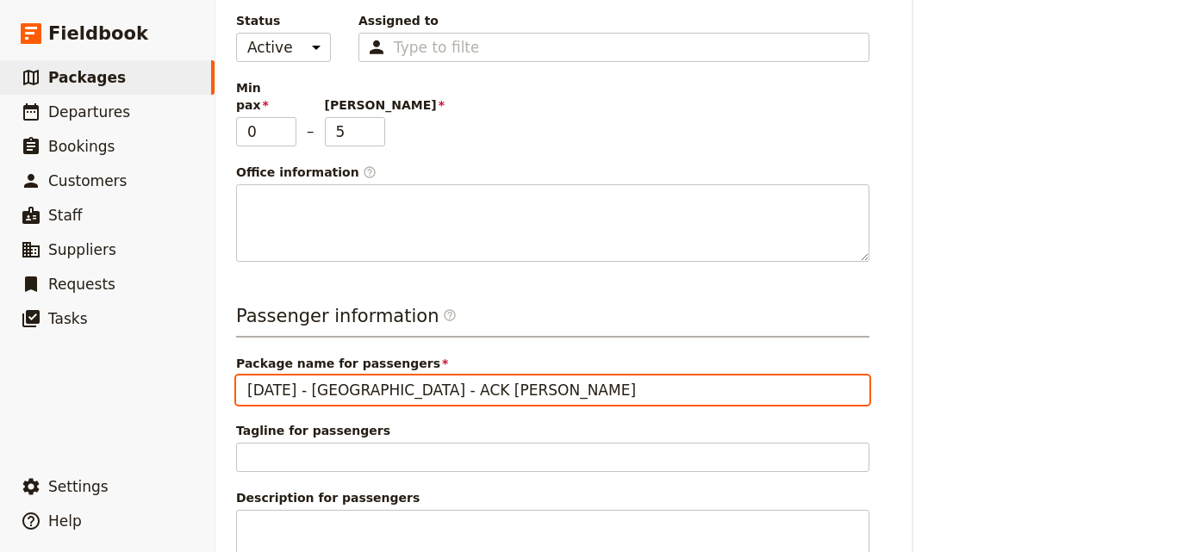
drag, startPoint x: 448, startPoint y: 376, endPoint x: 242, endPoint y: 365, distance: 206.2
click at [242, 376] on input "[DATE] - [GEOGRAPHIC_DATA] - ACK [PERSON_NAME]" at bounding box center [552, 390] width 633 height 29
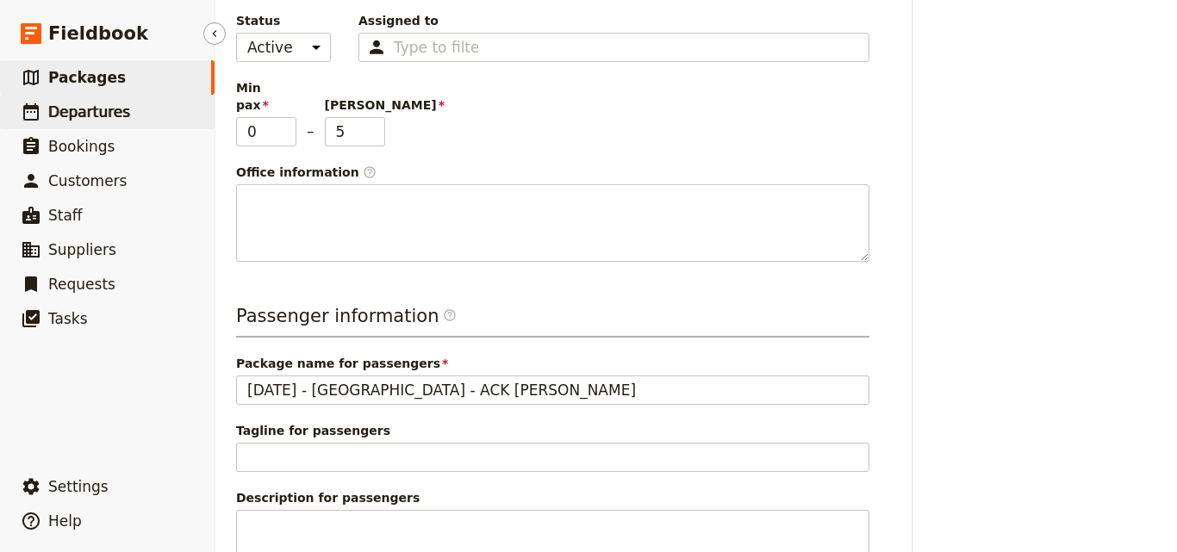
click at [65, 118] on span "Departures" at bounding box center [89, 111] width 82 height 17
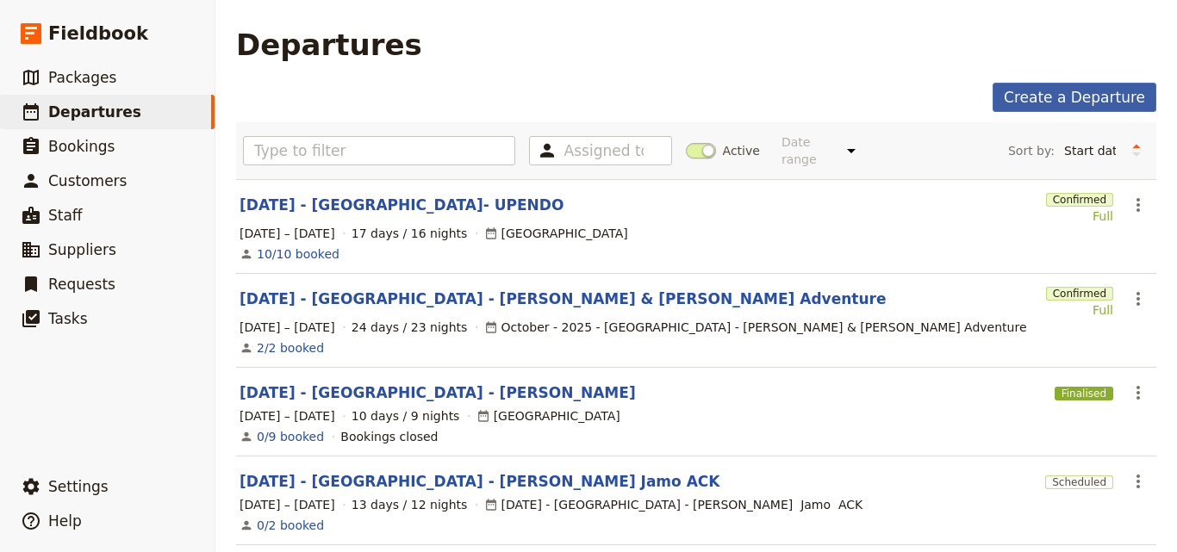
click at [1076, 90] on link "Create a Departure" at bounding box center [1075, 97] width 164 height 29
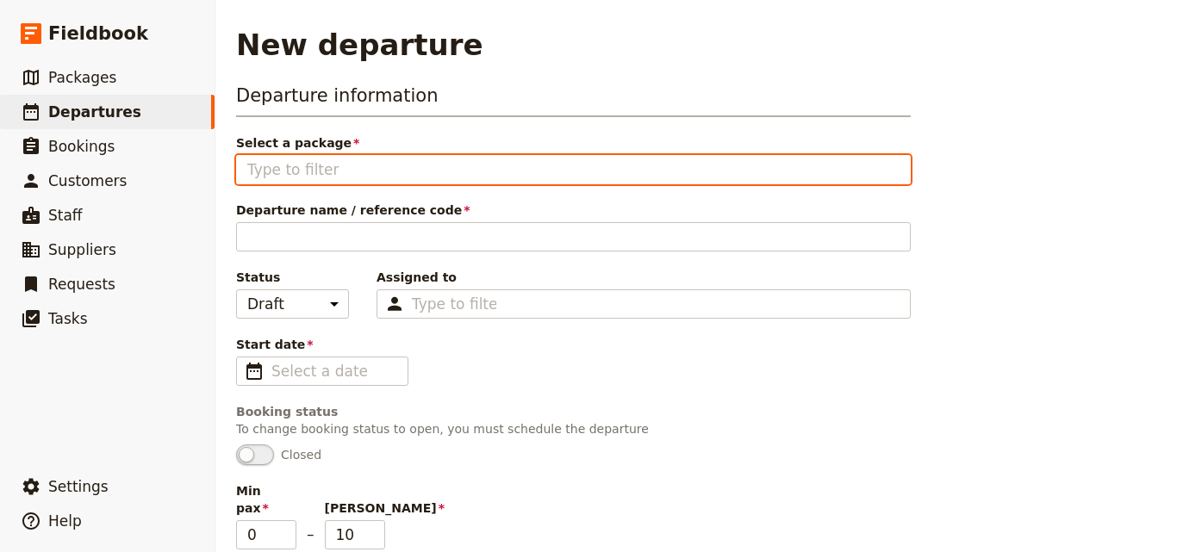
paste input "[DATE] - [GEOGRAPHIC_DATA] - ACK [PERSON_NAME]"
type input "[DATE] - [GEOGRAPHIC_DATA] - ACK [PERSON_NAME]"
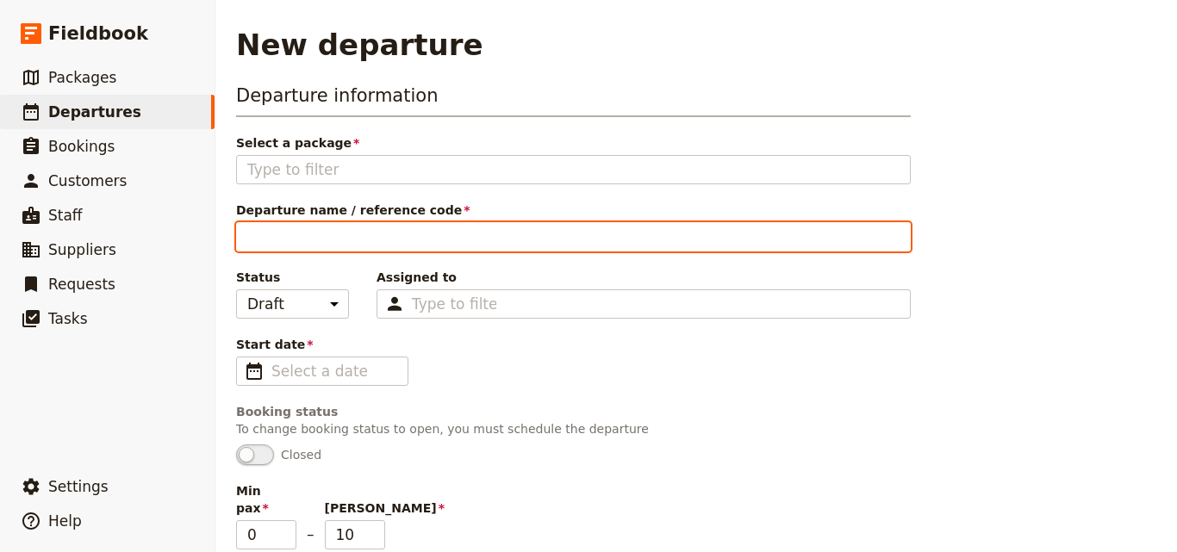
click at [352, 241] on input "Departure name / reference code" at bounding box center [573, 236] width 675 height 29
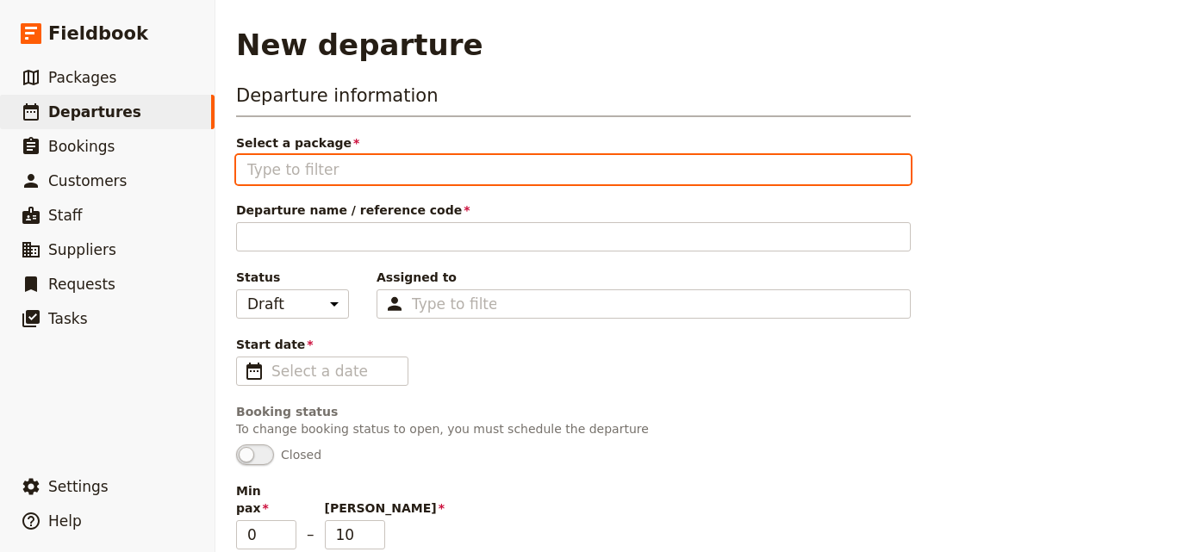
paste input "[DATE] - [GEOGRAPHIC_DATA] - ACK [PERSON_NAME]"
type input "[DATE] - [GEOGRAPHIC_DATA] - ACK [PERSON_NAME]"
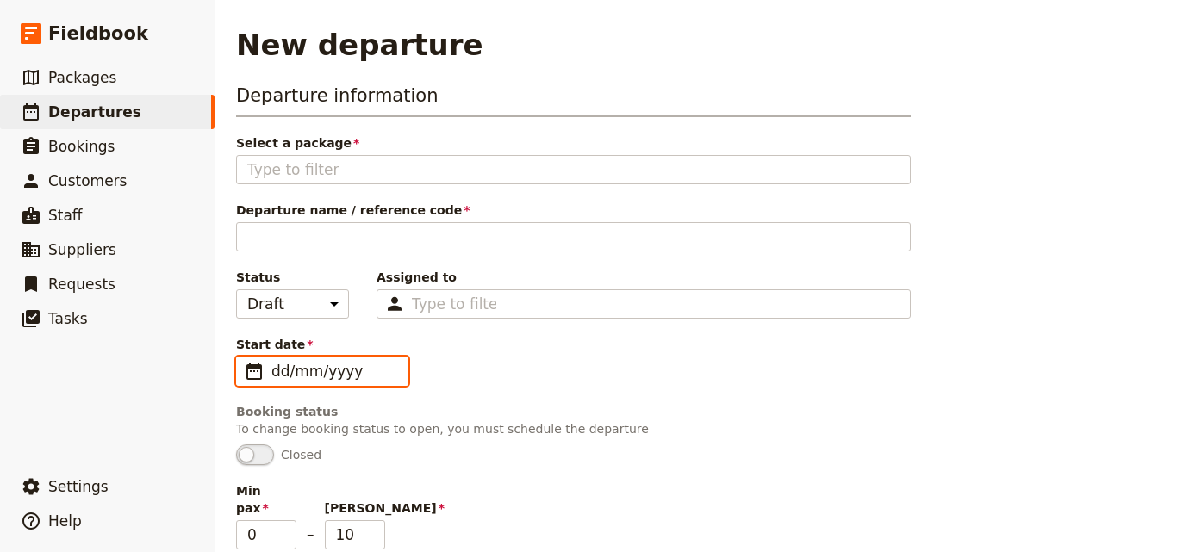
click at [350, 370] on input "dd/mm/yyyy" at bounding box center [334, 371] width 126 height 21
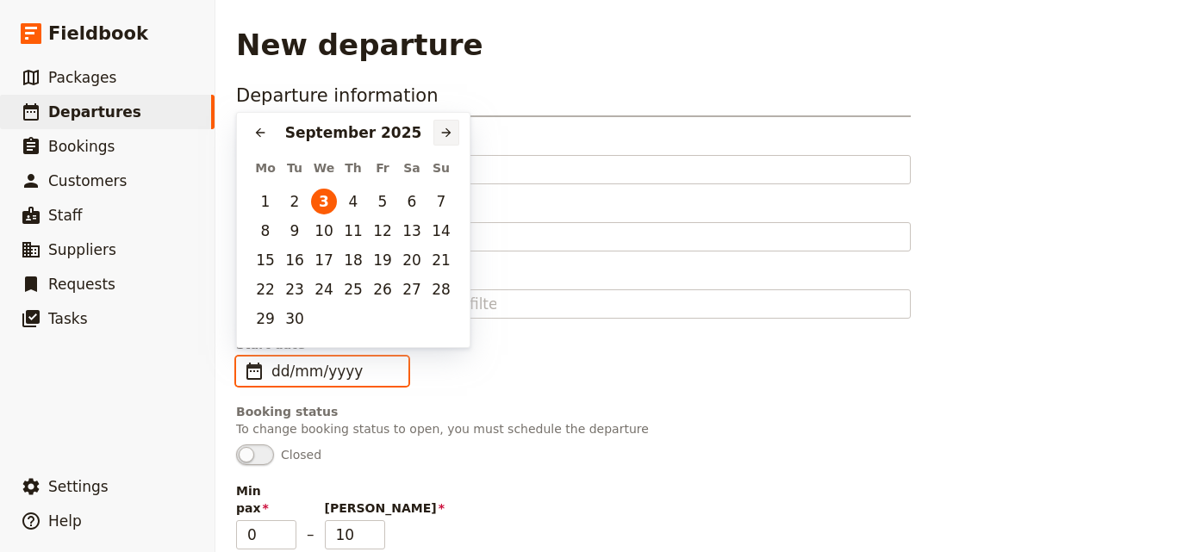
click at [452, 133] on icon "Next month" at bounding box center [446, 133] width 14 height 14
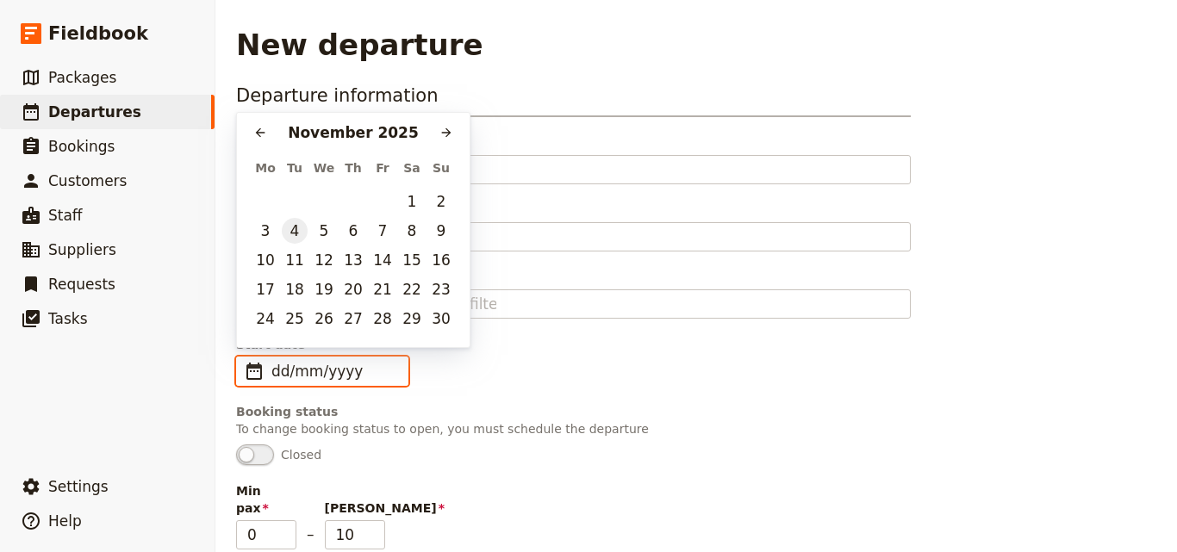
click at [298, 233] on button "4" at bounding box center [295, 231] width 26 height 26
type input "[DATE]"
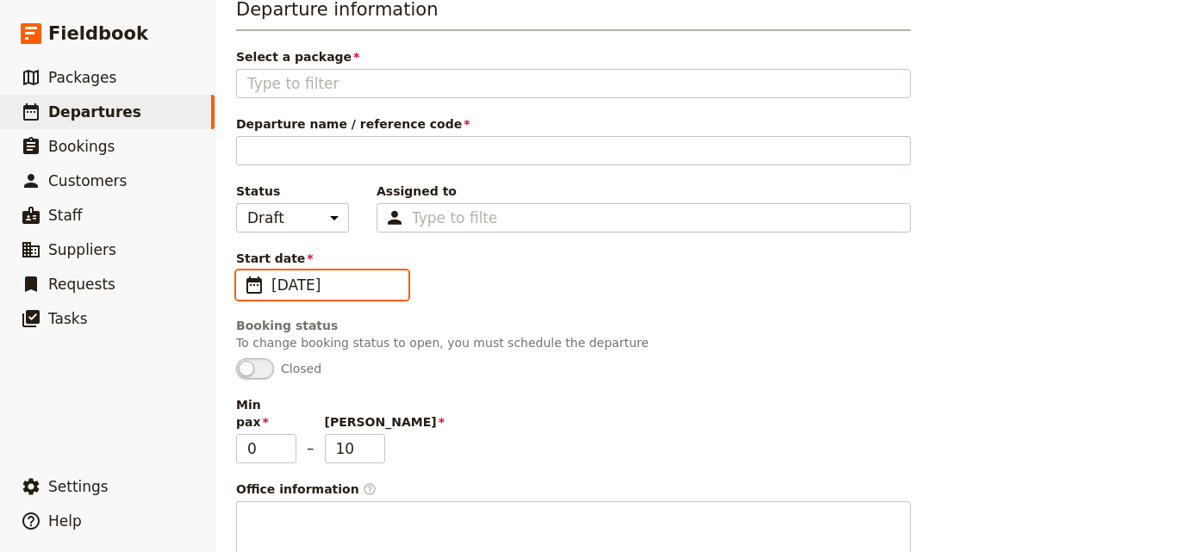
scroll to position [258, 0]
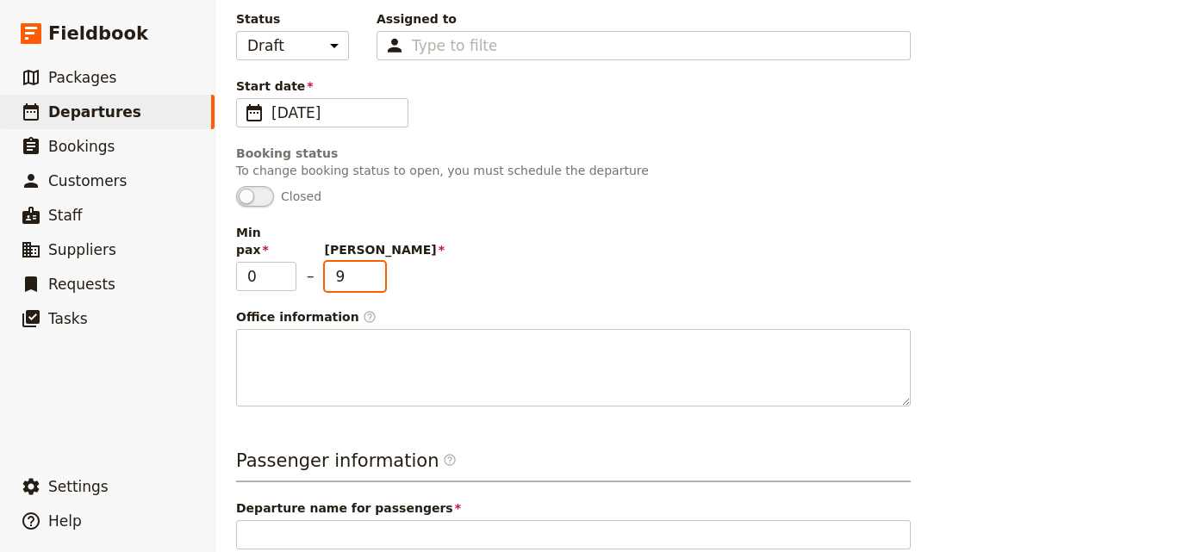
click at [373, 265] on input "9" at bounding box center [355, 276] width 60 height 29
click at [373, 265] on input "8" at bounding box center [355, 276] width 60 height 29
click at [373, 265] on input "7" at bounding box center [355, 276] width 60 height 29
click at [373, 265] on input "6" at bounding box center [355, 276] width 60 height 29
type input "5"
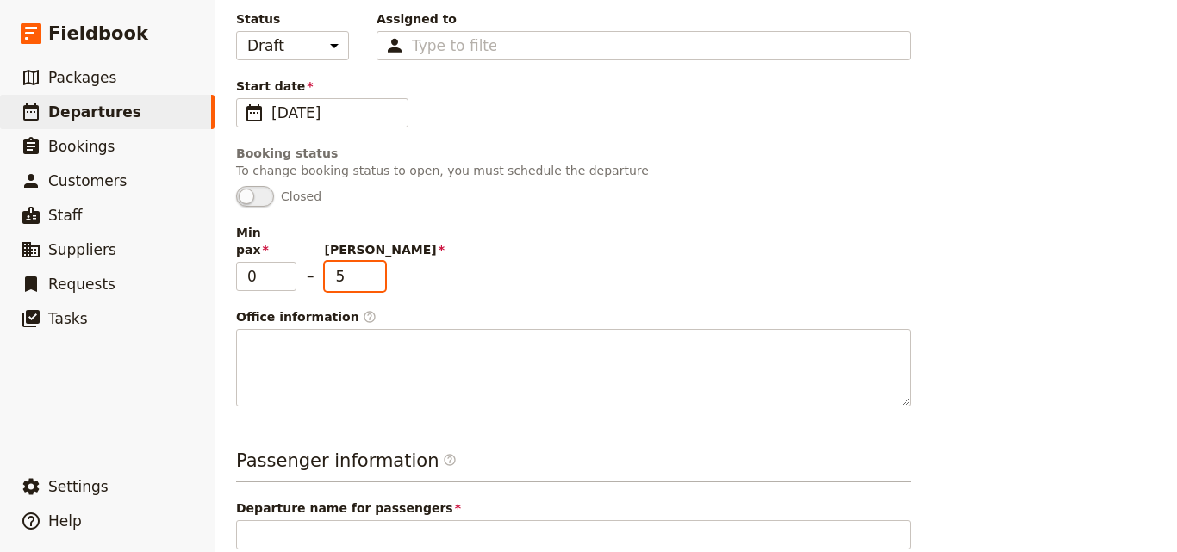
click at [373, 265] on input "5" at bounding box center [355, 276] width 60 height 29
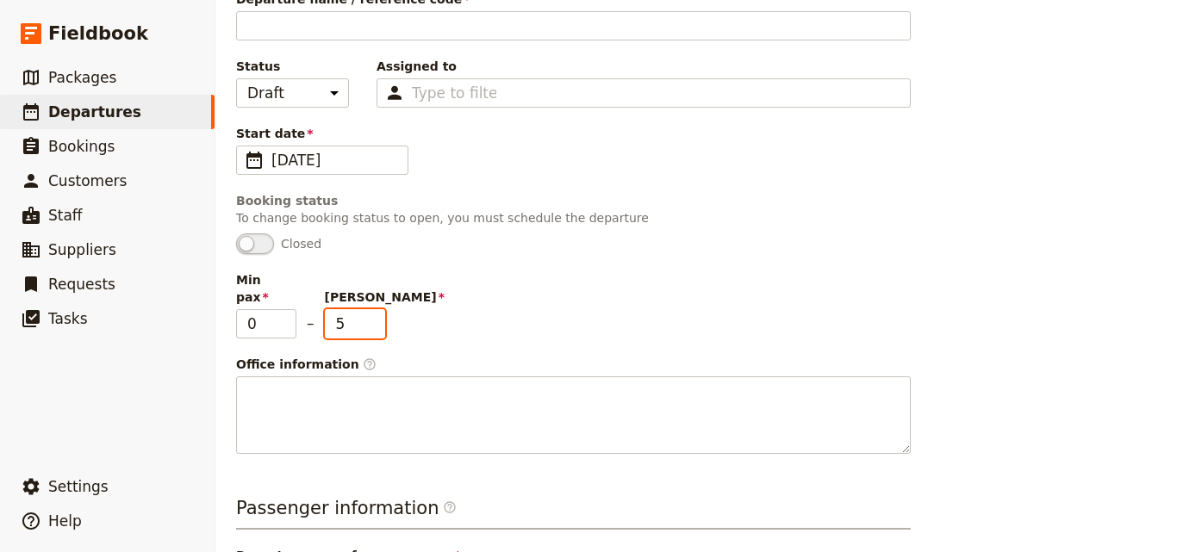
scroll to position [94, 0]
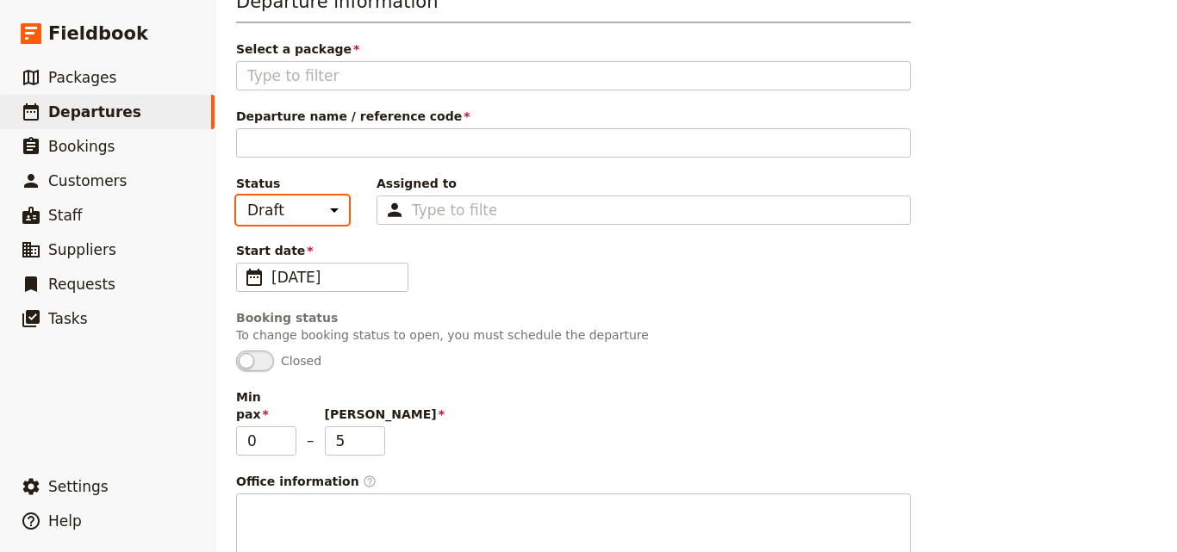
click at [330, 215] on select "Draft Scheduled Confirmed" at bounding box center [292, 210] width 113 height 29
select select "SCHEDULED"
click at [236, 196] on select "Draft Scheduled Confirmed" at bounding box center [292, 210] width 113 height 29
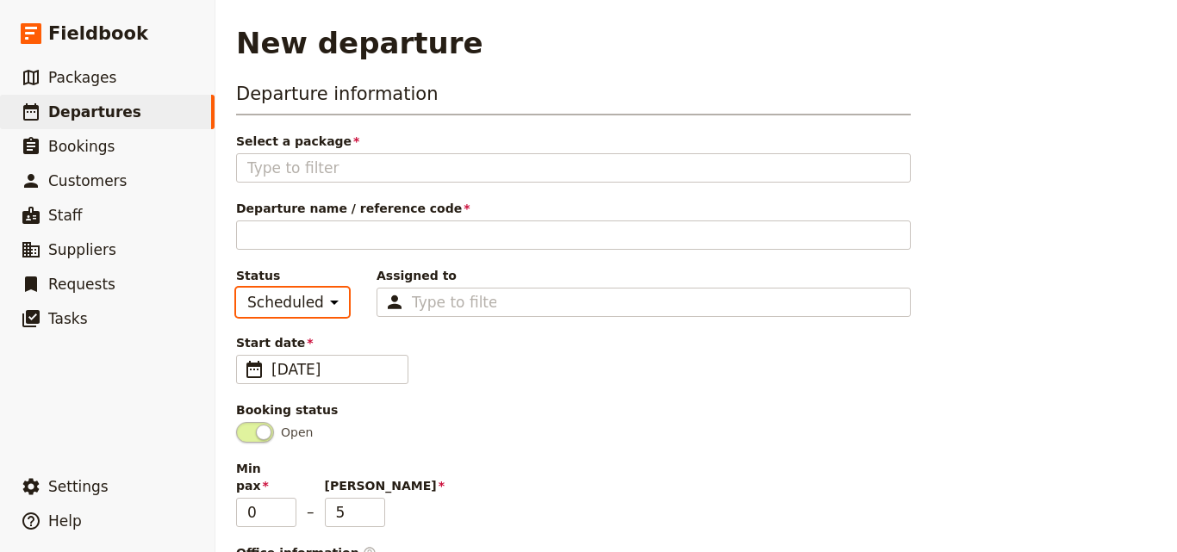
scroll to position [0, 0]
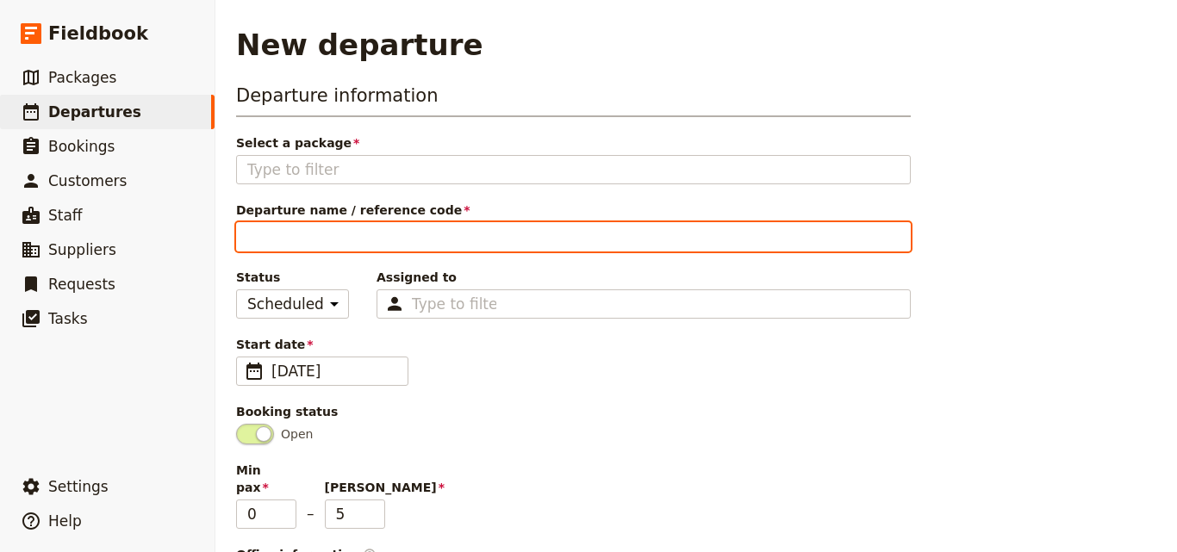
click at [392, 245] on input "Departure name / reference code" at bounding box center [573, 236] width 675 height 29
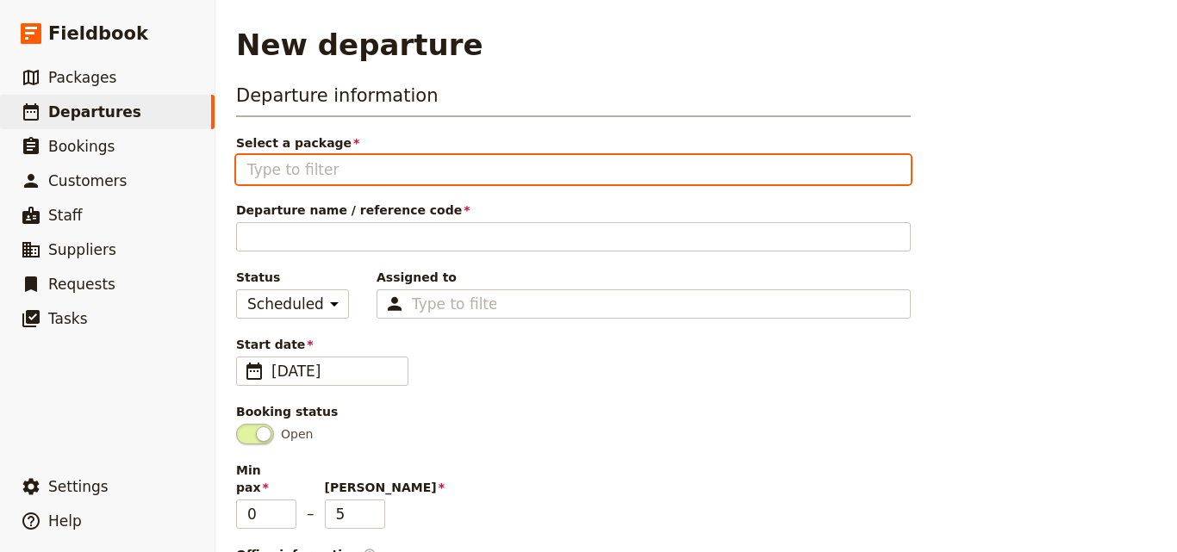
click at [401, 165] on input "Select a package" at bounding box center [573, 169] width 652 height 21
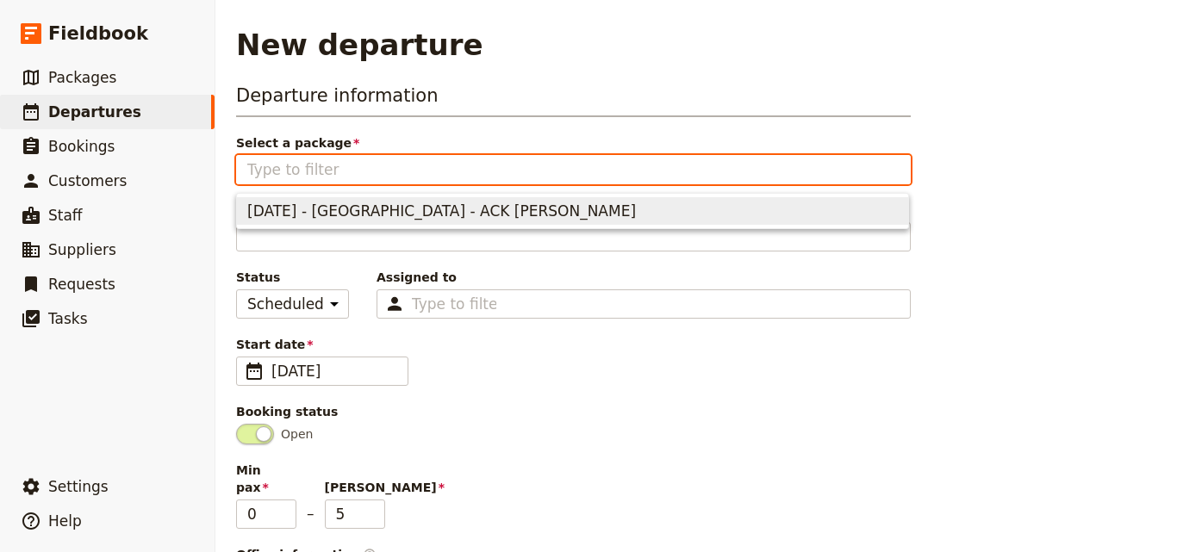
click at [370, 216] on span "[DATE] - [GEOGRAPHIC_DATA] - ACK [PERSON_NAME]" at bounding box center [441, 211] width 389 height 21
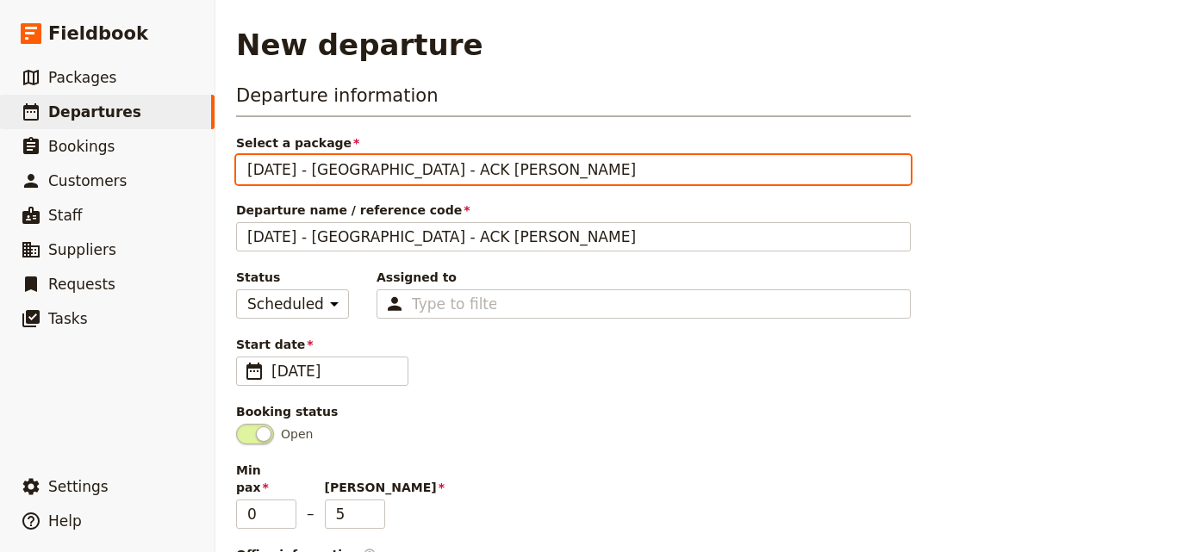
type input "[DATE] - [GEOGRAPHIC_DATA] - ACK [PERSON_NAME]"
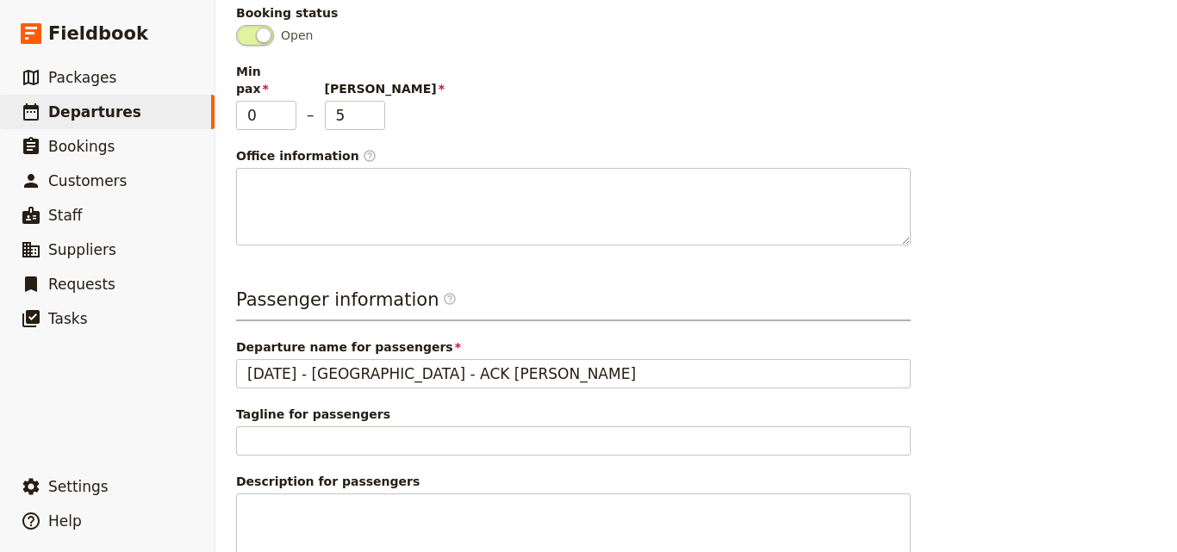
scroll to position [504, 0]
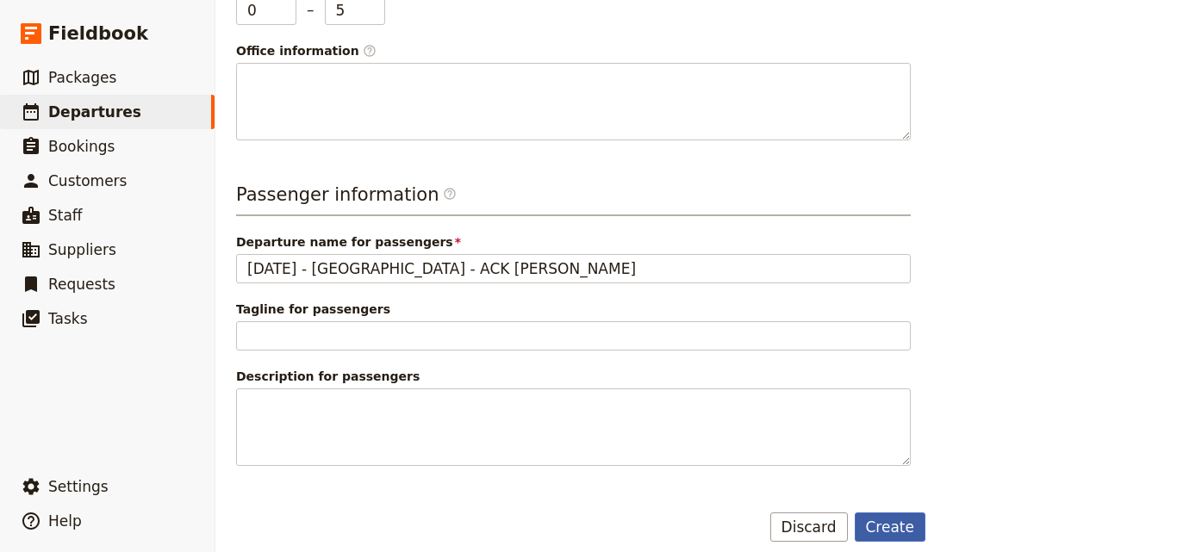
click at [882, 522] on button "Create" at bounding box center [891, 527] width 72 height 29
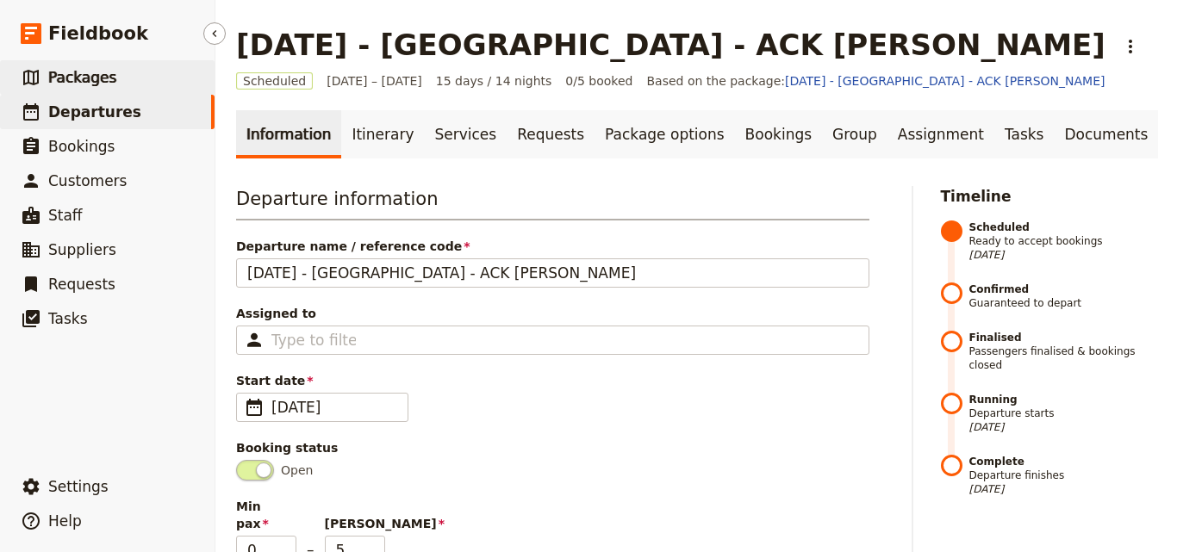
click at [88, 87] on span "Packages" at bounding box center [82, 77] width 68 height 21
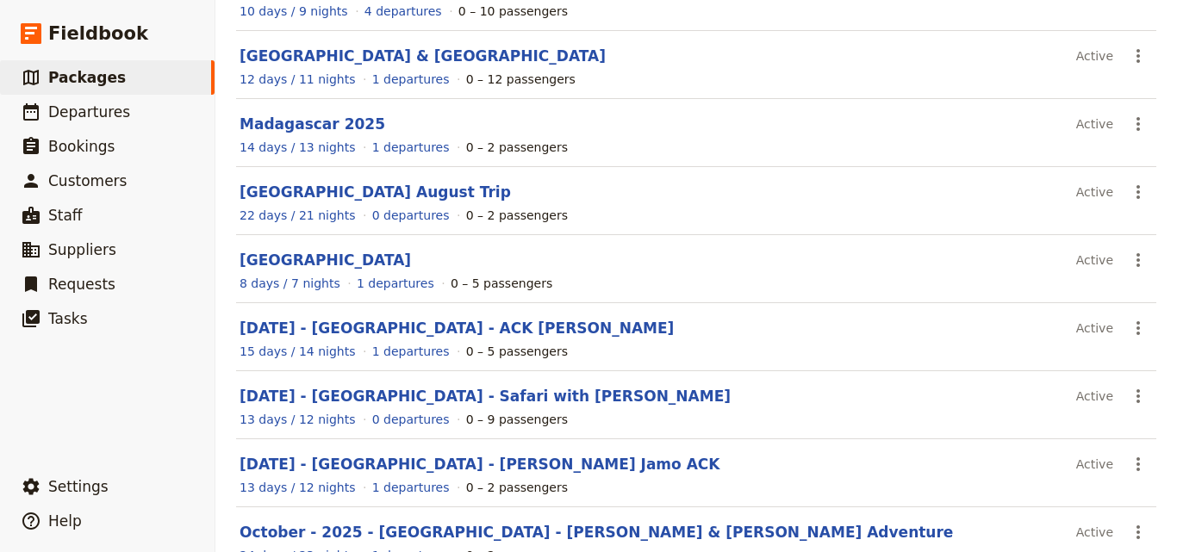
scroll to position [379, 0]
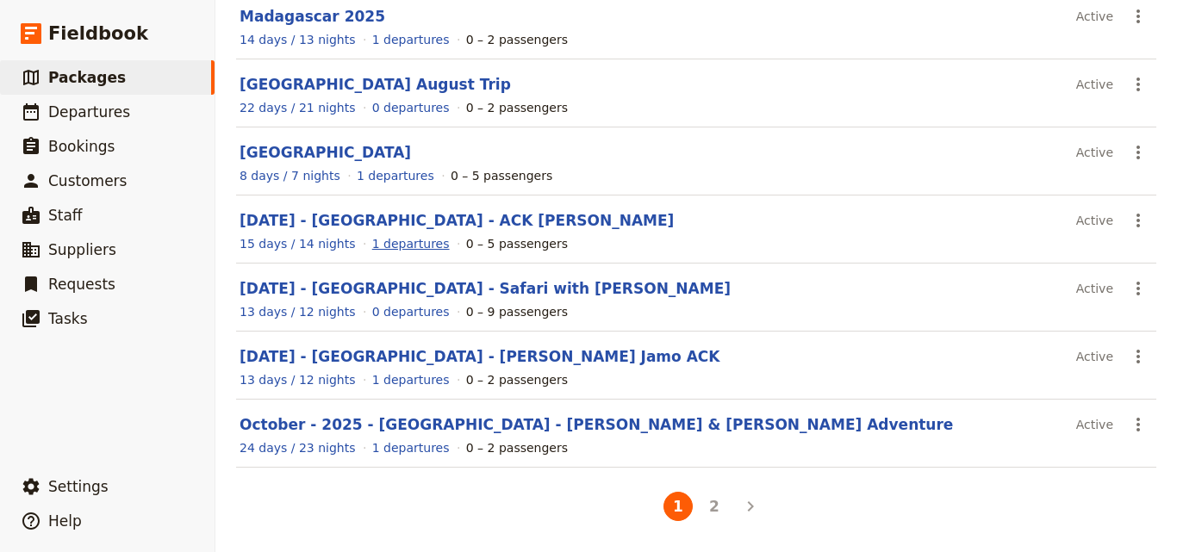
click at [396, 246] on link "1 departures" at bounding box center [411, 243] width 78 height 17
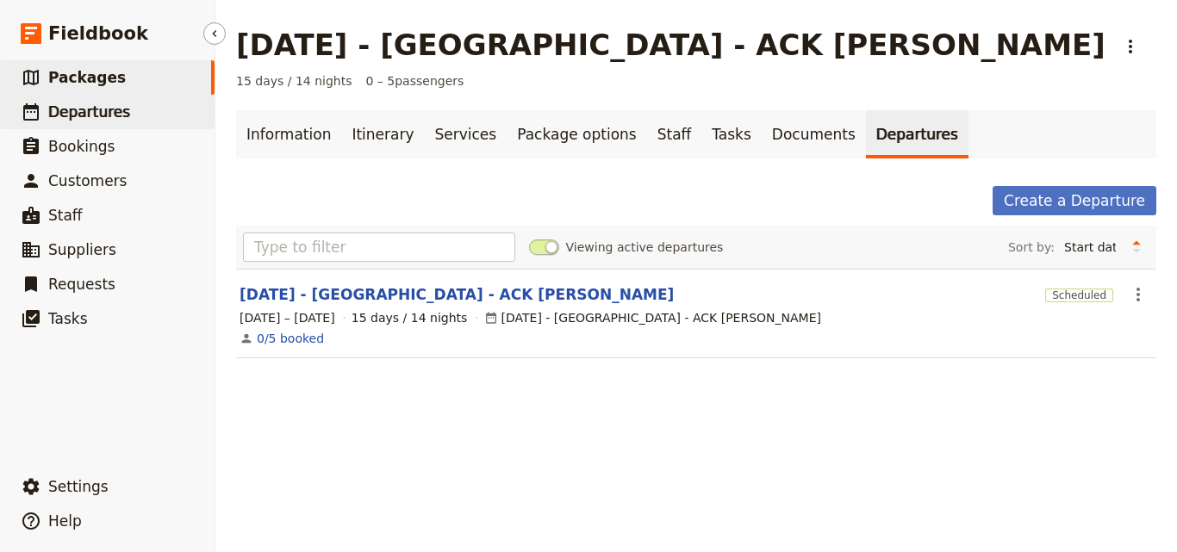
click at [130, 103] on link "​ Departures" at bounding box center [107, 112] width 215 height 34
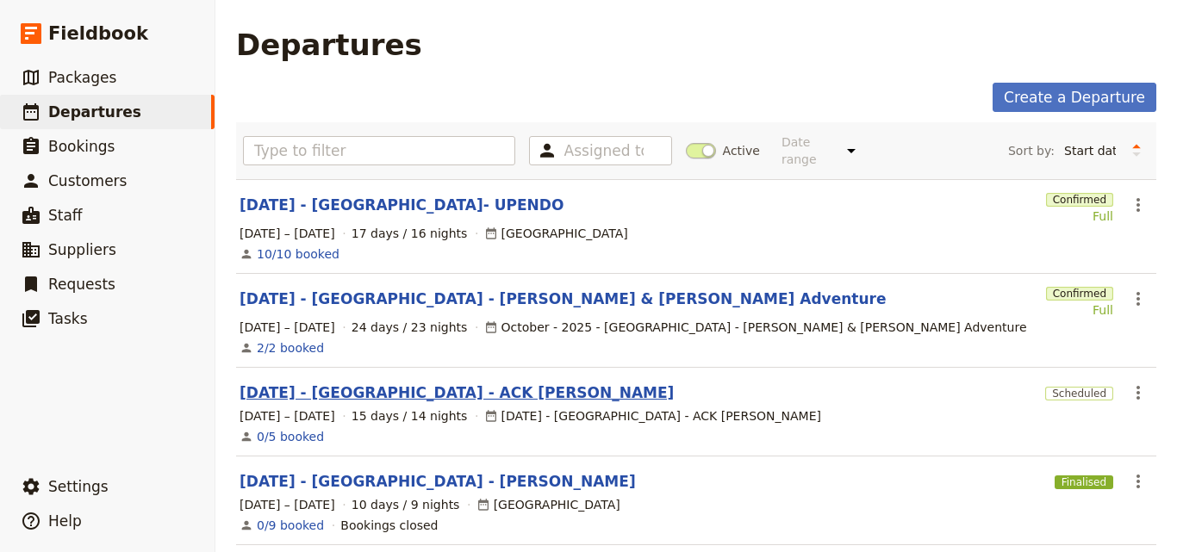
click at [376, 383] on link "[DATE] - [GEOGRAPHIC_DATA] - ACK [PERSON_NAME]" at bounding box center [457, 393] width 434 height 21
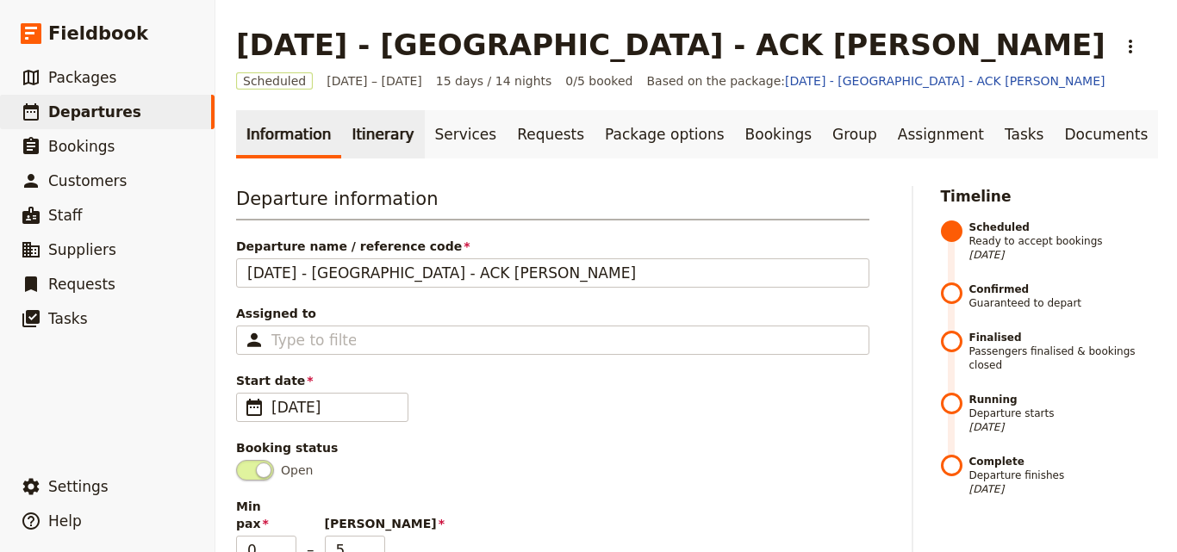
click at [371, 130] on link "Itinerary" at bounding box center [382, 134] width 83 height 48
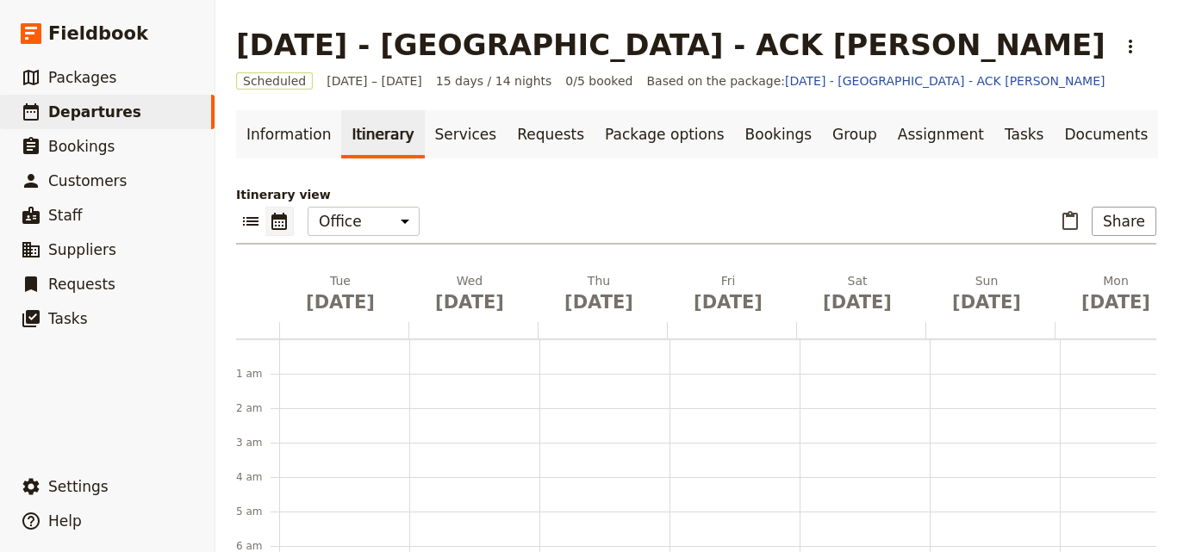
scroll to position [224, 0]
click at [327, 313] on span "[DATE]" at bounding box center [340, 302] width 109 height 26
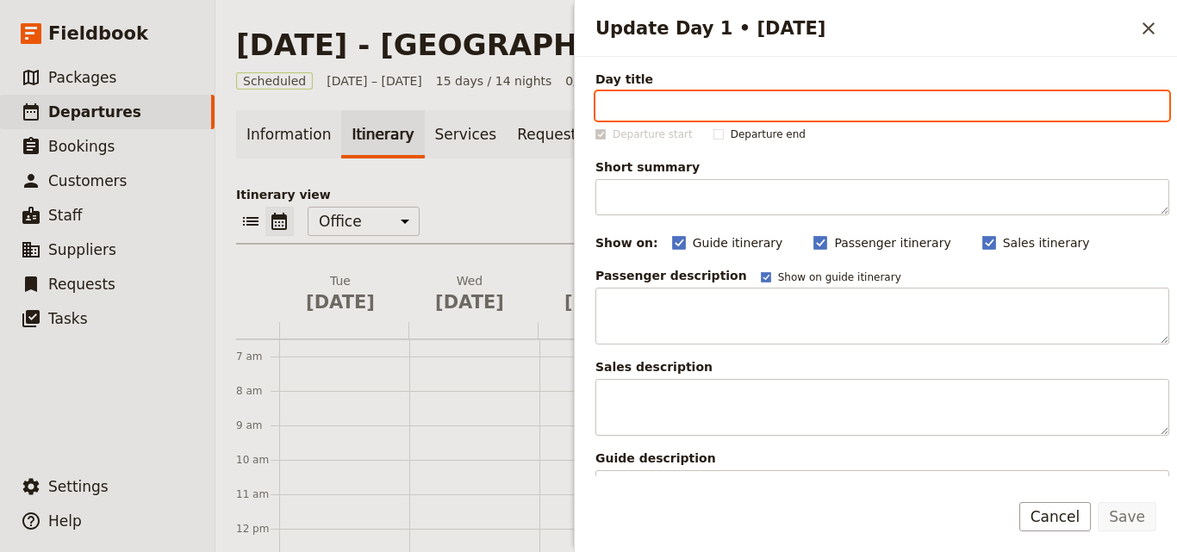
paste input "Arrival in [GEOGRAPHIC_DATA]"
click at [607, 108] on input "Arrival in [GEOGRAPHIC_DATA]" at bounding box center [882, 105] width 574 height 29
type input "Arrival in [GEOGRAPHIC_DATA]"
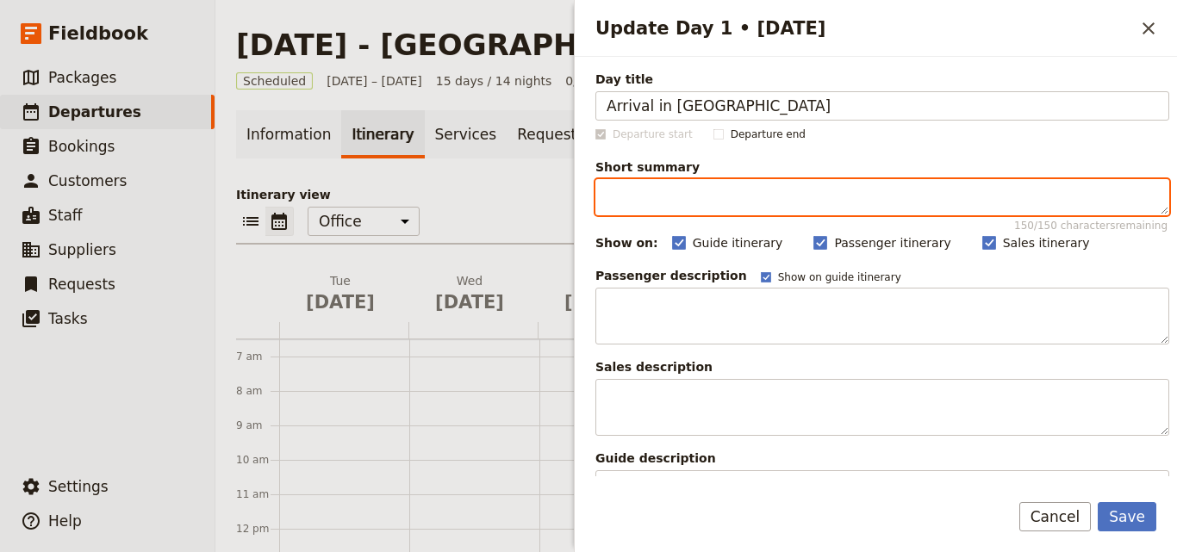
click at [667, 202] on textarea "Short summary 150 / 150 characters remaining" at bounding box center [882, 197] width 574 height 36
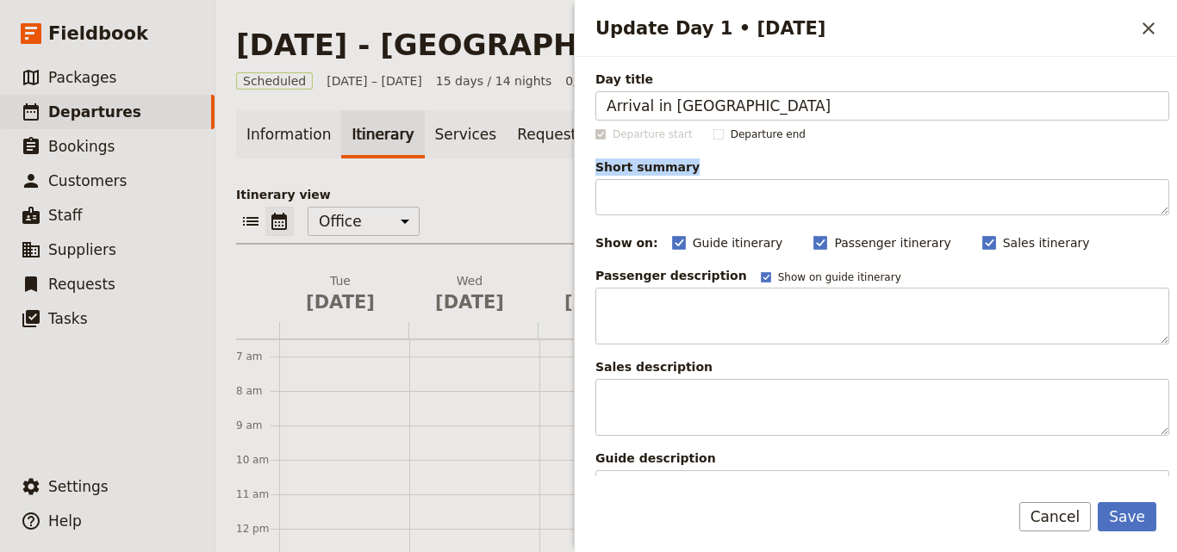
drag, startPoint x: 686, startPoint y: 156, endPoint x: 597, endPoint y: 162, distance: 88.9
click at [597, 162] on div "Day title Arrival in [GEOGRAPHIC_DATA] Departure start Departure end Short summ…" at bounding box center [882, 467] width 574 height 793
copy span "Short summary"
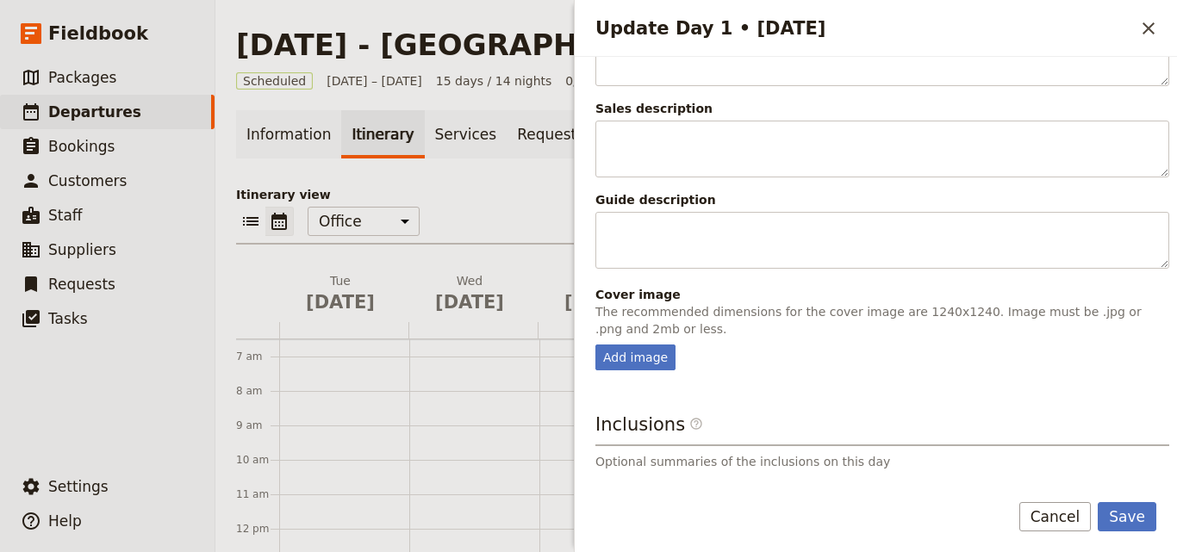
scroll to position [389, 0]
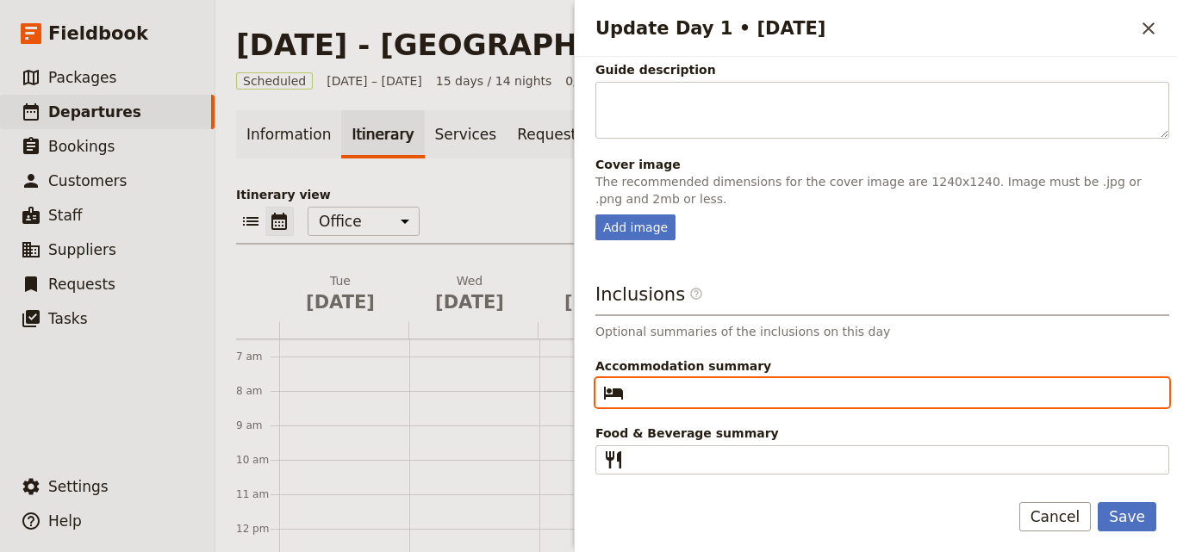
paste input "ACK Facility [GEOGRAPHIC_DATA]"
click at [638, 387] on input "ACK Facility [GEOGRAPHIC_DATA]" at bounding box center [894, 393] width 527 height 21
type input "ACK Facility [GEOGRAPHIC_DATA]"
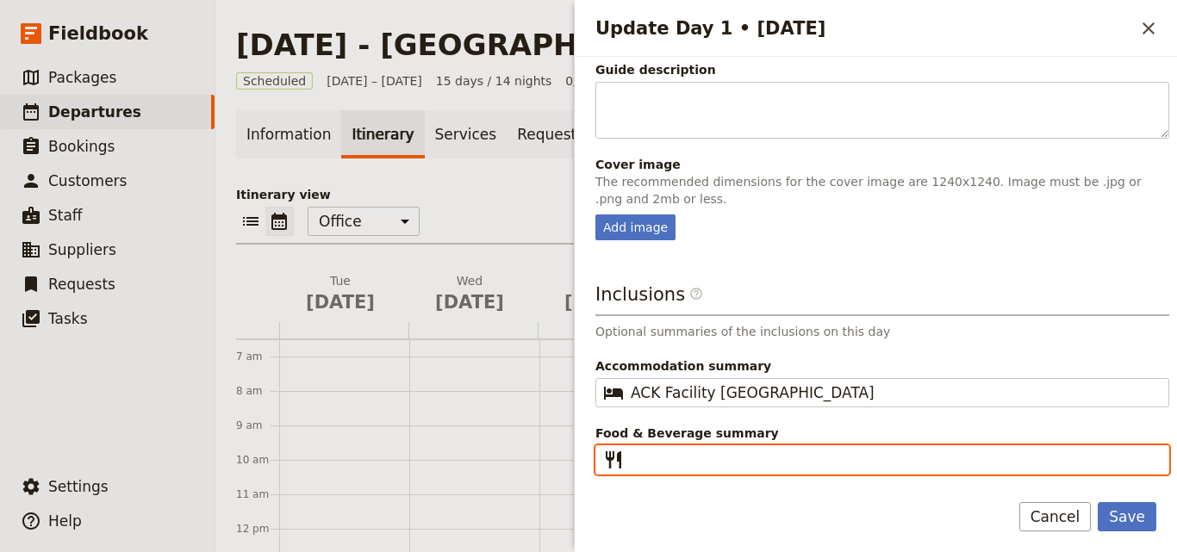
click at [657, 462] on input "Food & Beverage summary ​" at bounding box center [894, 460] width 527 height 21
type input "D"
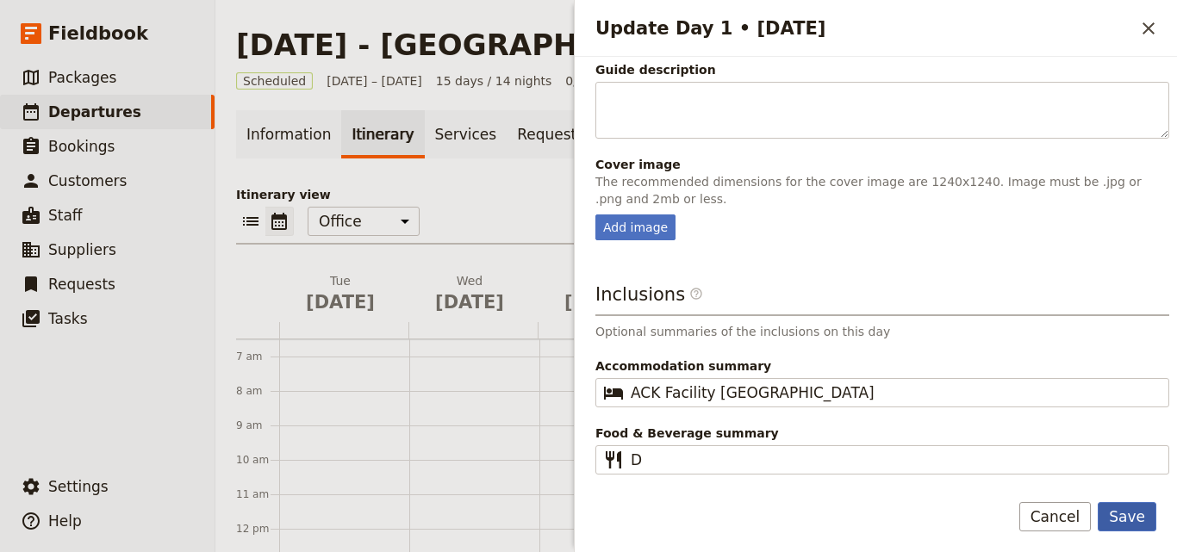
click at [1125, 527] on button "Save" at bounding box center [1127, 516] width 59 height 29
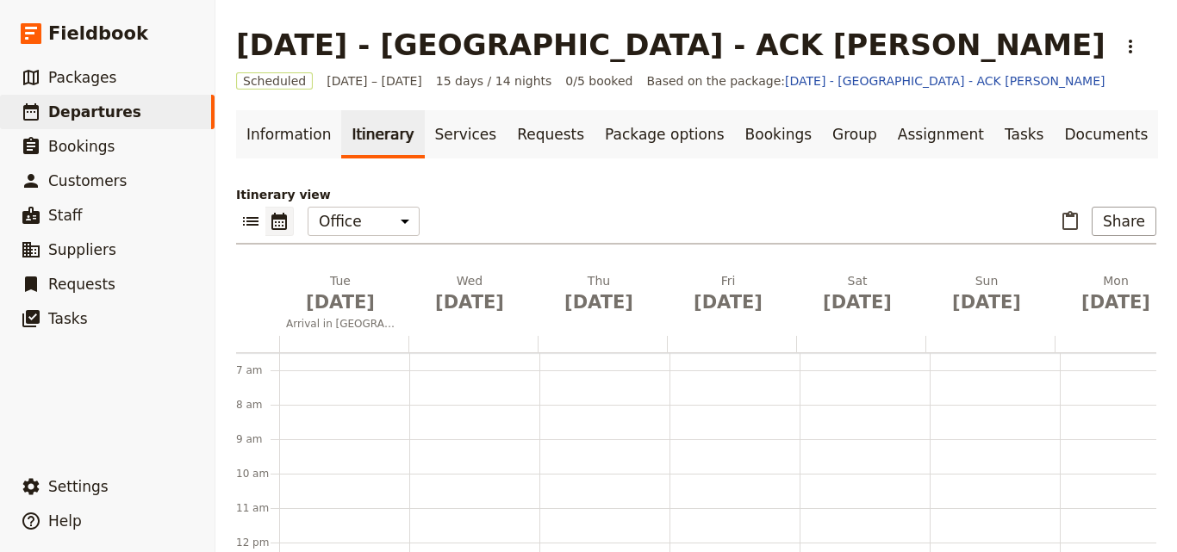
click at [289, 339] on div at bounding box center [343, 344] width 129 height 16
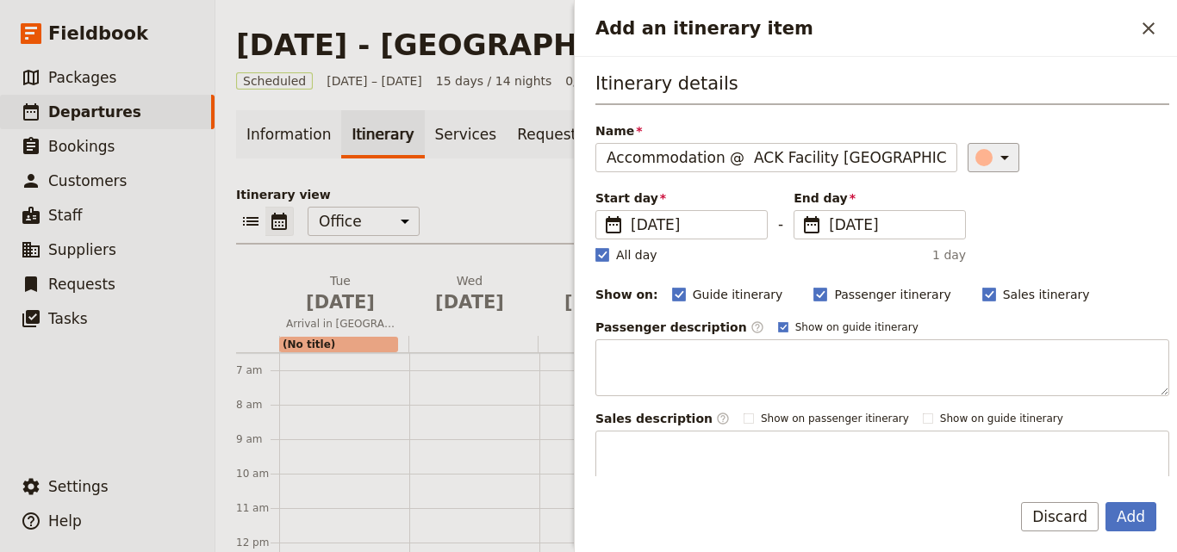
type input "Accommodation @ ACK Facility [GEOGRAPHIC_DATA]"
click at [994, 147] on icon "Add an itinerary item" at bounding box center [1004, 157] width 21 height 21
click at [957, 213] on button "button" at bounding box center [966, 214] width 21 height 21
click at [607, 251] on rect "Add an itinerary item" at bounding box center [601, 254] width 13 height 13
click at [595, 246] on input "All day" at bounding box center [594, 246] width 1 height 1
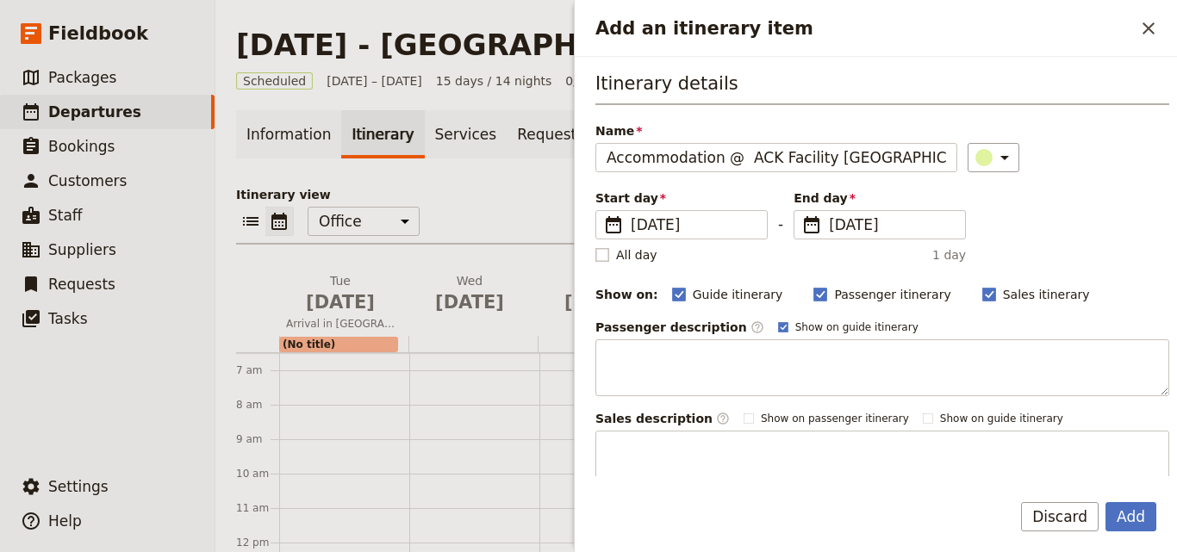
checkbox input "false"
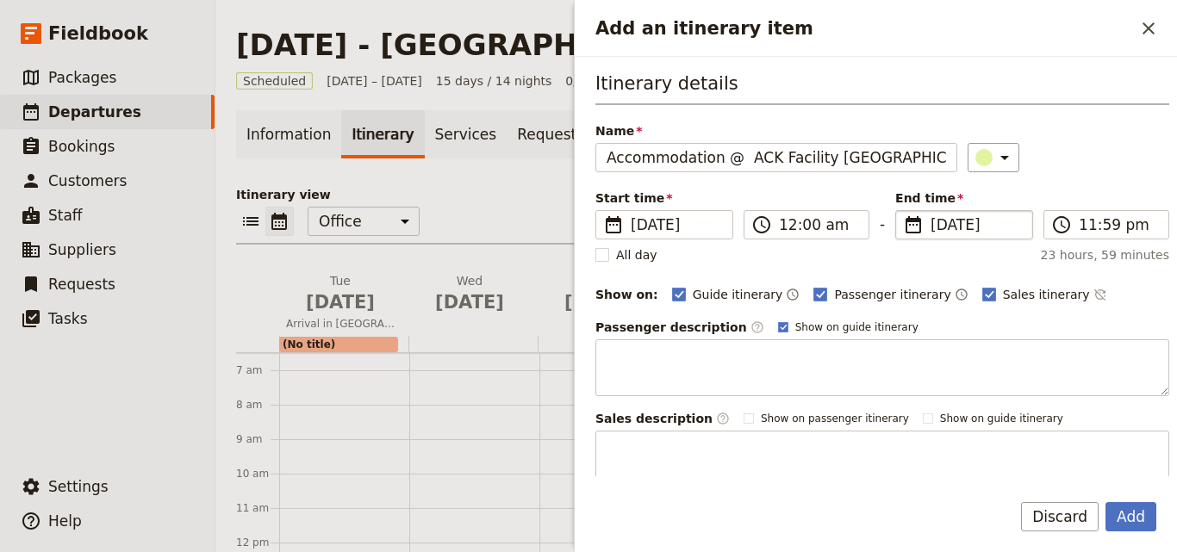
click at [930, 227] on span "[DATE]" at bounding box center [975, 225] width 91 height 21
click at [903, 211] on input "[DATE]" at bounding box center [902, 210] width 1 height 1
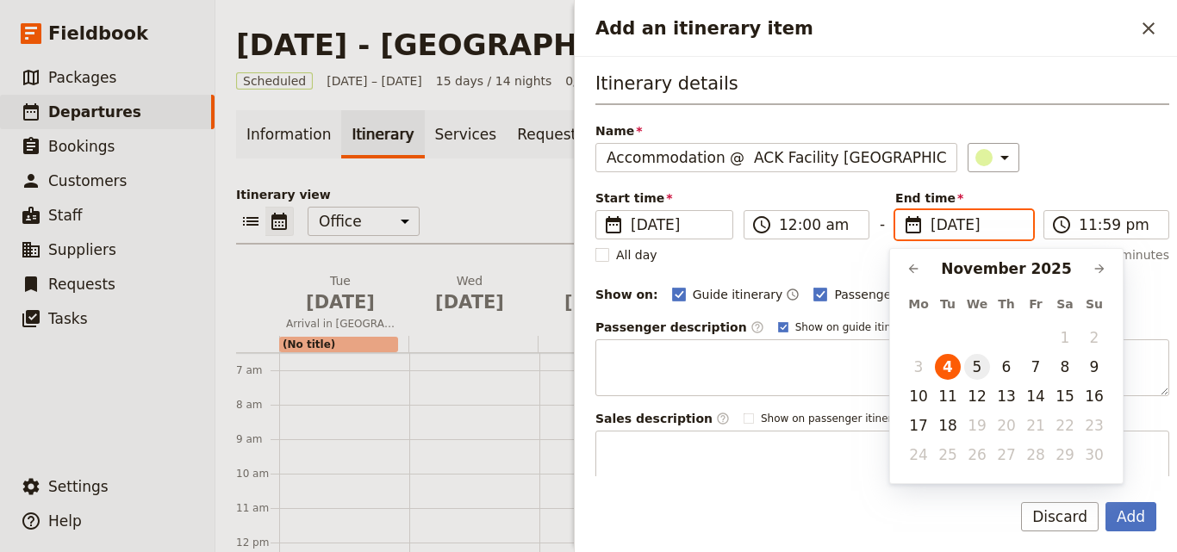
click at [986, 364] on button "5" at bounding box center [977, 367] width 26 height 26
type input "[DATE]"
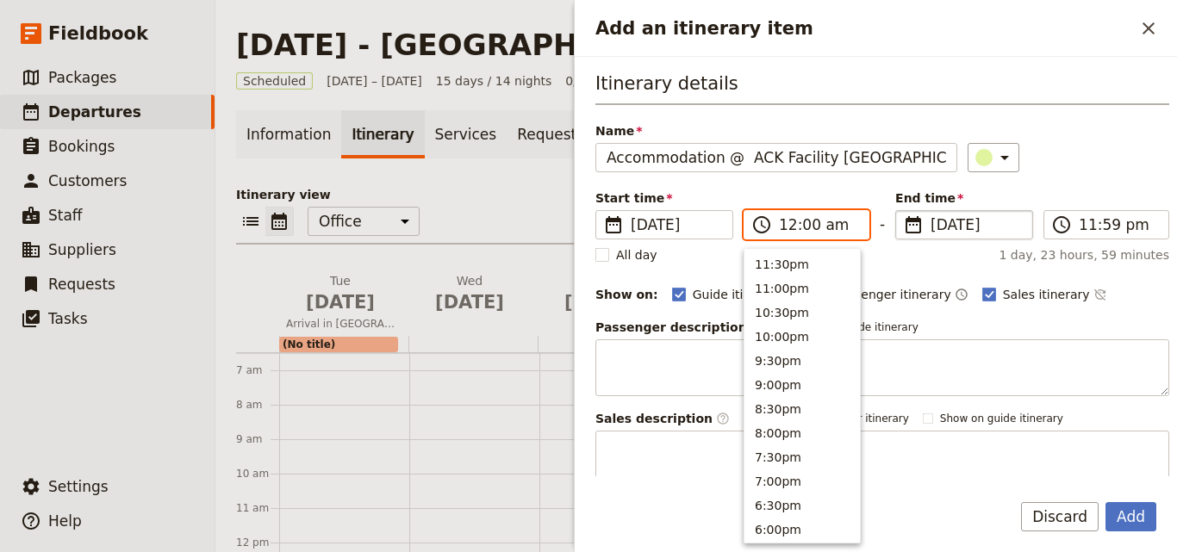
scroll to position [871, 0]
click at [787, 229] on input "12:00 am" at bounding box center [818, 225] width 79 height 21
type input "08:00 am"
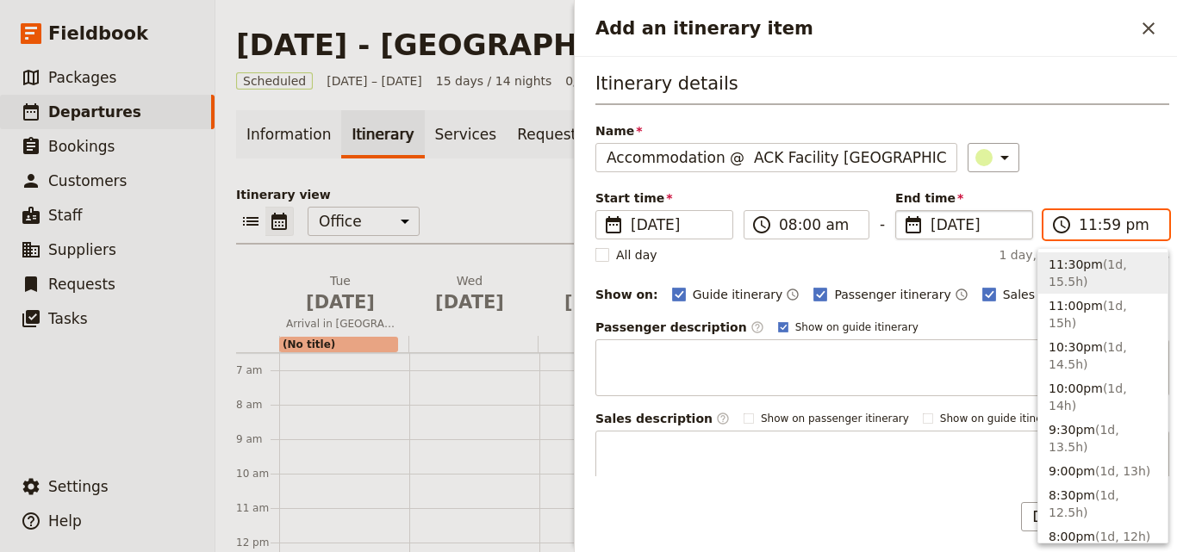
click at [1084, 229] on input "11:59 pm" at bounding box center [1118, 225] width 79 height 21
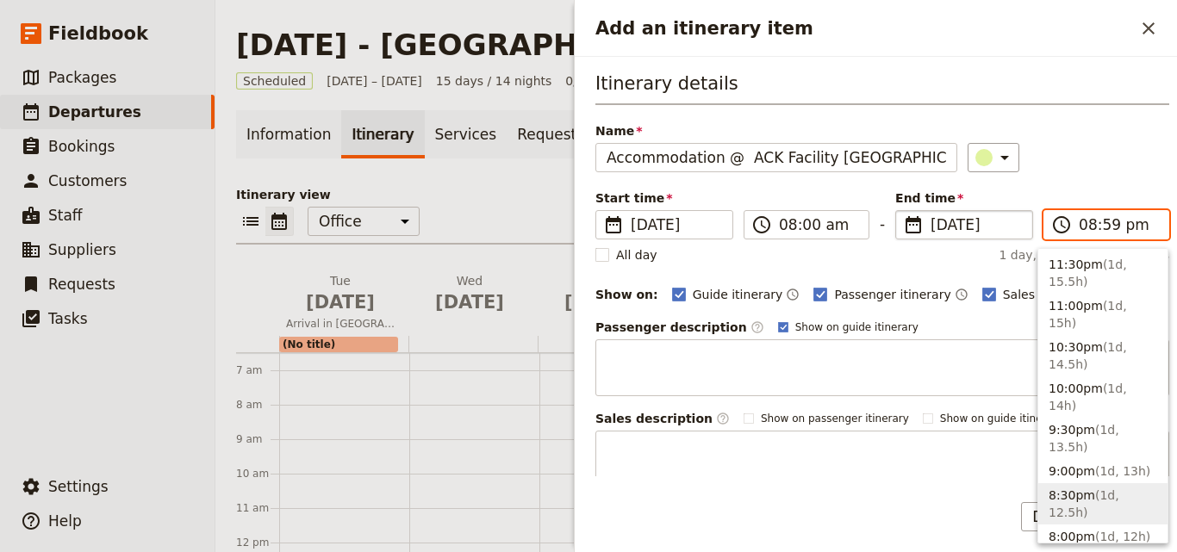
click at [1095, 221] on input "08:59 pm" at bounding box center [1118, 225] width 79 height 21
click at [1123, 225] on input "08:00 pm" at bounding box center [1118, 225] width 79 height 21
type input "08:00 am"
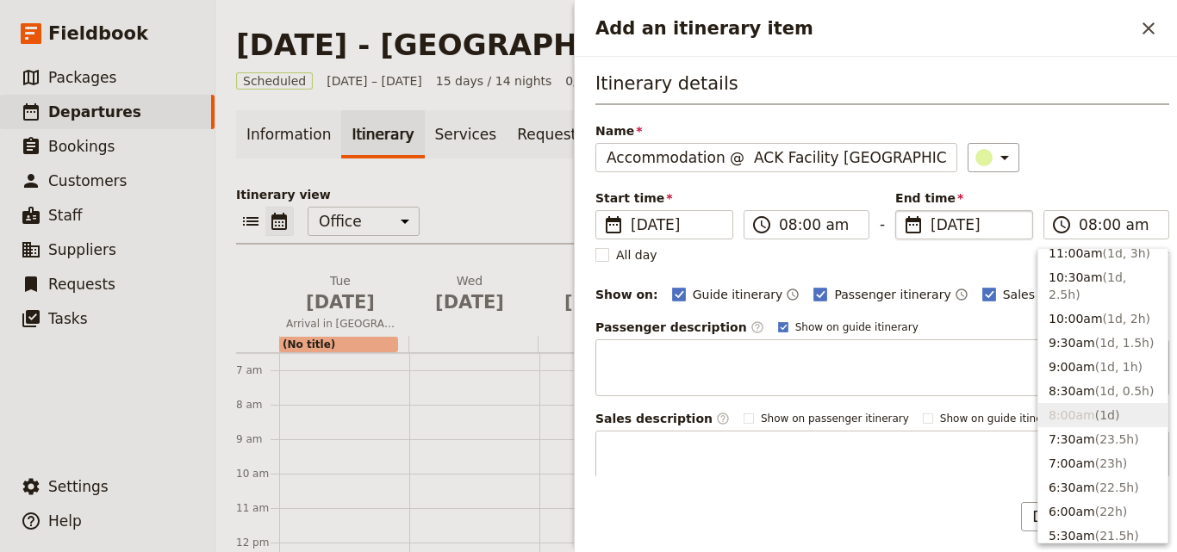
click at [1096, 173] on div "Itinerary details Name Accommodation @ ACK Facility [GEOGRAPHIC_DATA] ​ Start t…" at bounding box center [882, 279] width 574 height 417
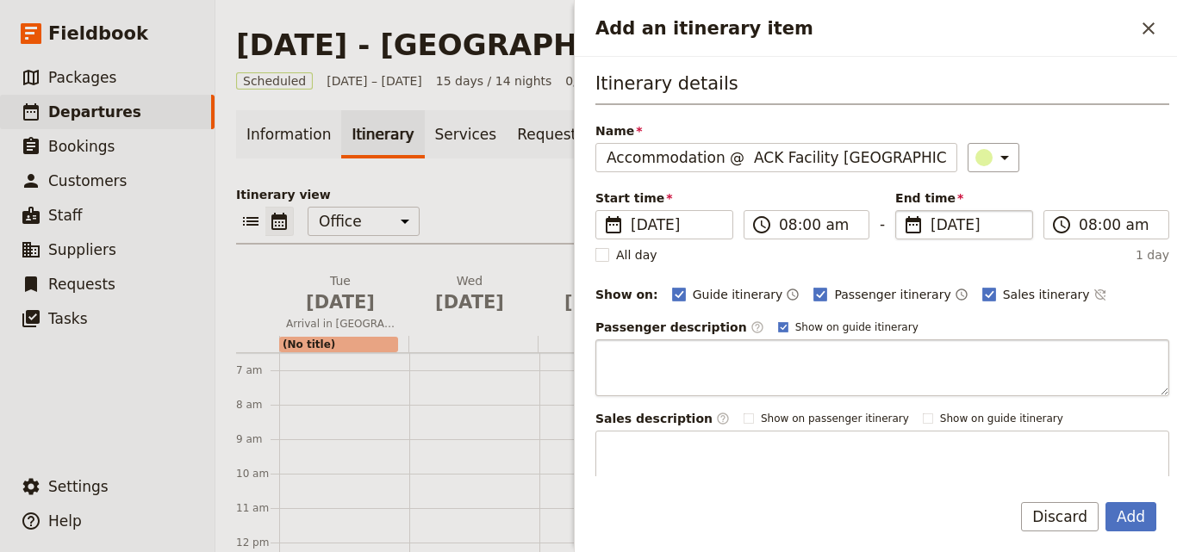
scroll to position [162, 0]
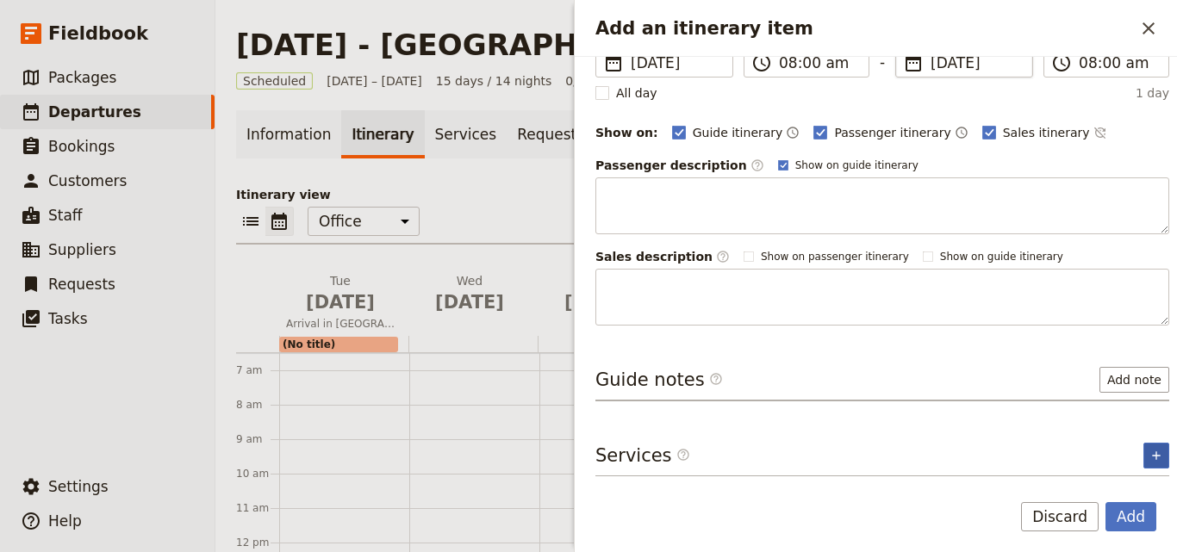
click at [1152, 451] on icon "Add service inclusion" at bounding box center [1156, 455] width 8 height 8
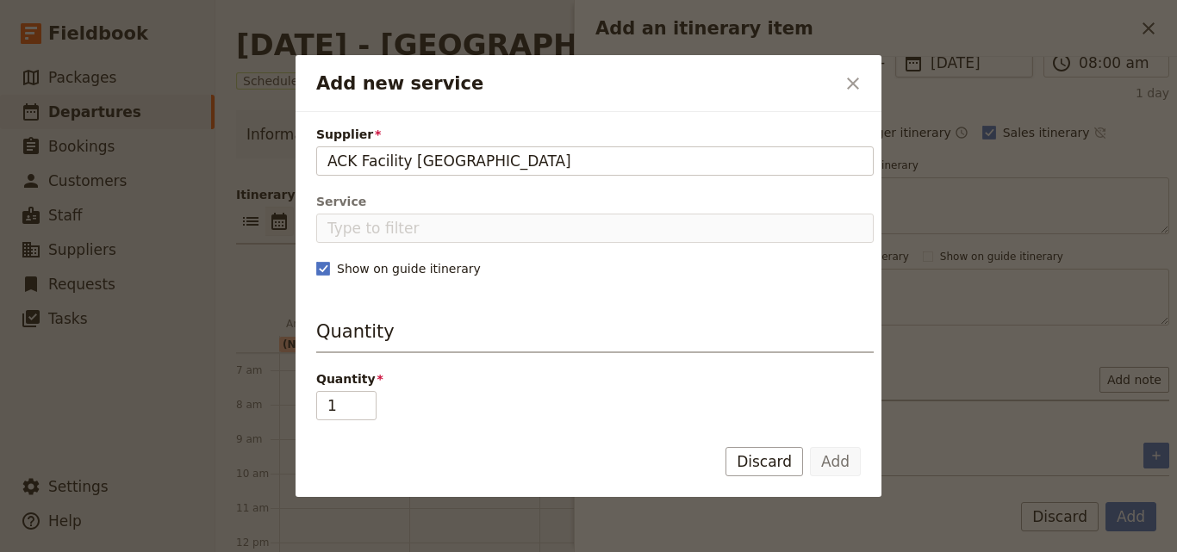
type input "ACK Facility [GEOGRAPHIC_DATA]"
click at [477, 147] on fieldset "Add new service" at bounding box center [594, 160] width 557 height 29
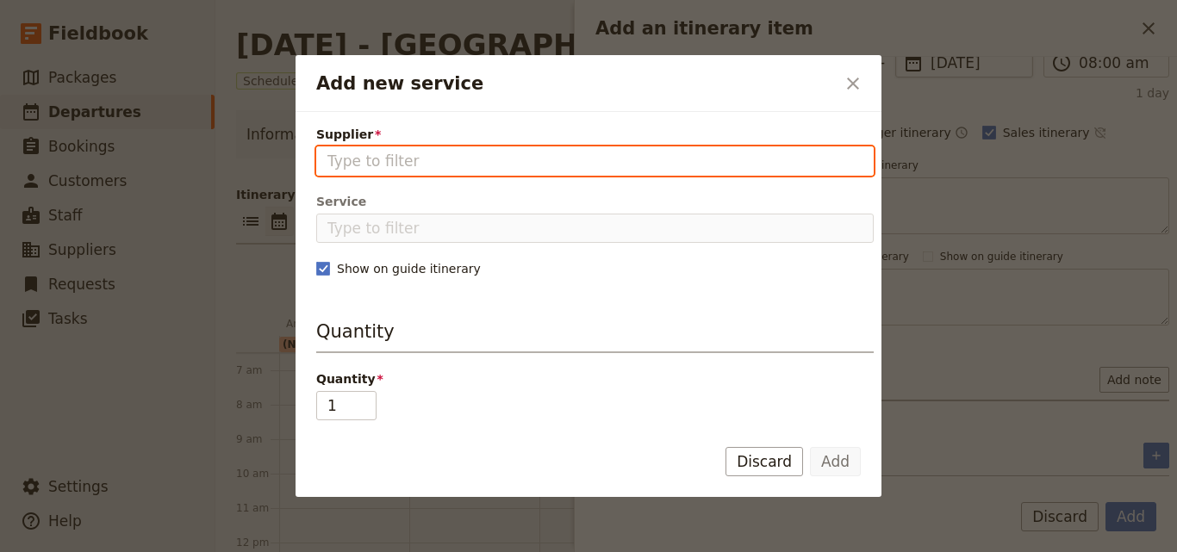
click at [477, 151] on input "Supplier" at bounding box center [594, 161] width 535 height 21
paste input "ACK Facility [GEOGRAPHIC_DATA]"
type input "ACK Facility [GEOGRAPHIC_DATA]"
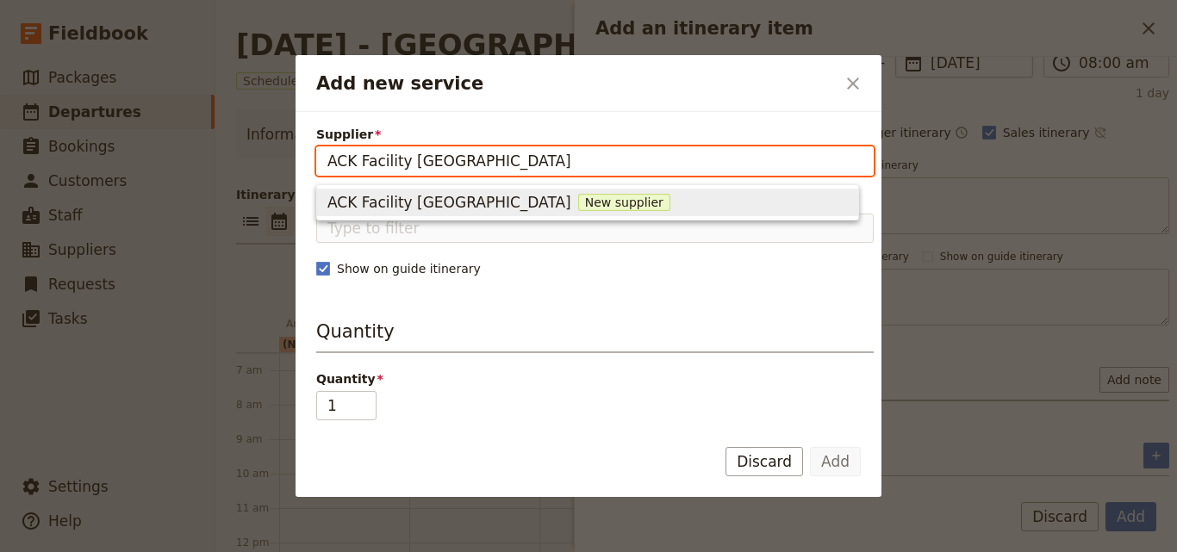
click at [578, 201] on span "New supplier" at bounding box center [624, 202] width 92 height 17
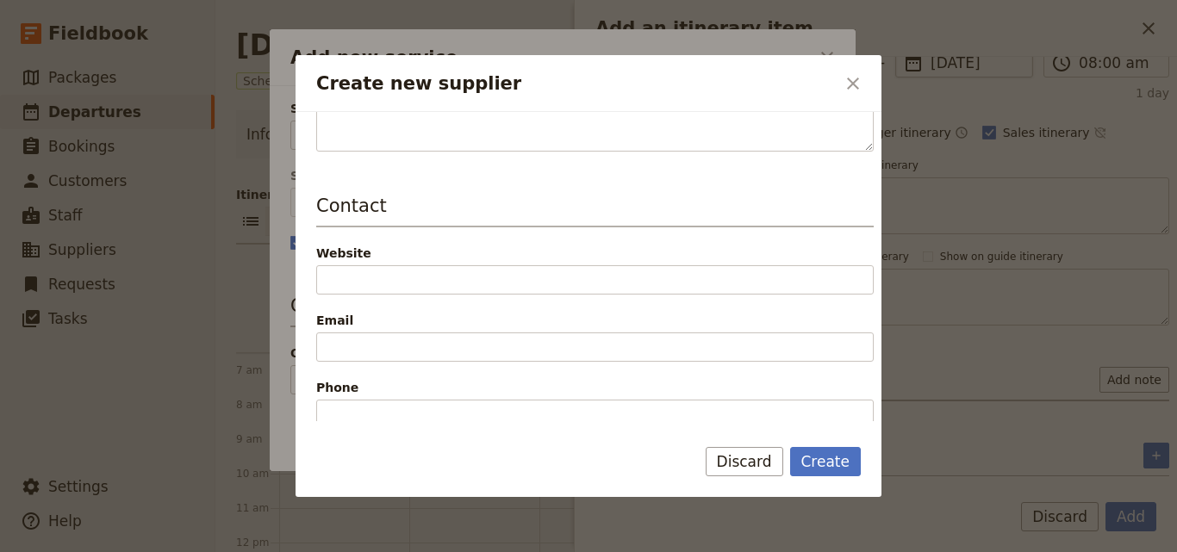
scroll to position [345, 0]
